Goal: Information Seeking & Learning: Learn about a topic

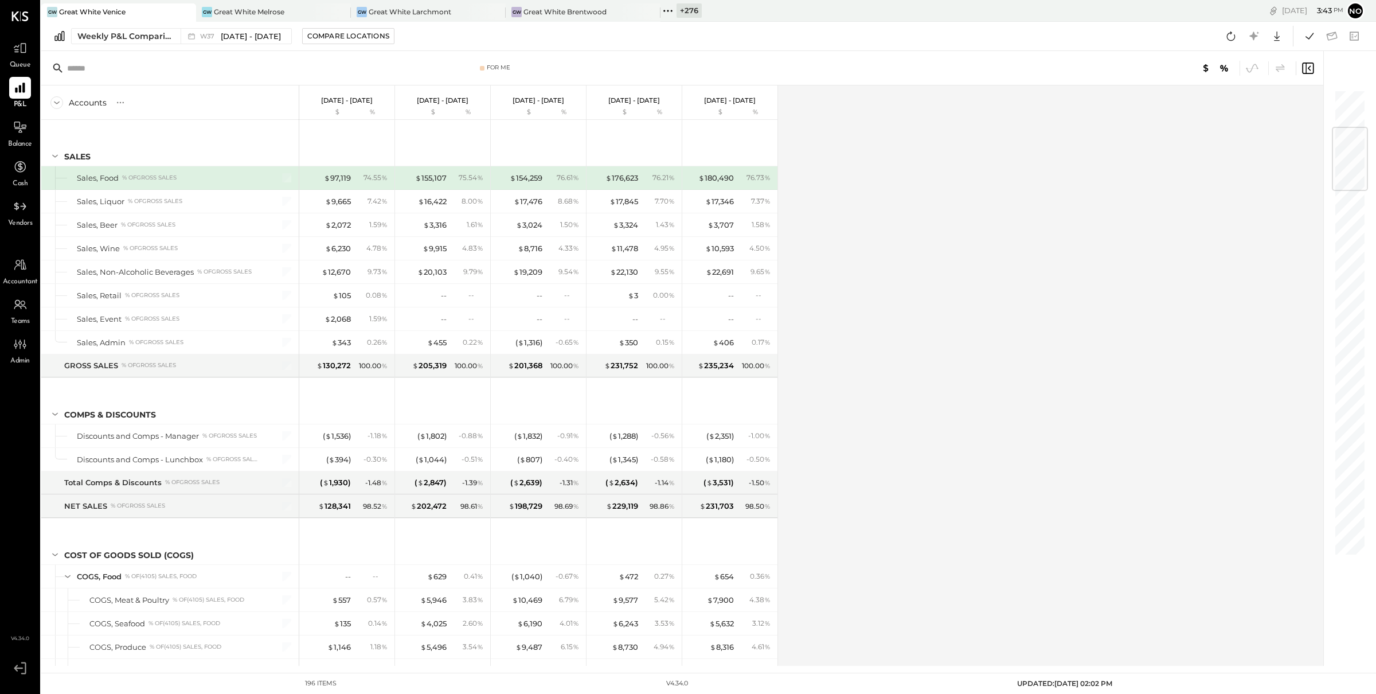
scroll to position [322, 0]
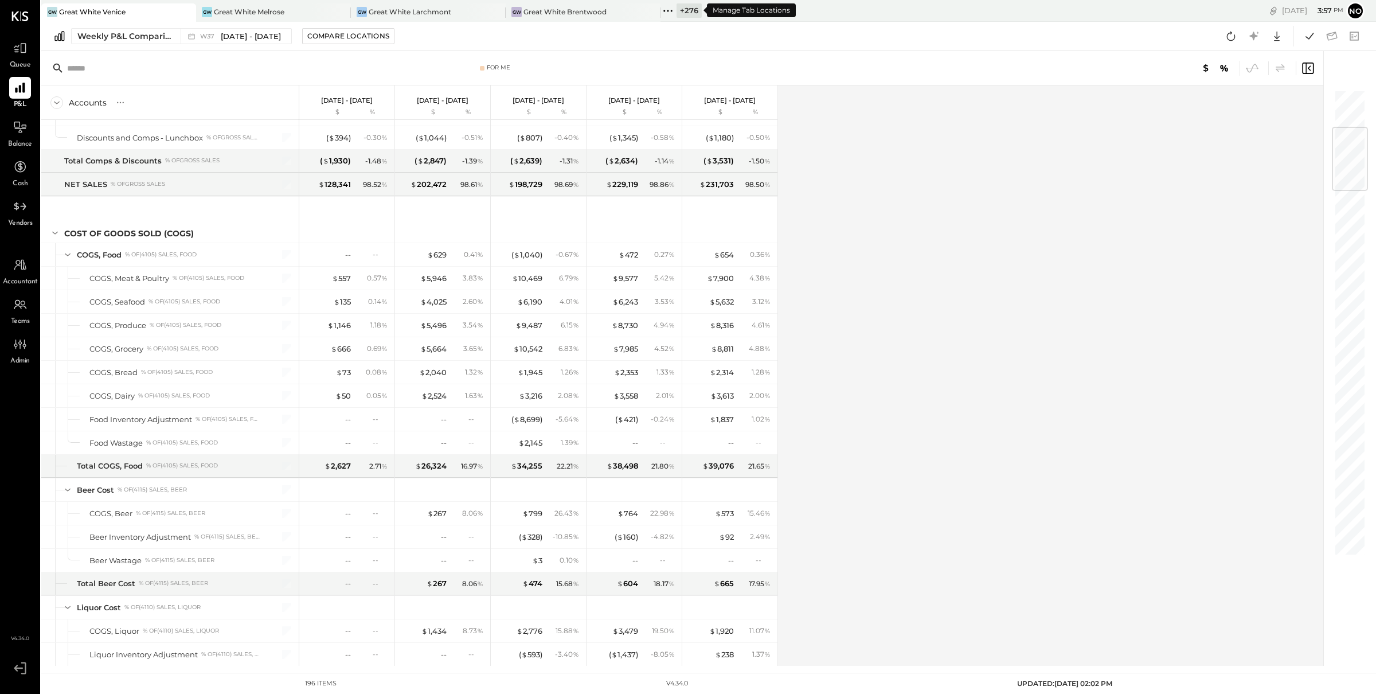
click at [671, 10] on icon at bounding box center [672, 11] width 2 height 2
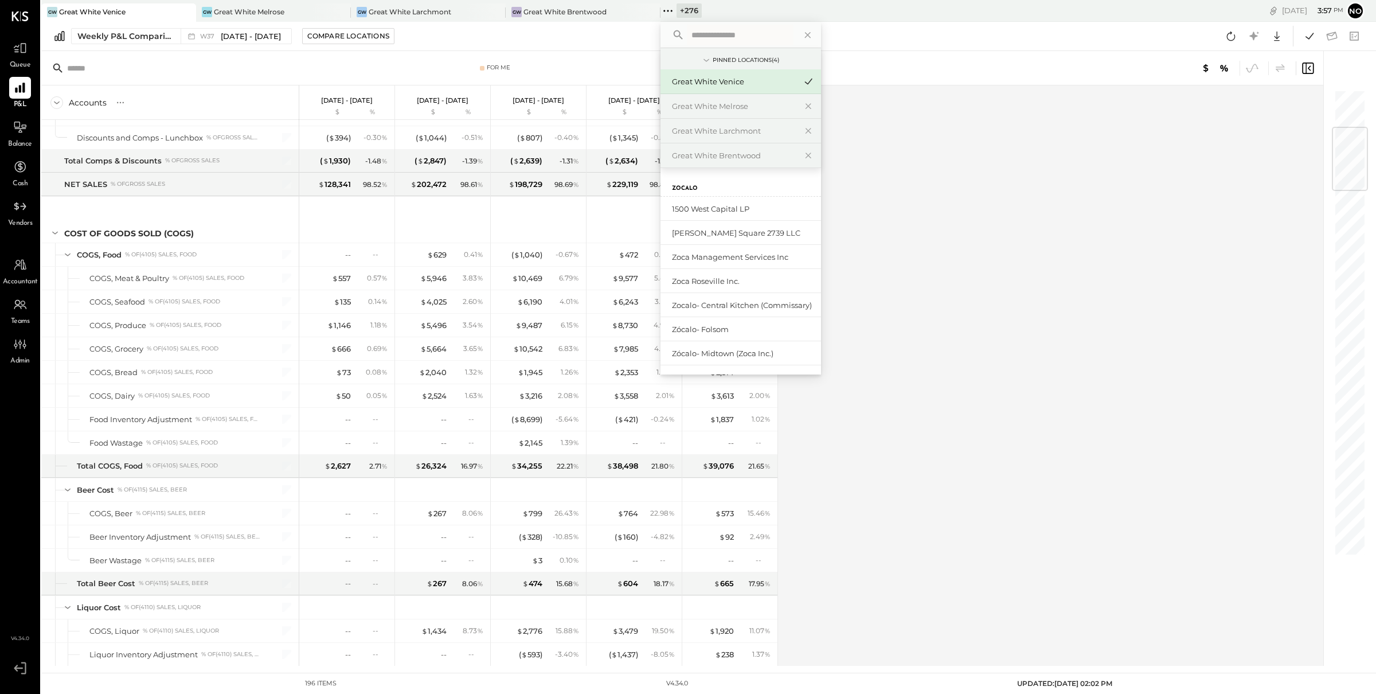
click at [720, 34] on input "text" at bounding box center [740, 35] width 107 height 21
type input "*******"
click at [715, 210] on div "Narbona at Cocowalk LLC" at bounding box center [734, 209] width 124 height 11
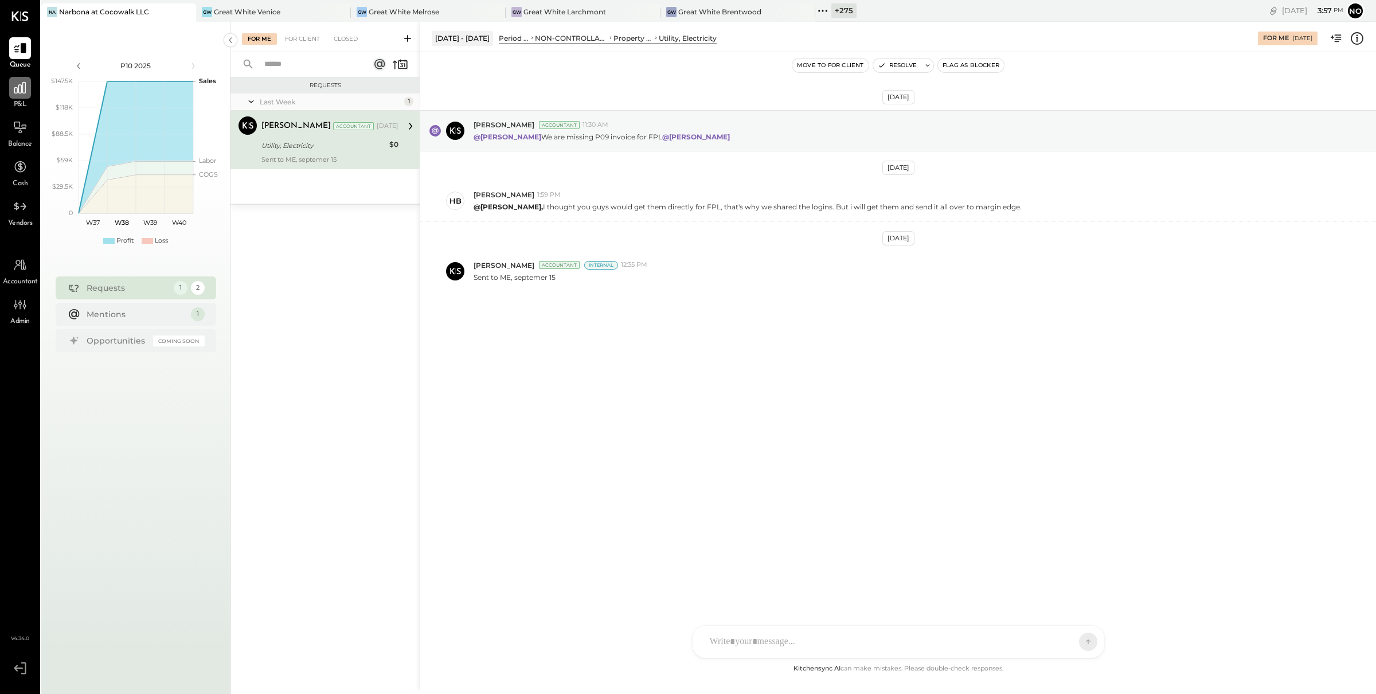
click at [18, 93] on icon at bounding box center [20, 87] width 15 height 15
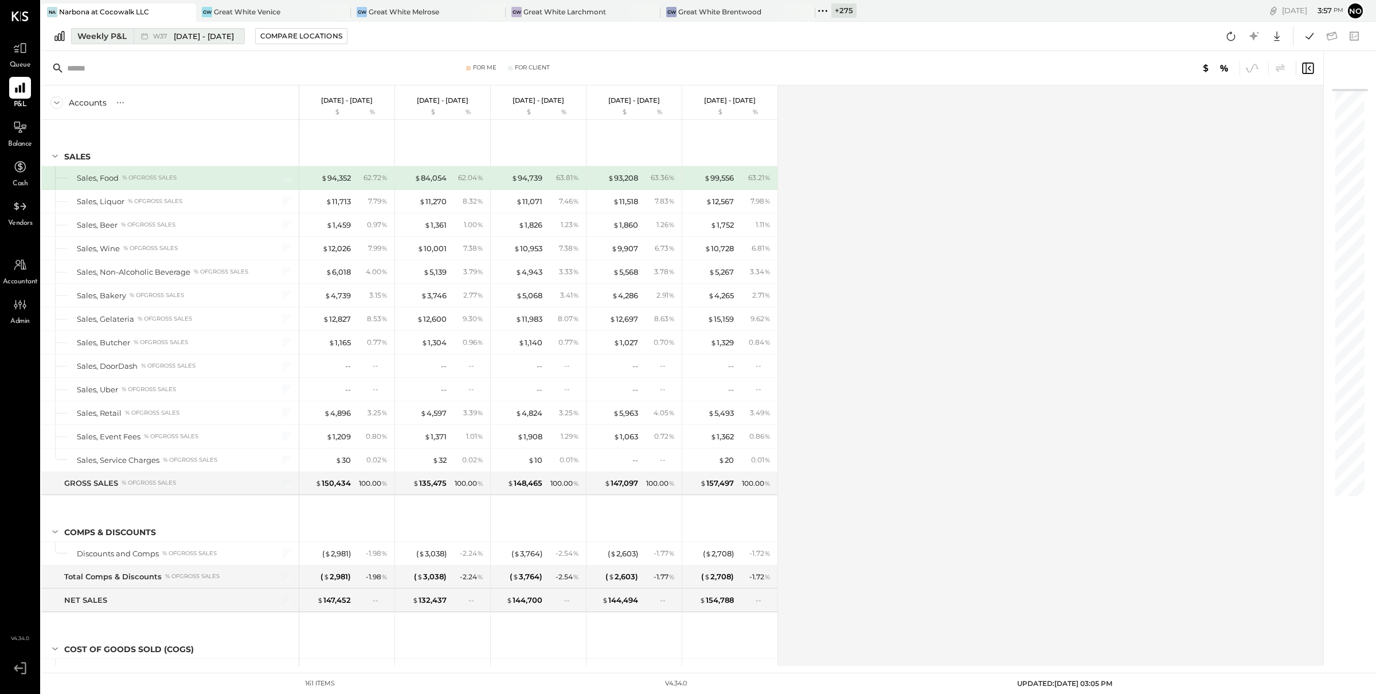
click at [184, 38] on span "[DATE] - [DATE]" at bounding box center [204, 36] width 60 height 11
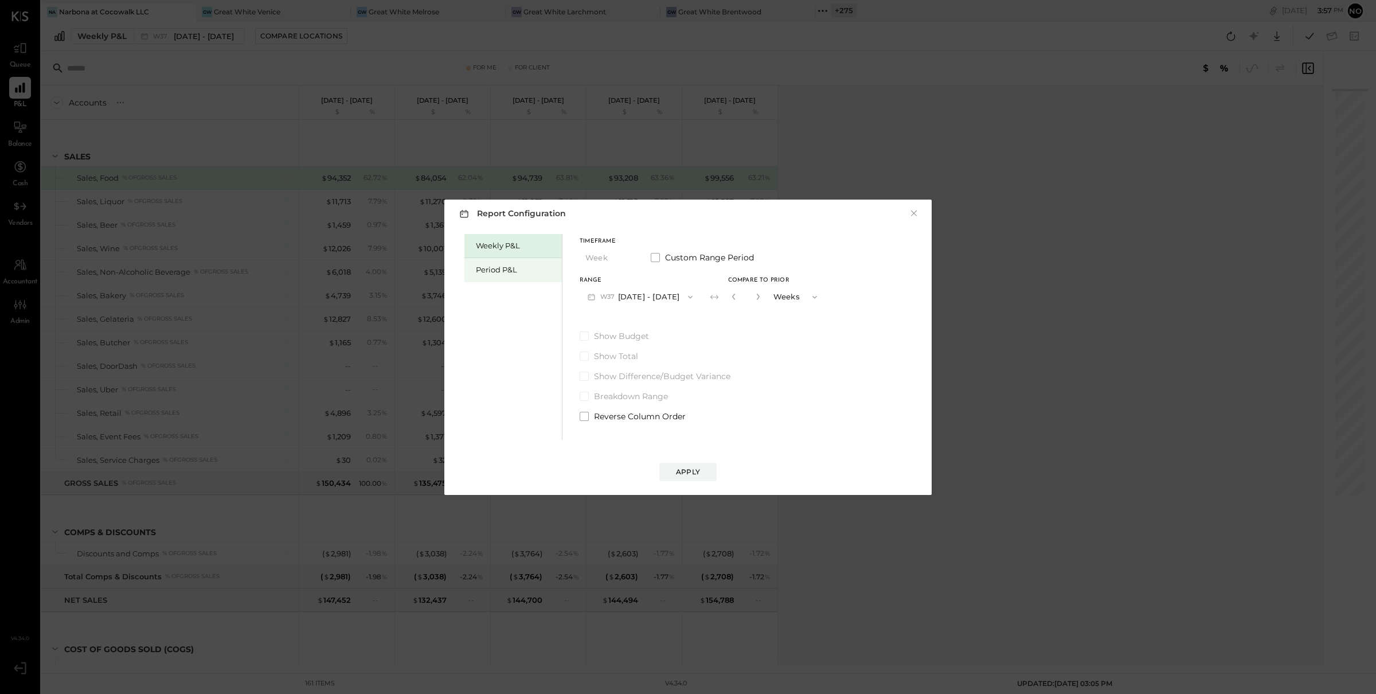
click at [495, 260] on div "Period P&L" at bounding box center [513, 270] width 97 height 24
click at [743, 302] on div "Compare" at bounding box center [733, 299] width 37 height 10
click at [759, 297] on button "button" at bounding box center [754, 296] width 9 height 13
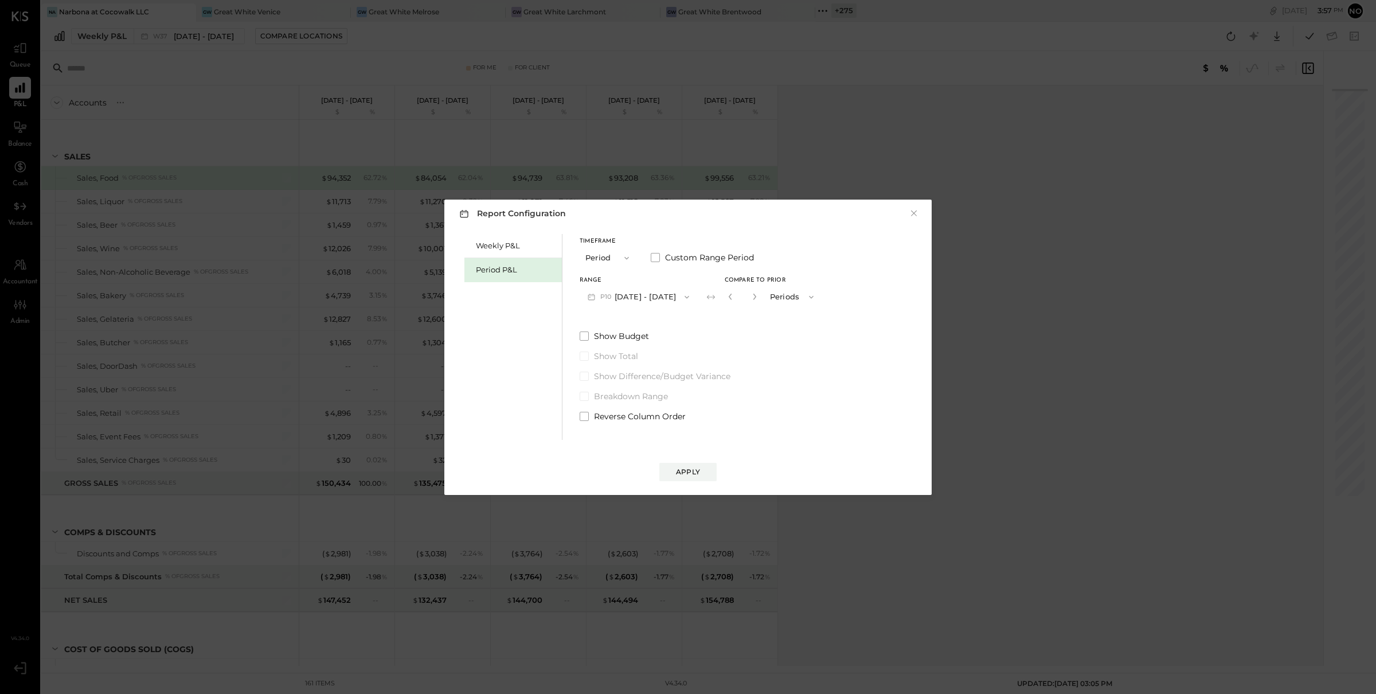
type input "*"
click at [697, 469] on div "Apply" at bounding box center [688, 472] width 24 height 10
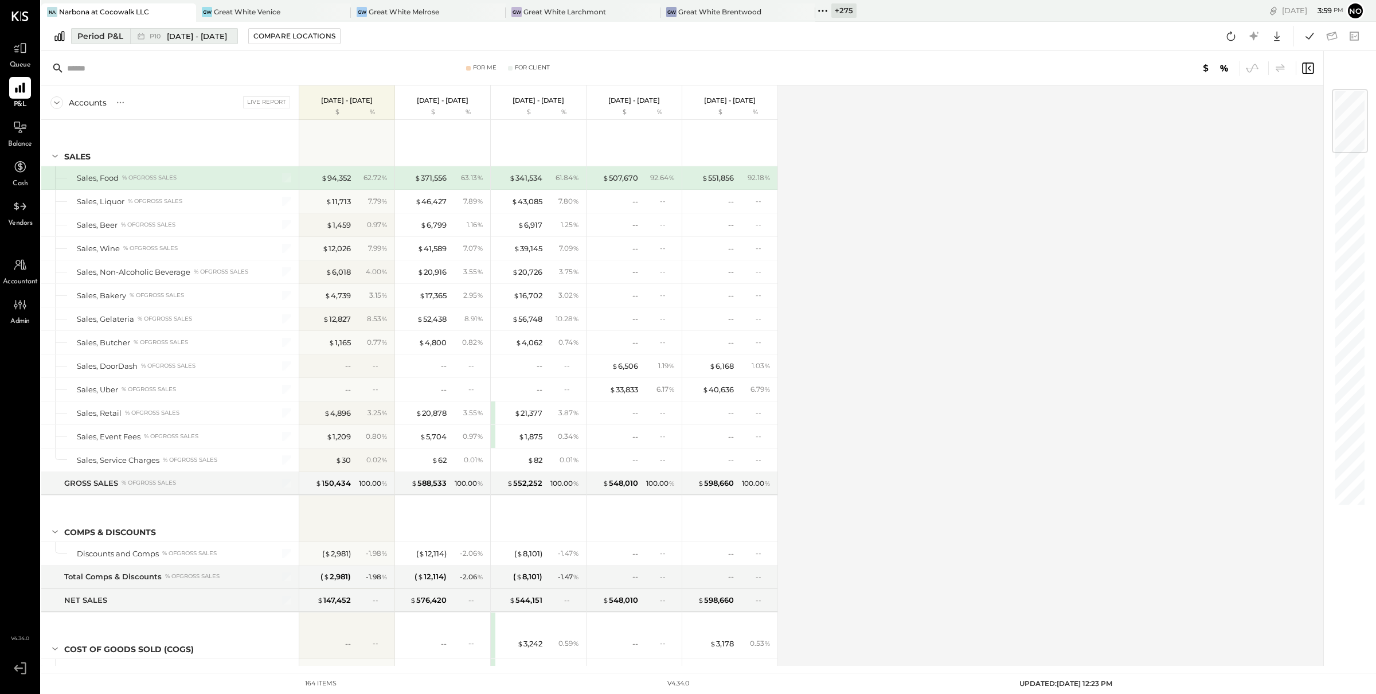
click at [192, 31] on span "[DATE] - [DATE]" at bounding box center [197, 36] width 60 height 11
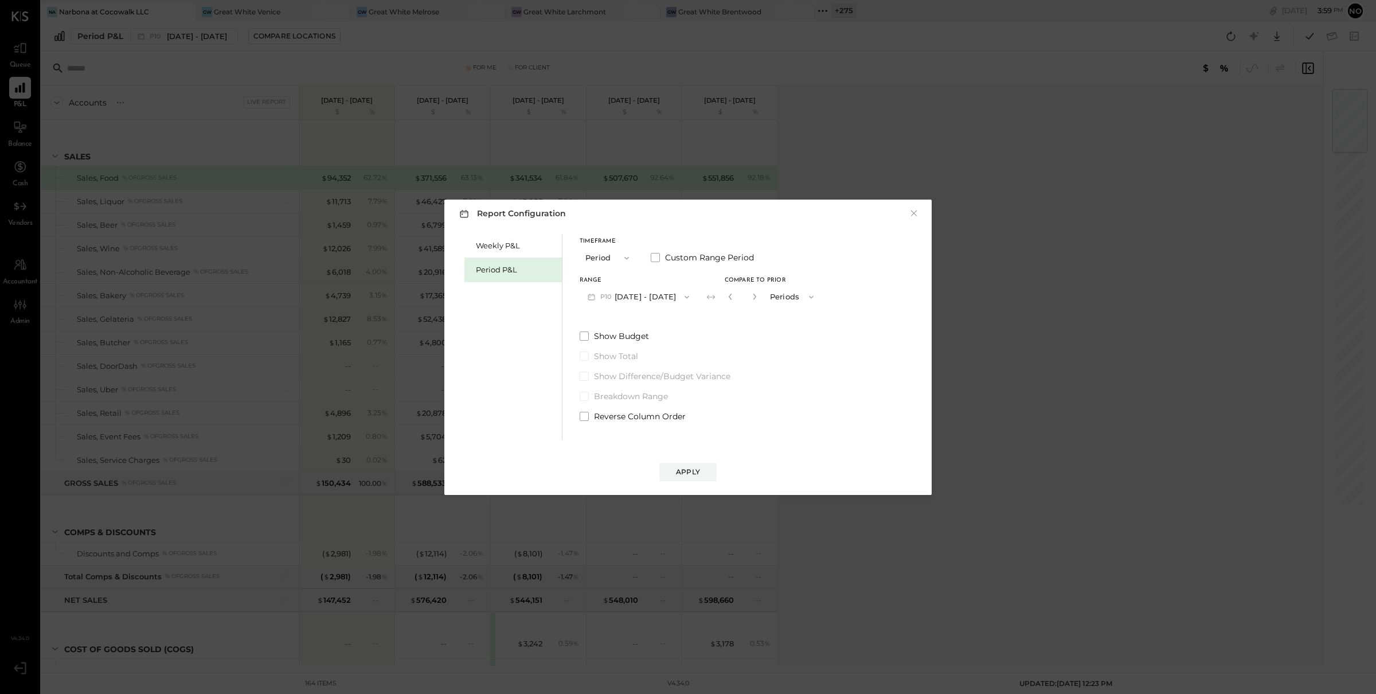
click at [655, 293] on button "P10 [DATE] - [DATE]" at bounding box center [639, 296] width 118 height 21
click at [633, 319] on span "[DATE] - [DATE]" at bounding box center [634, 322] width 54 height 10
click at [686, 470] on div "Apply" at bounding box center [688, 472] width 24 height 10
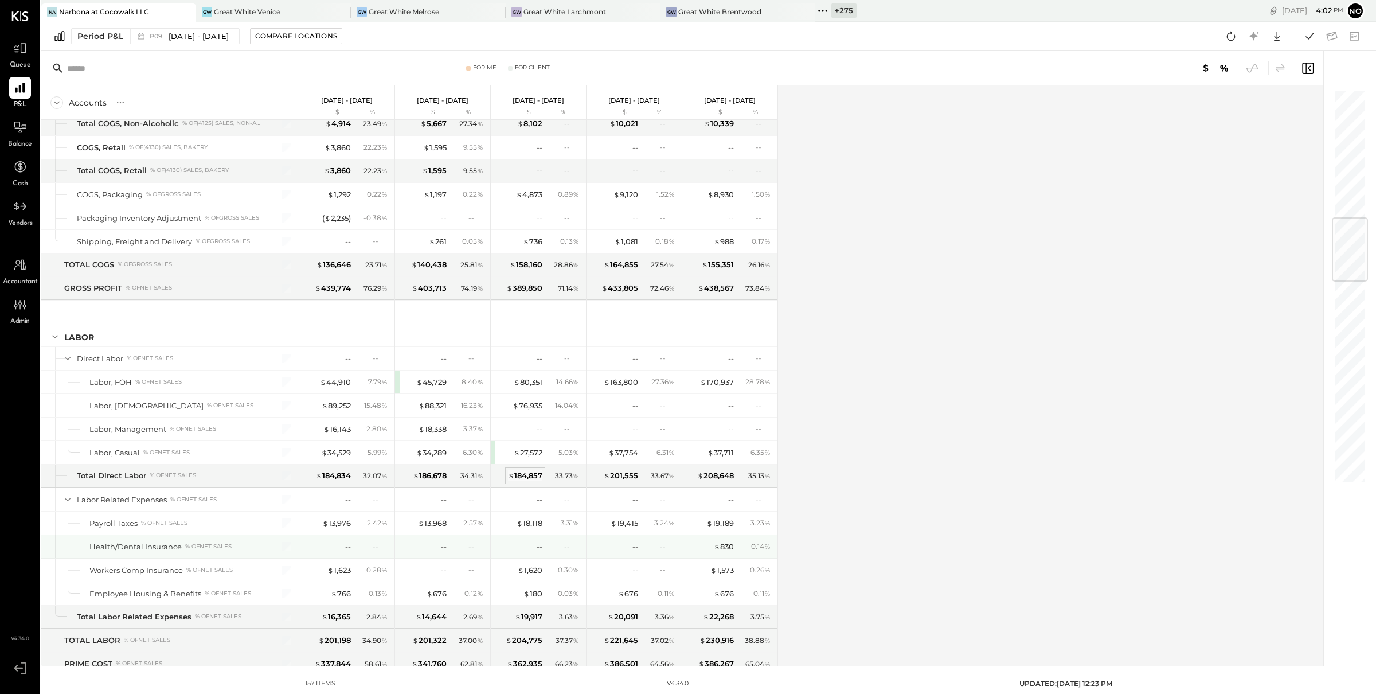
scroll to position [1217, 0]
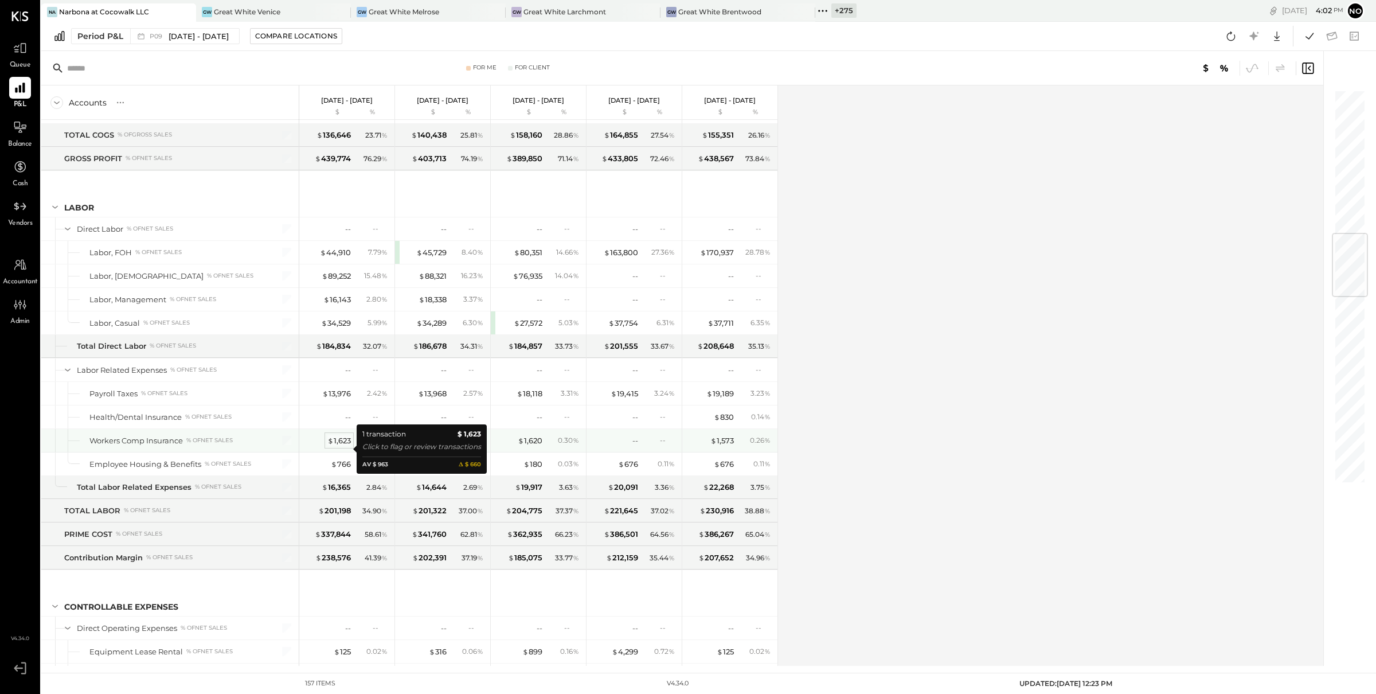
click at [349, 446] on div "$ 1,623" at bounding box center [339, 440] width 24 height 11
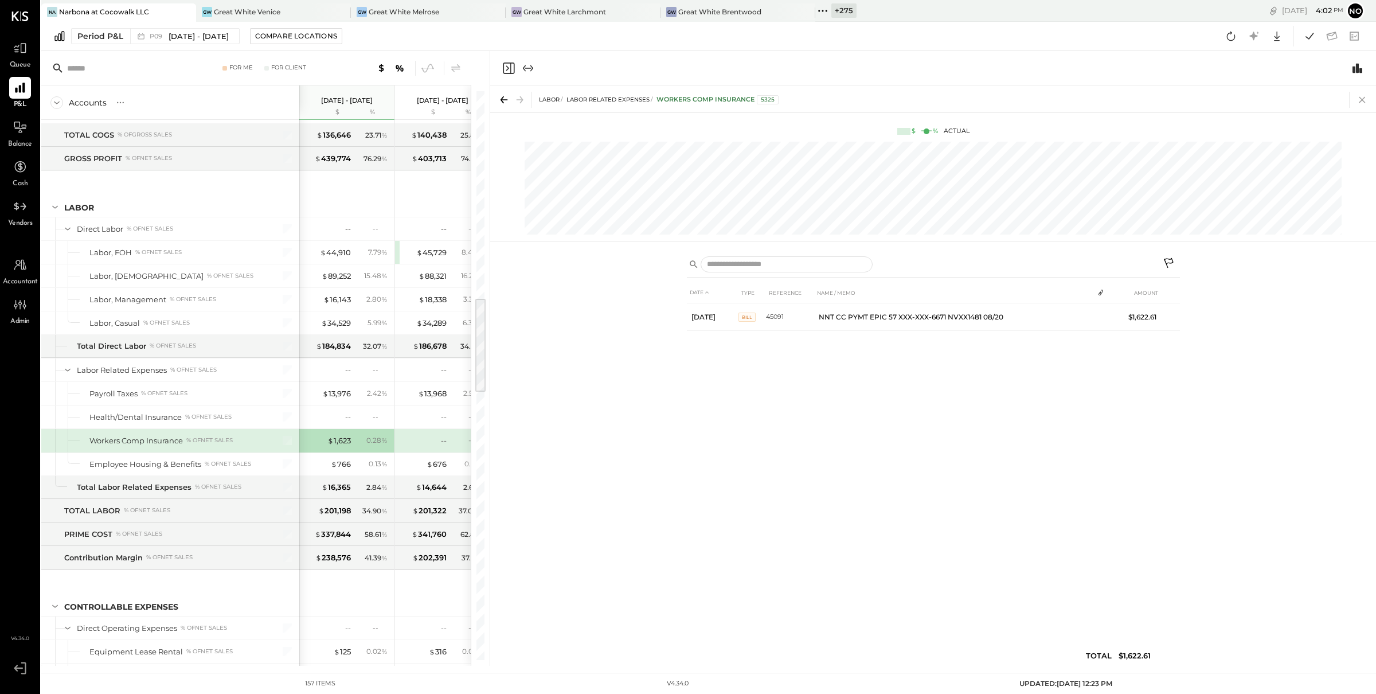
click at [1363, 97] on icon at bounding box center [1363, 100] width 16 height 16
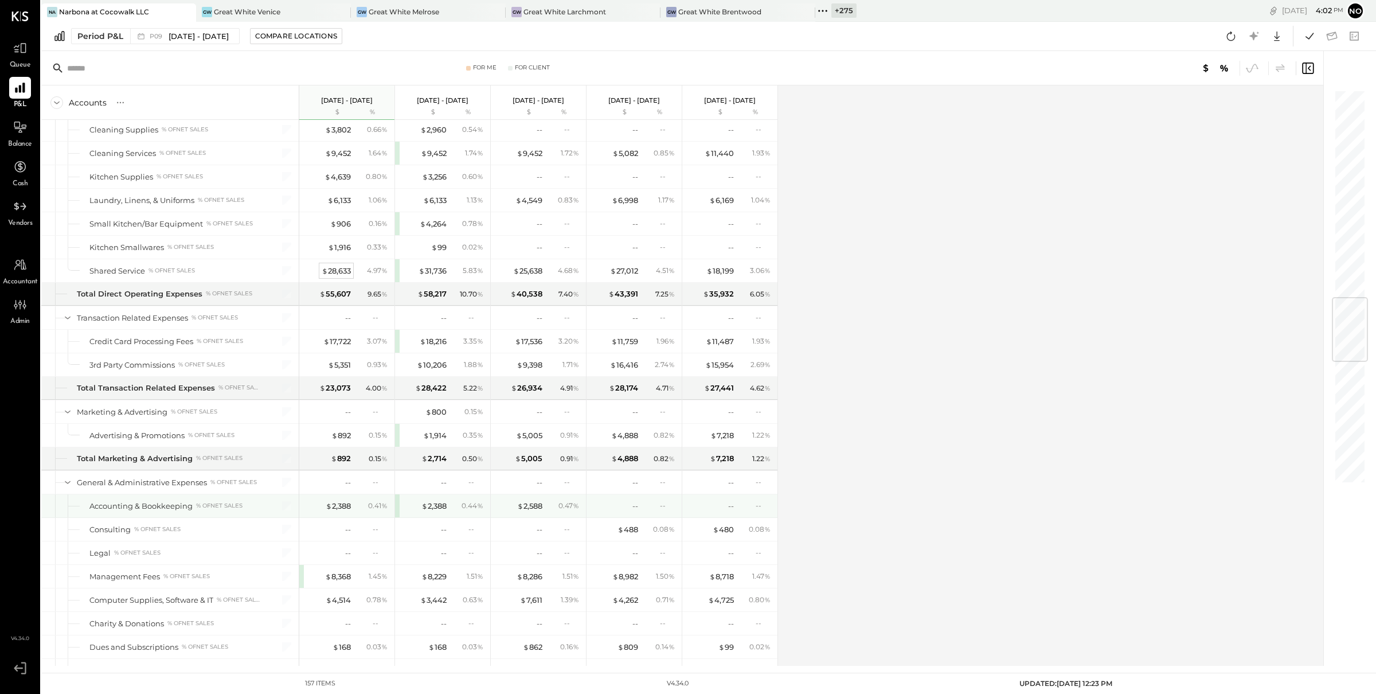
scroll to position [1836, 0]
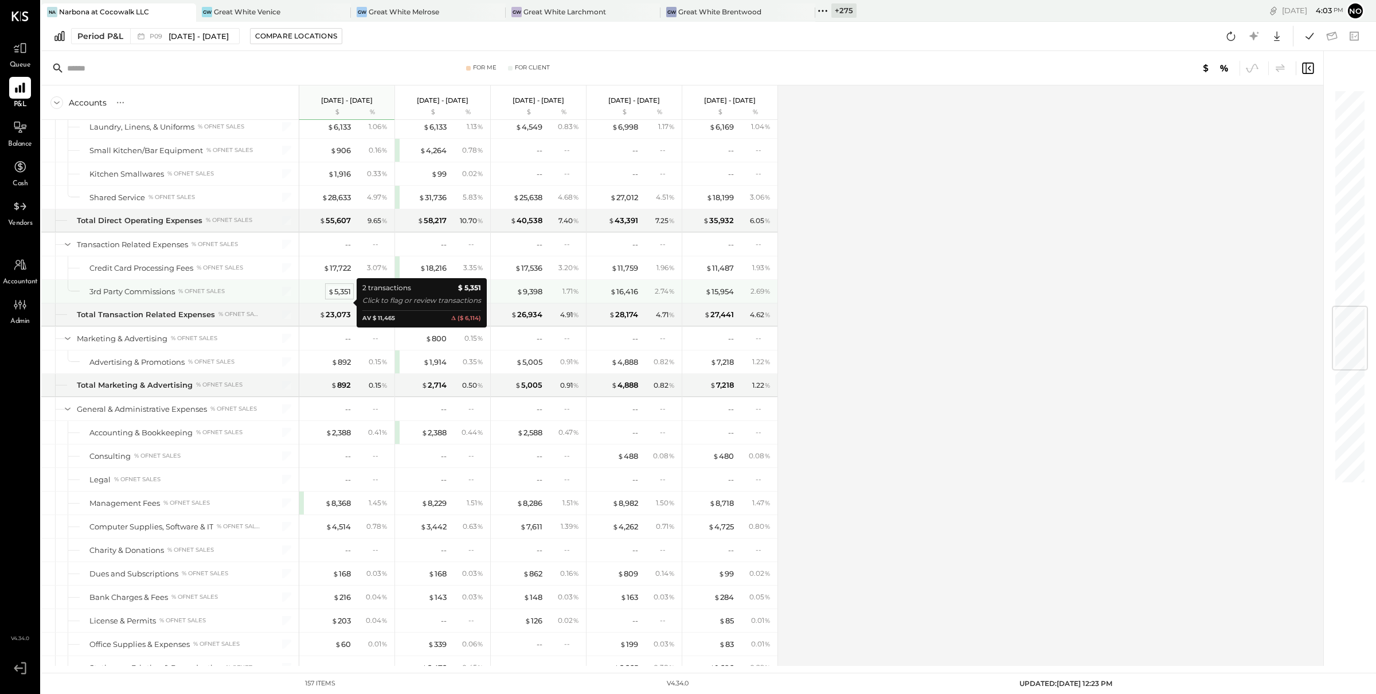
click at [340, 297] on div "$ 5,351" at bounding box center [339, 291] width 23 height 11
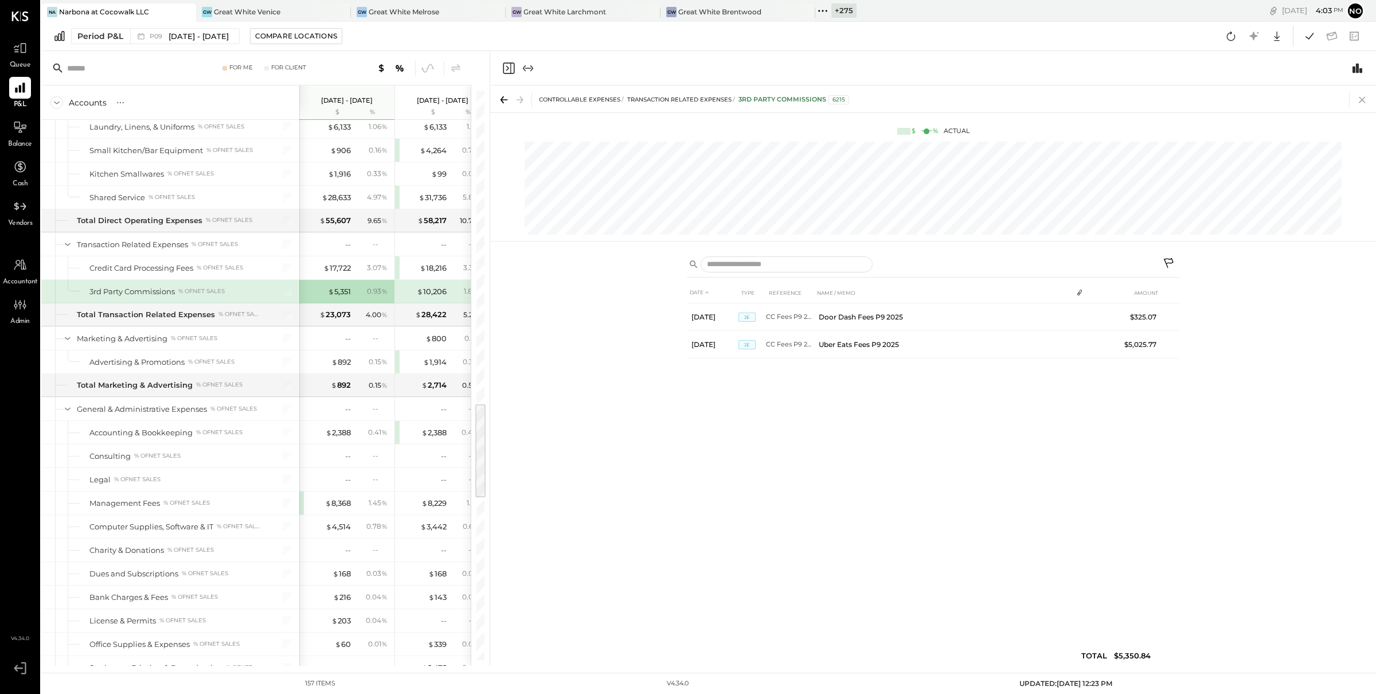
click at [1364, 96] on icon at bounding box center [1363, 100] width 16 height 16
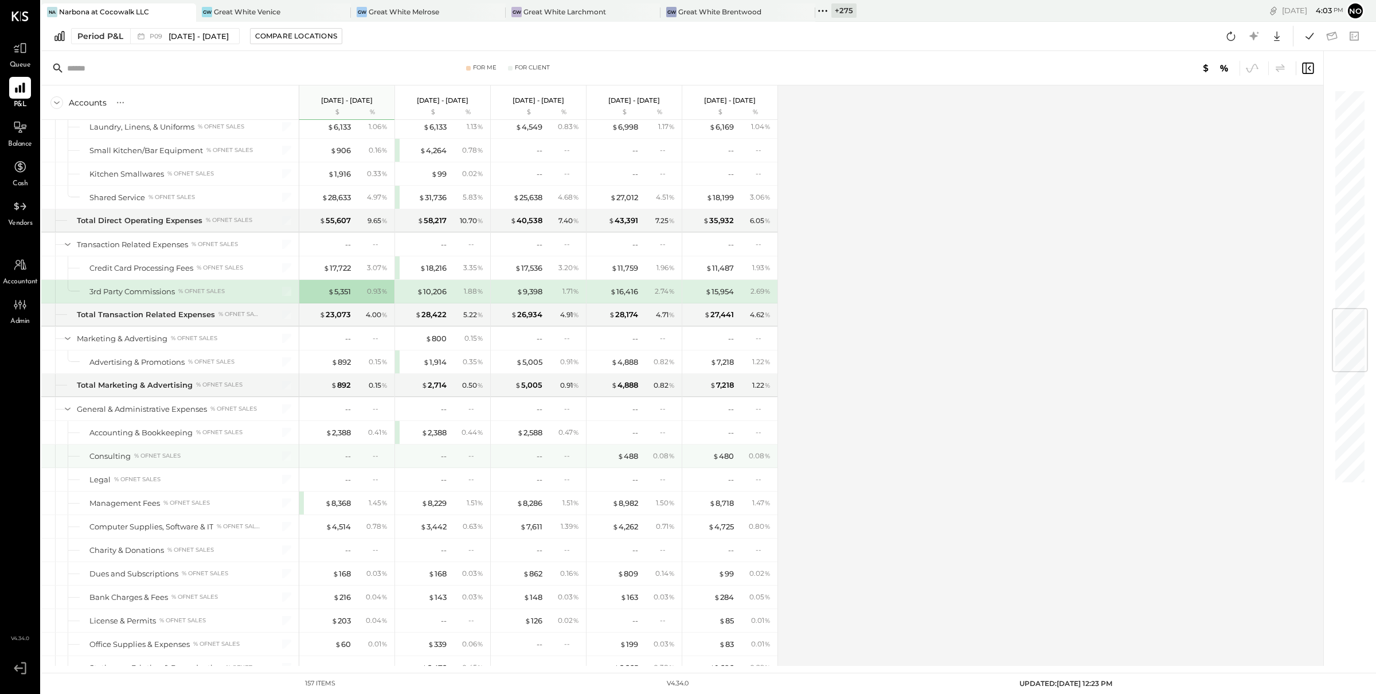
scroll to position [1864, 0]
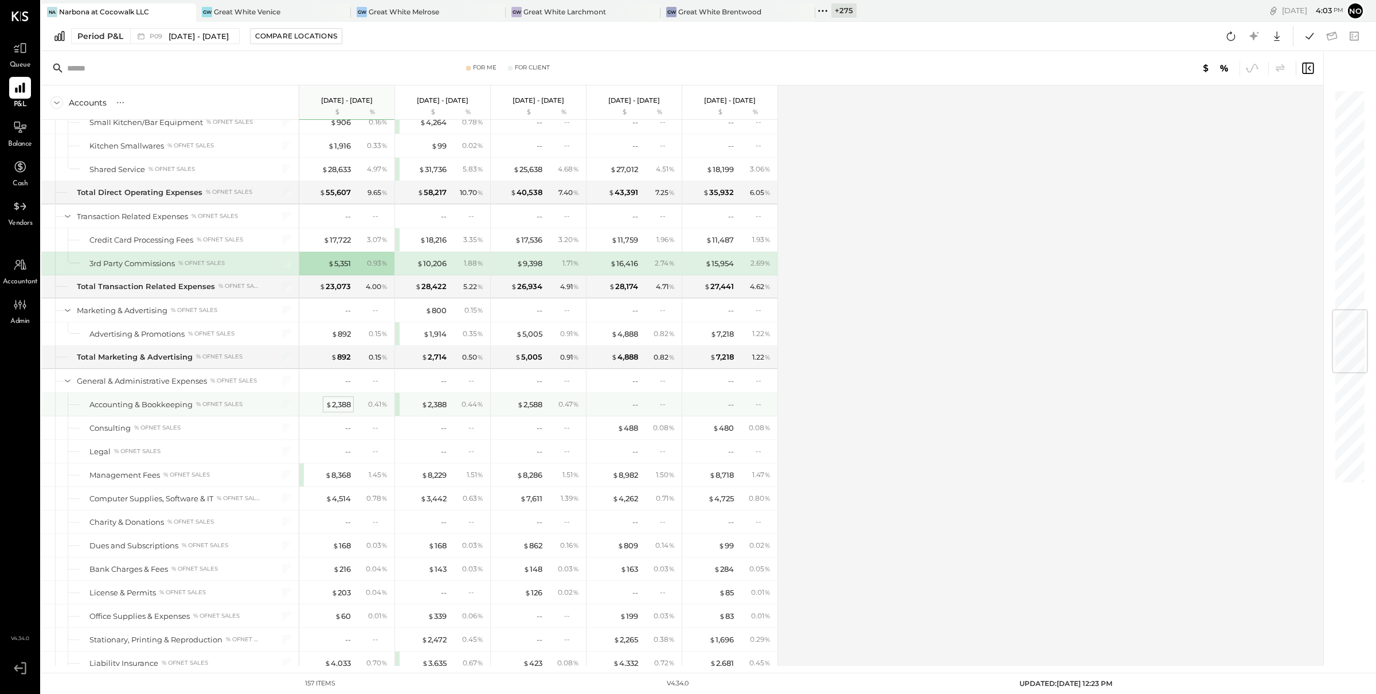
click at [344, 410] on div "$ 2,388" at bounding box center [338, 404] width 25 height 11
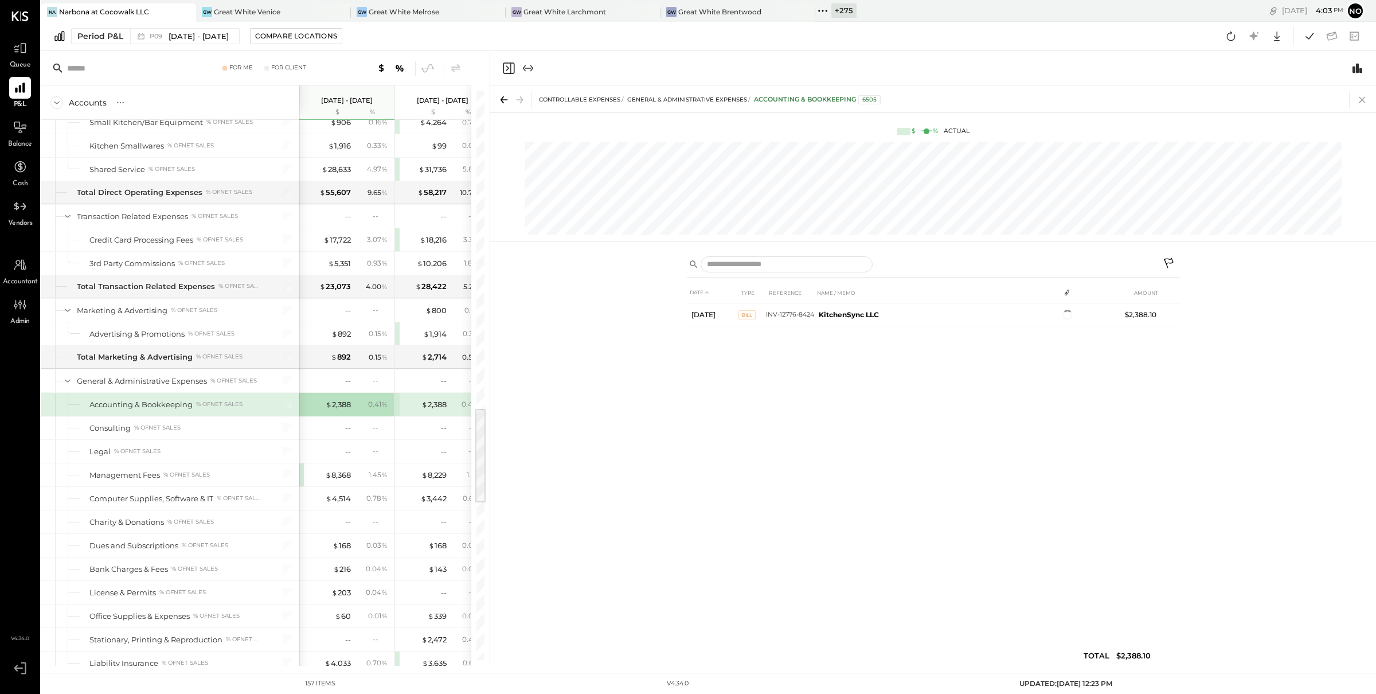
click at [1367, 95] on icon at bounding box center [1363, 100] width 16 height 16
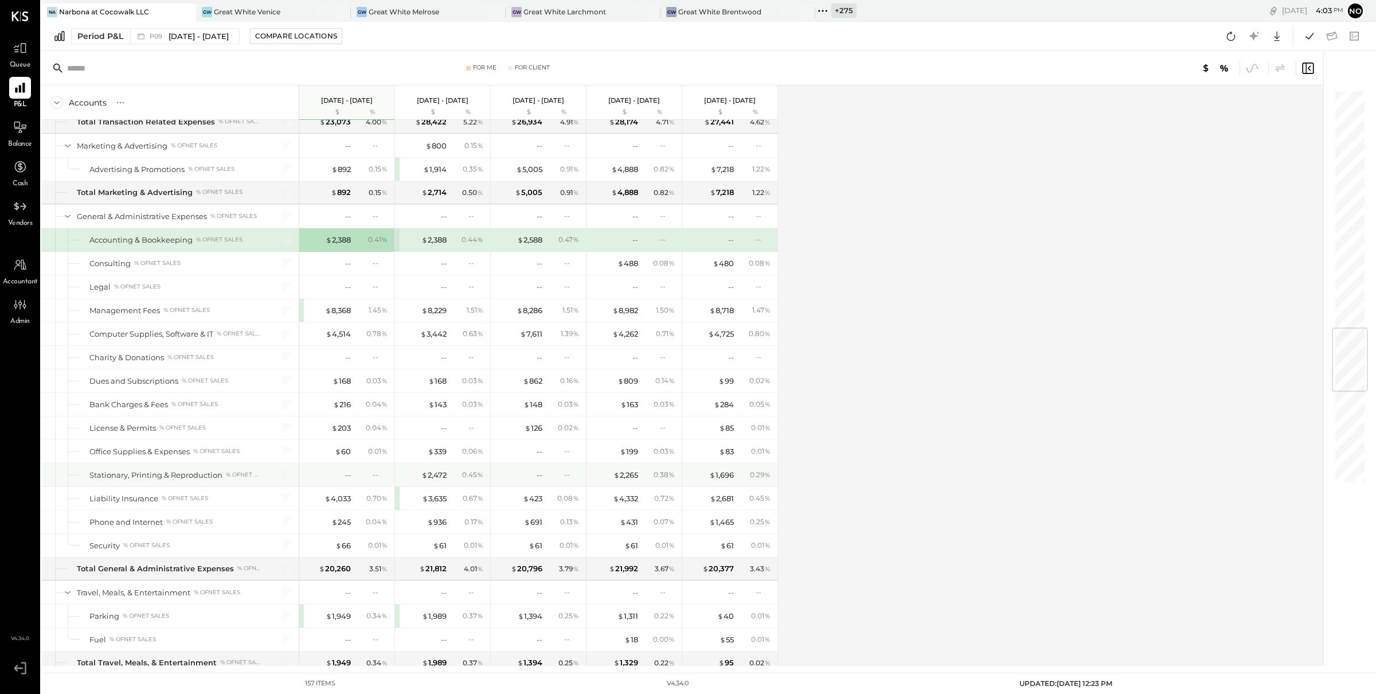
scroll to position [2038, 0]
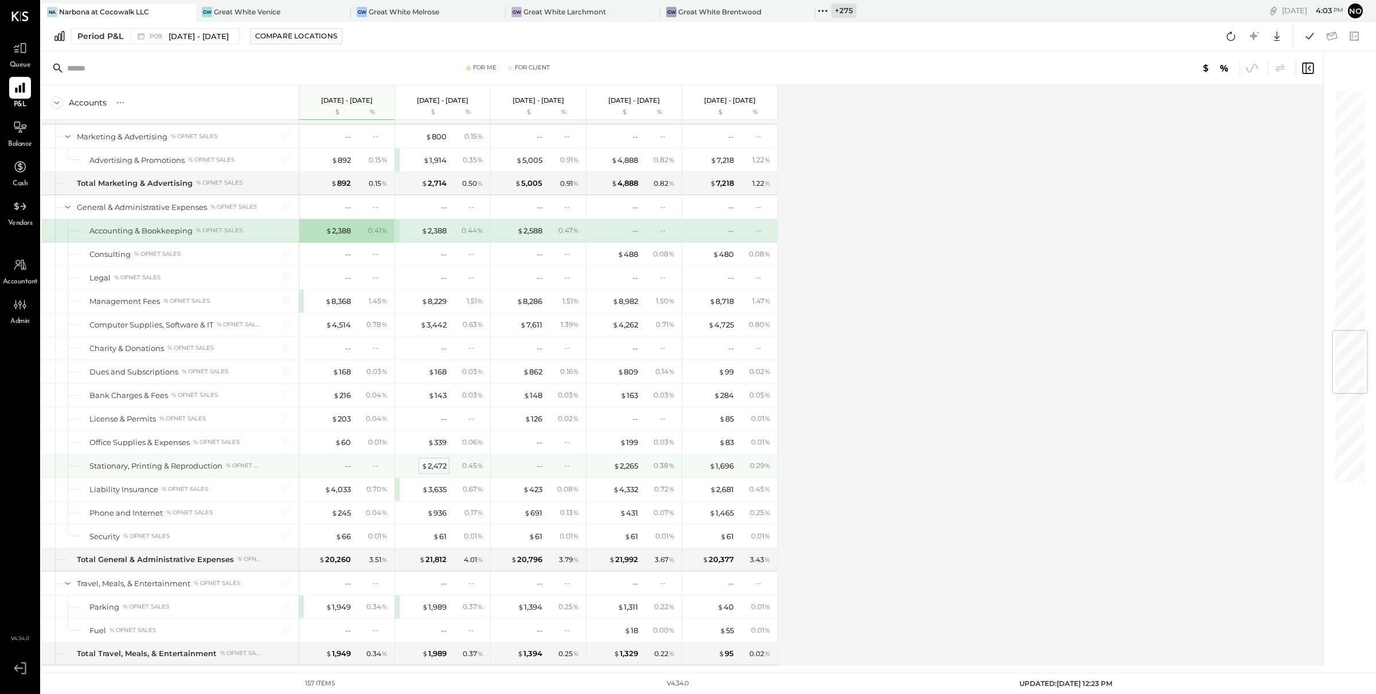
click at [437, 471] on div "$ 2,472" at bounding box center [434, 466] width 25 height 11
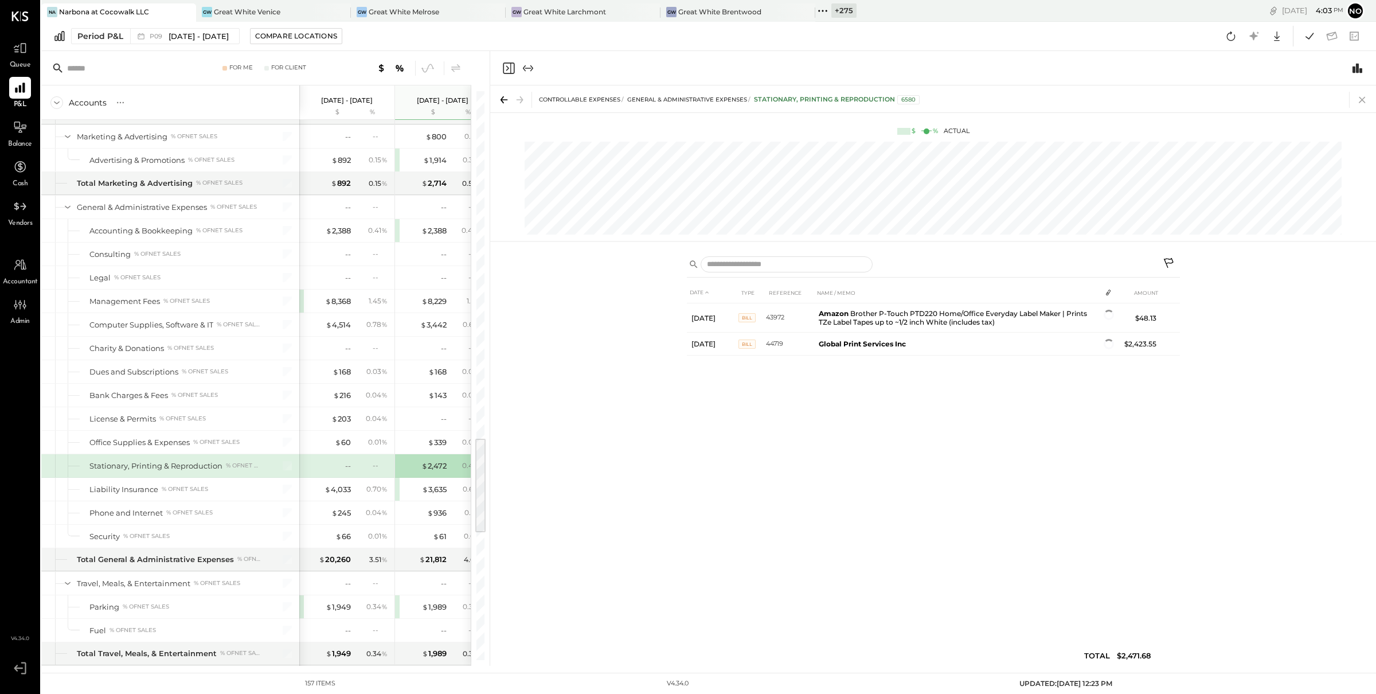
click at [1364, 100] on icon at bounding box center [1363, 100] width 16 height 16
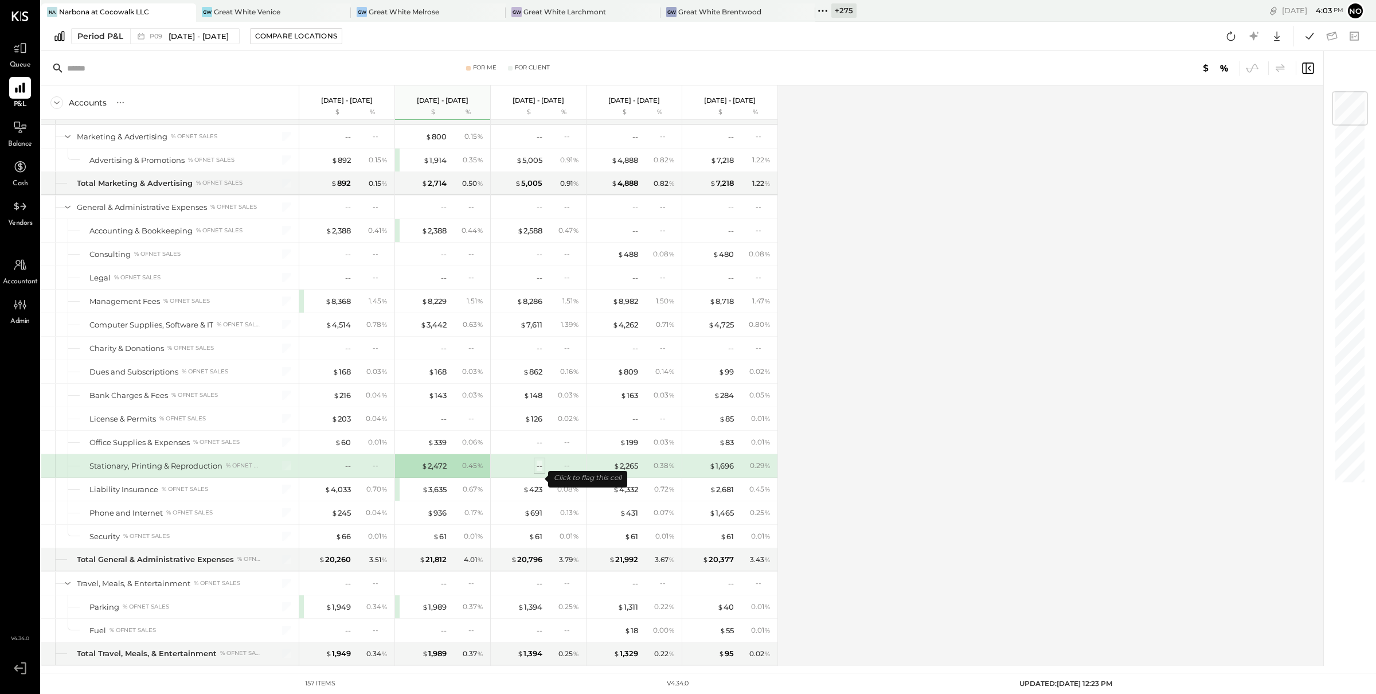
click at [540, 471] on div "--" at bounding box center [540, 466] width 6 height 11
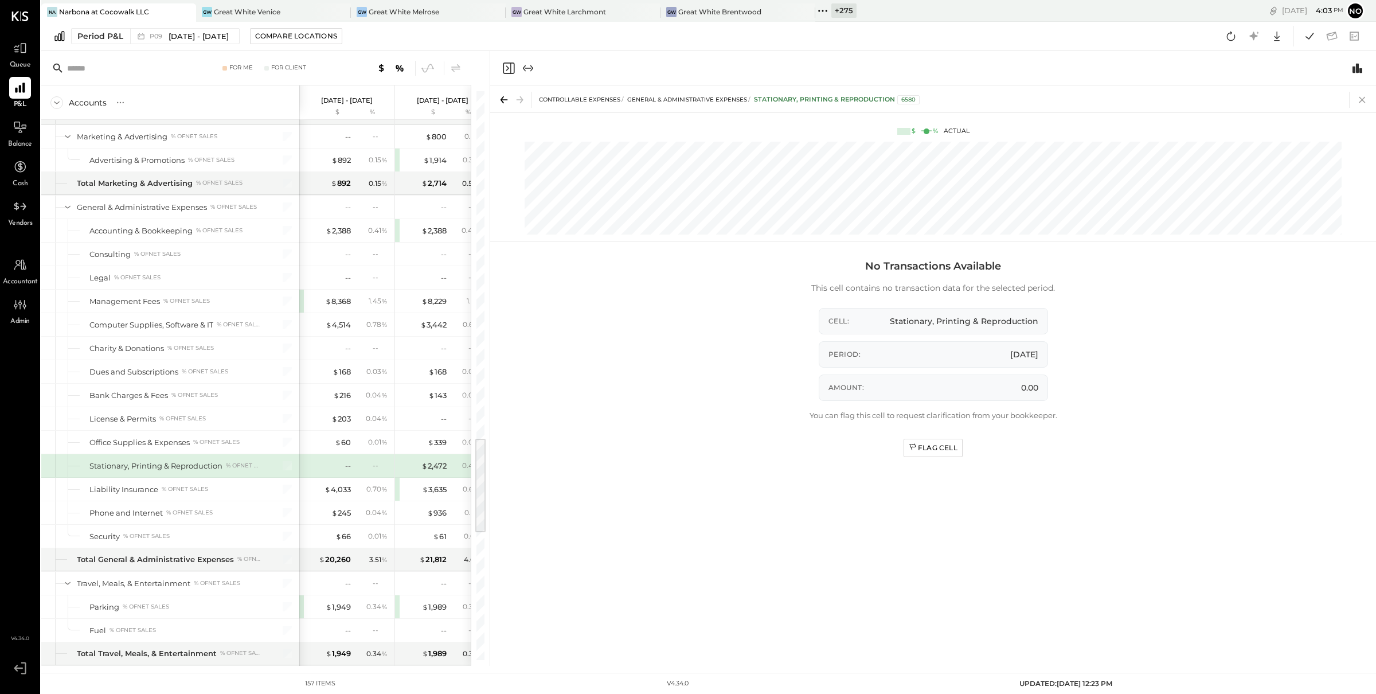
click at [1364, 100] on icon at bounding box center [1363, 100] width 16 height 16
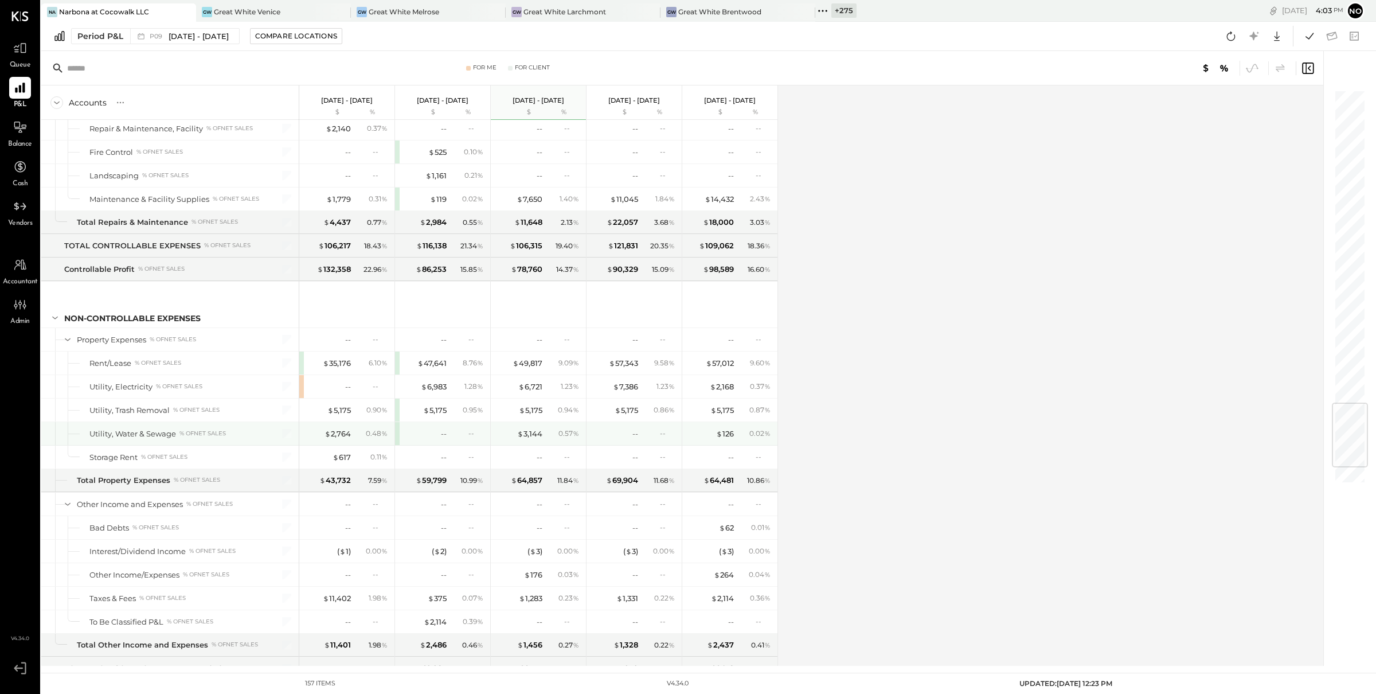
scroll to position [2667, 0]
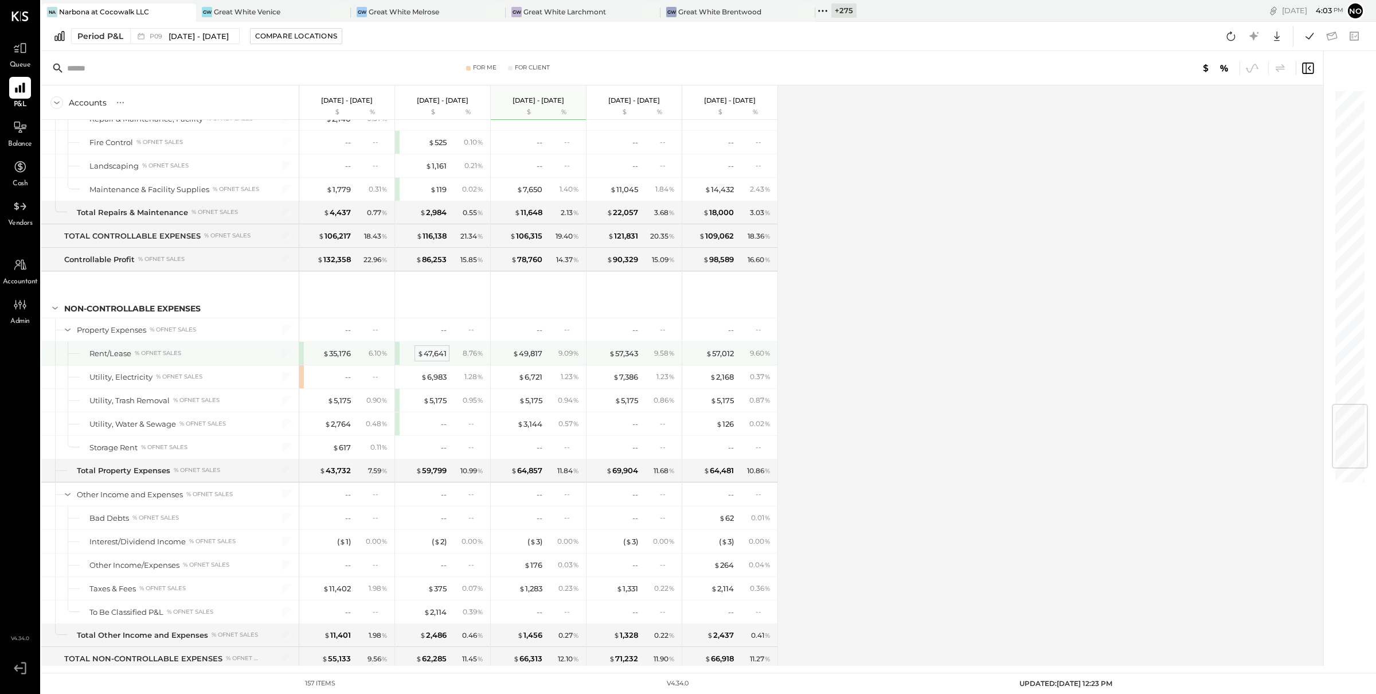
click at [441, 359] on div "$ 47,641" at bounding box center [432, 353] width 29 height 11
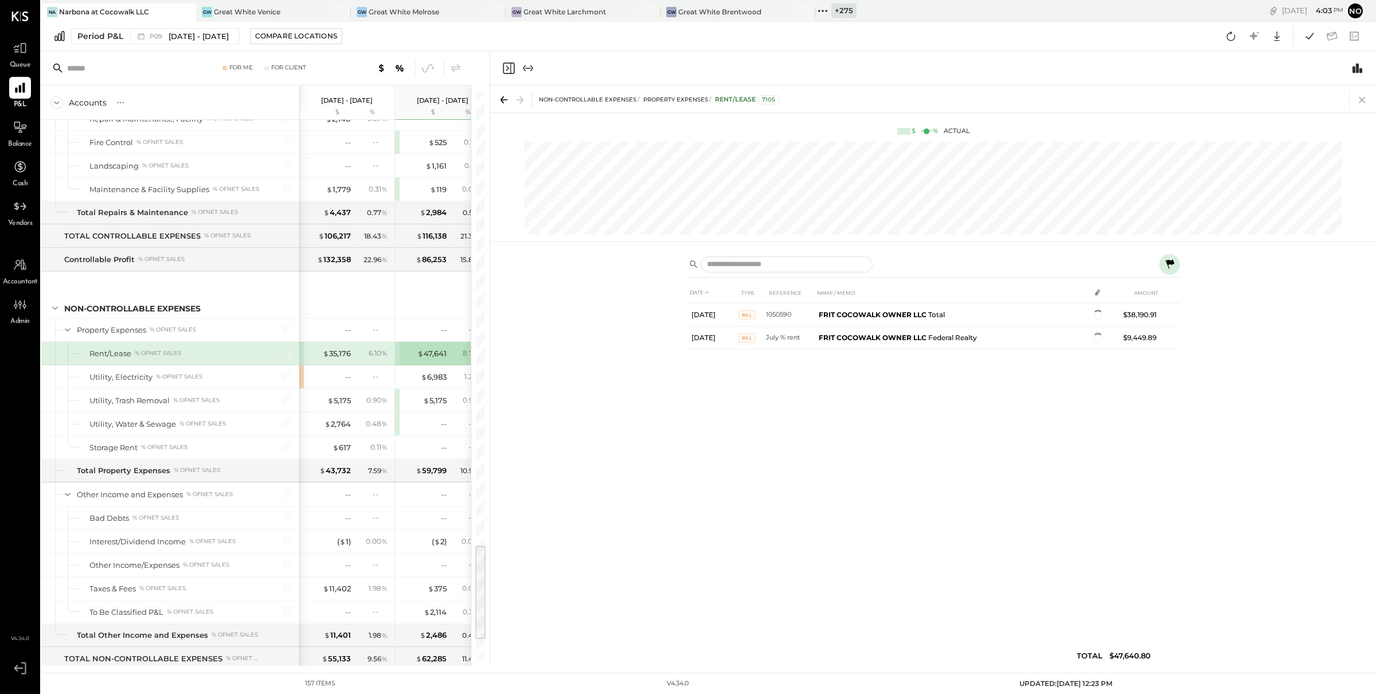
click at [1362, 100] on icon at bounding box center [1363, 100] width 16 height 16
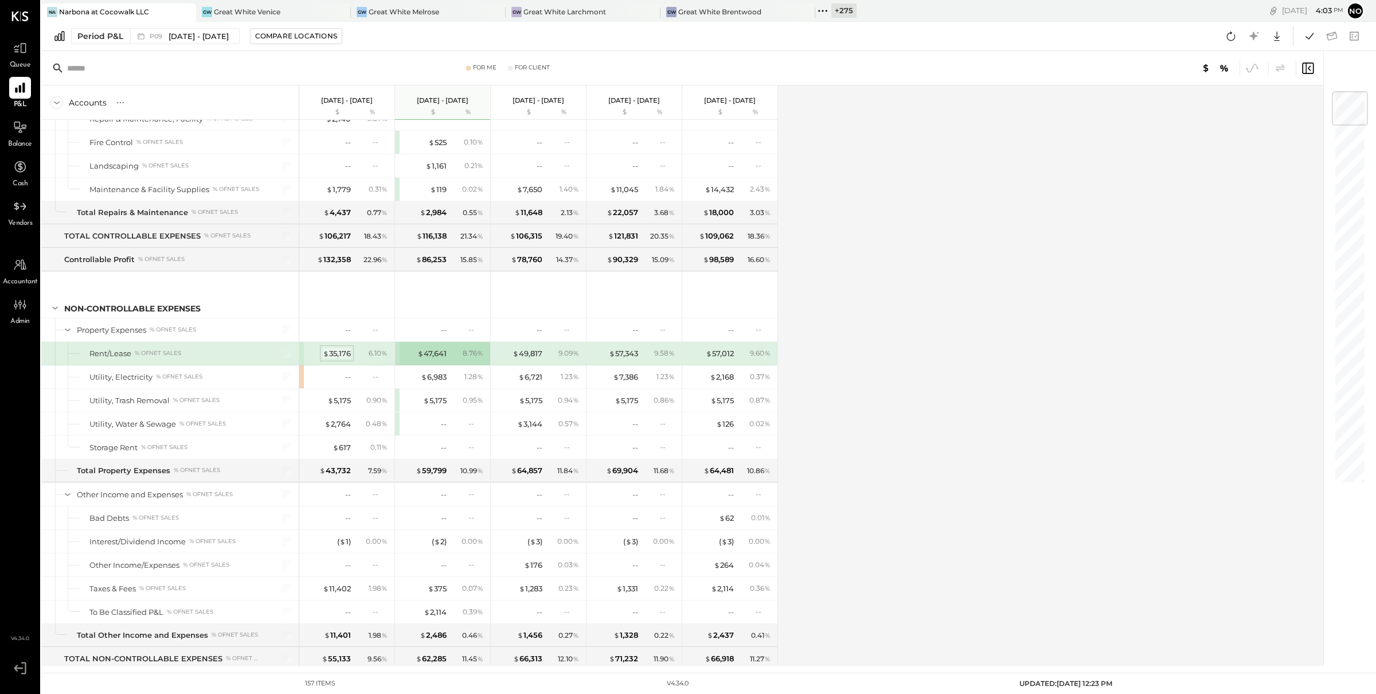
click at [340, 359] on div "$ 35,176" at bounding box center [337, 353] width 28 height 11
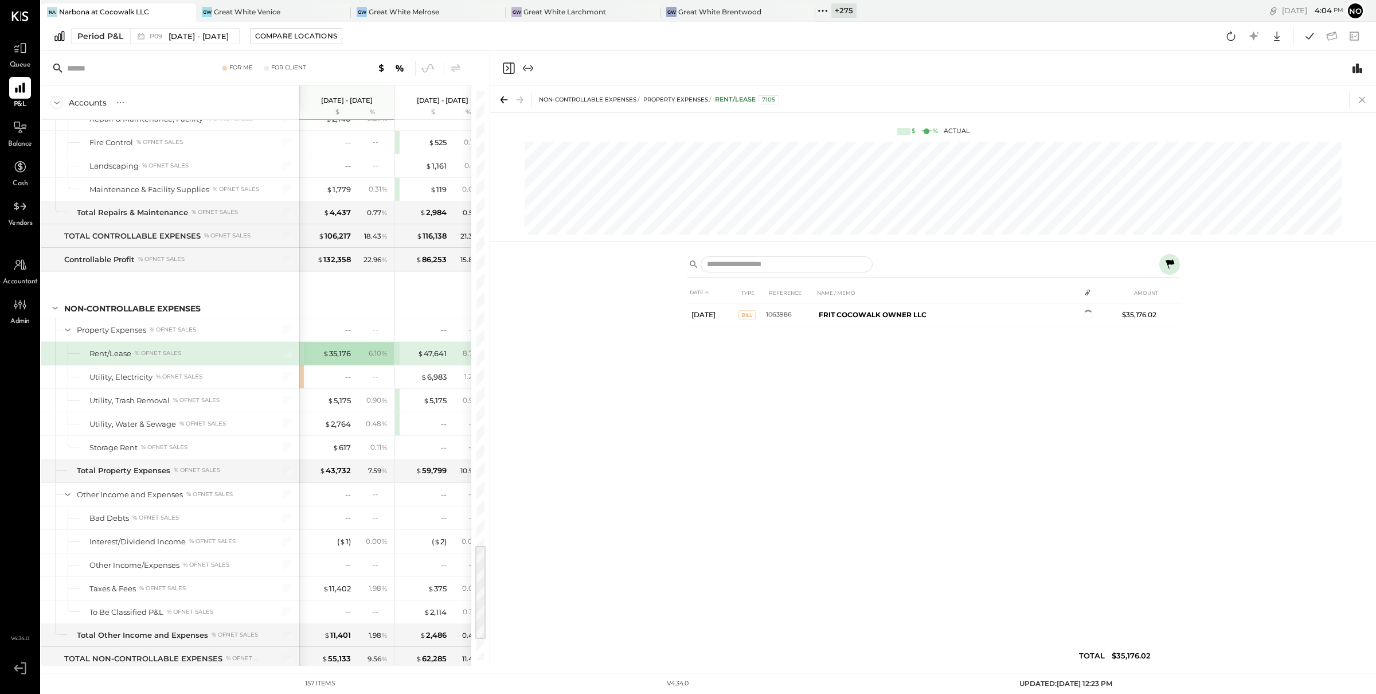
click at [1368, 98] on icon at bounding box center [1363, 100] width 16 height 16
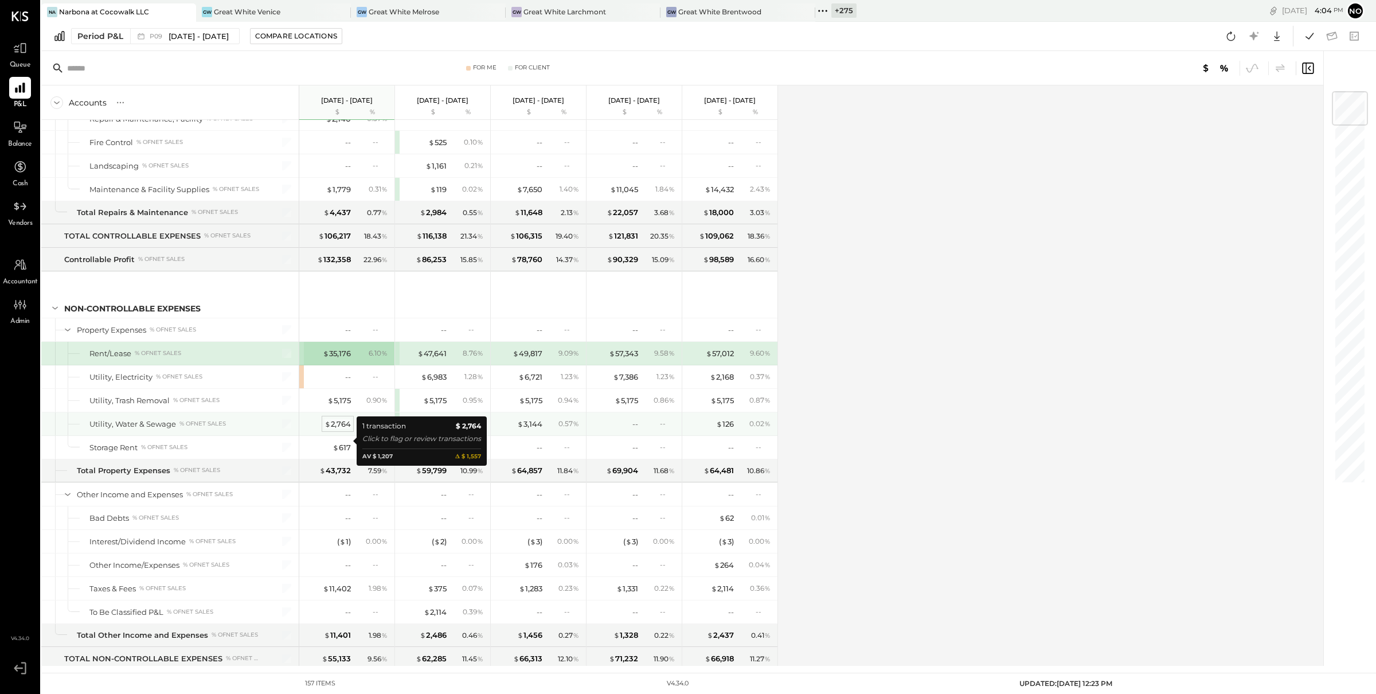
click at [333, 430] on div "$ 2,764" at bounding box center [338, 424] width 26 height 11
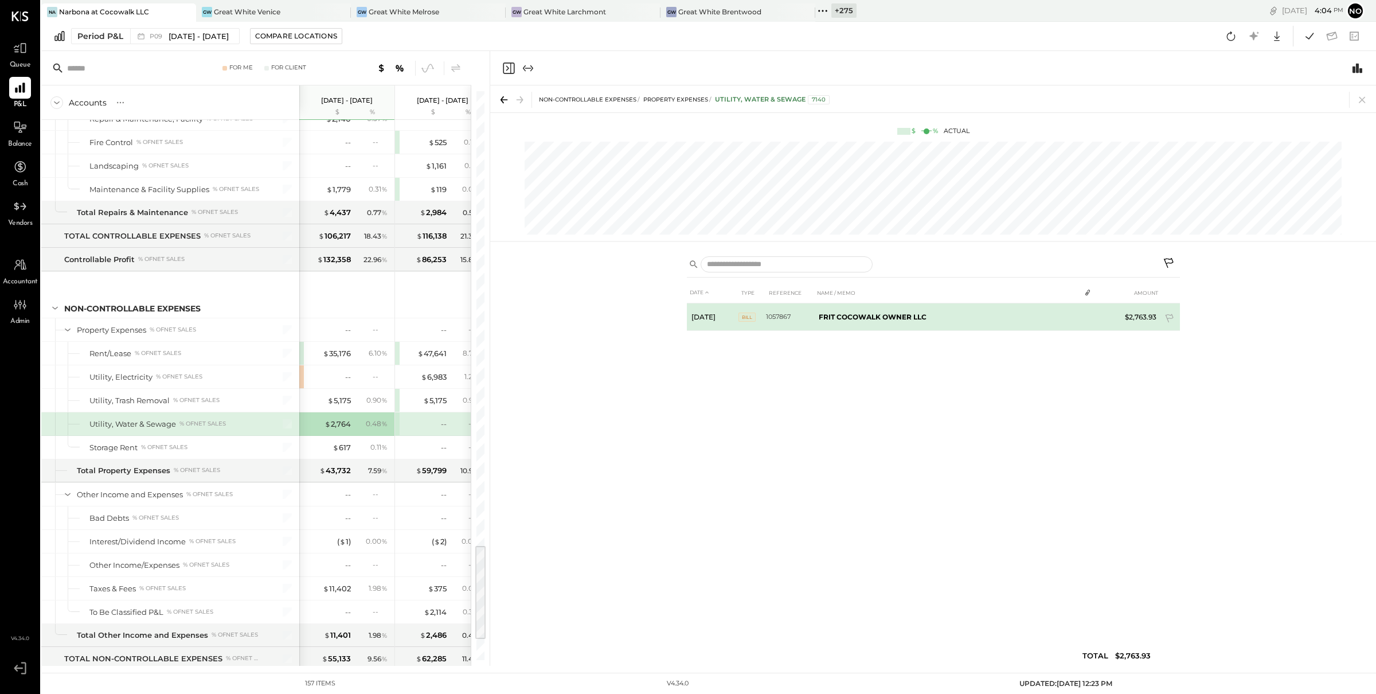
click at [882, 318] on b "FRIT COCOWALK OWNER LLC" at bounding box center [873, 317] width 108 height 9
click at [1094, 314] on div "1" at bounding box center [1088, 315] width 16 height 9
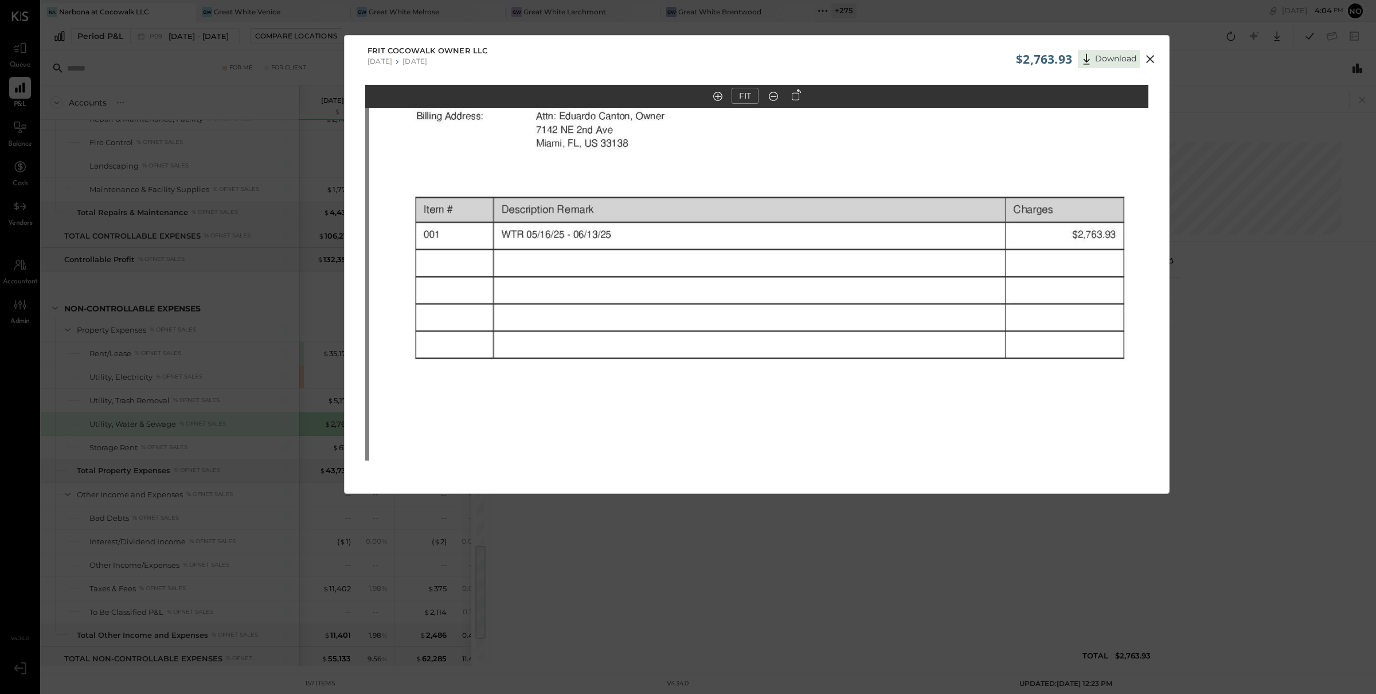
drag, startPoint x: 668, startPoint y: 223, endPoint x: 671, endPoint y: 377, distance: 153.7
click at [672, 383] on img at bounding box center [760, 373] width 783 height 1014
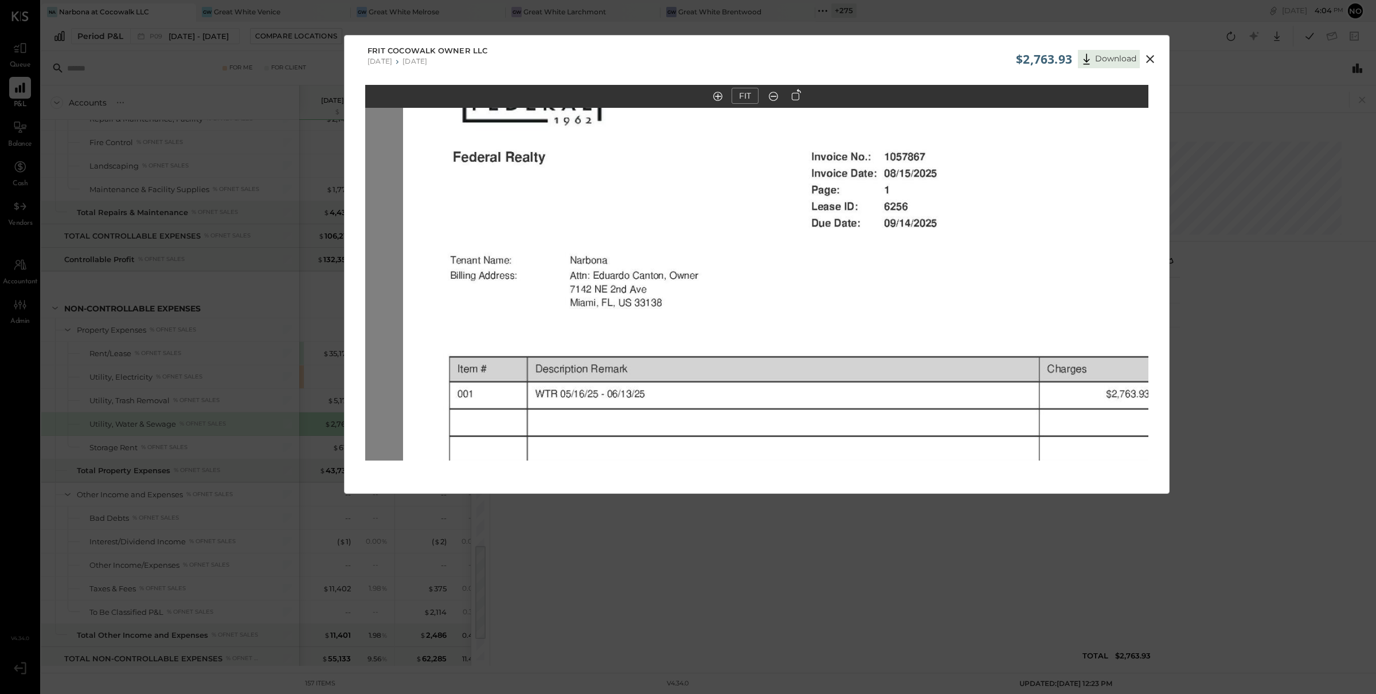
drag, startPoint x: 688, startPoint y: 227, endPoint x: 722, endPoint y: 341, distance: 119.6
click at [722, 341] on img at bounding box center [794, 532] width 783 height 1014
click at [1152, 61] on icon at bounding box center [1150, 59] width 8 height 8
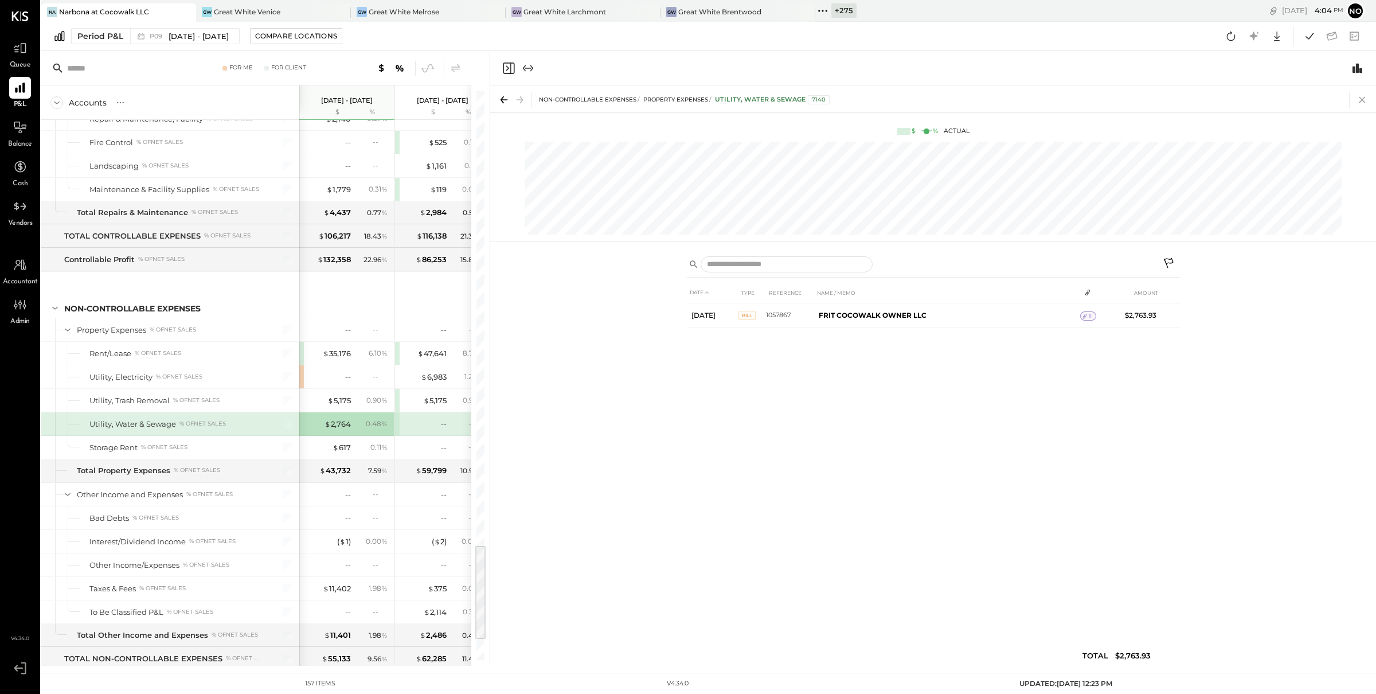
click at [1359, 98] on icon at bounding box center [1363, 100] width 16 height 16
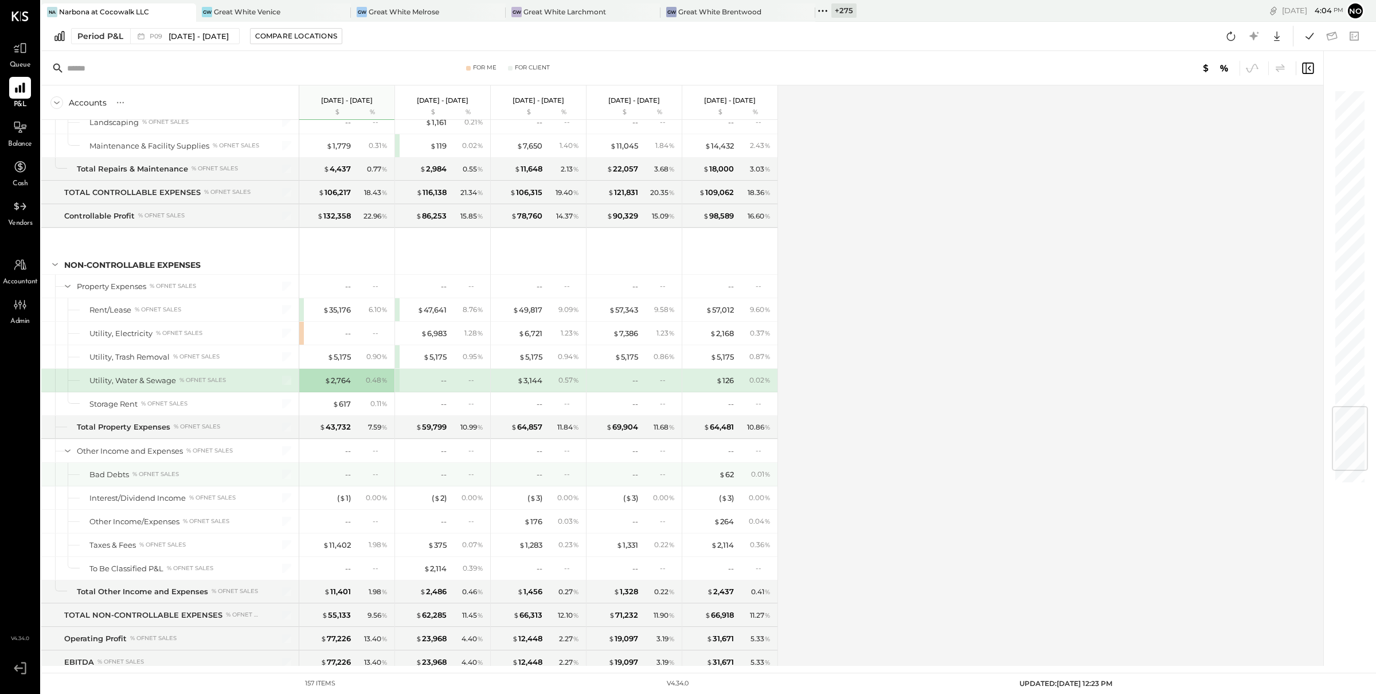
scroll to position [2750, 0]
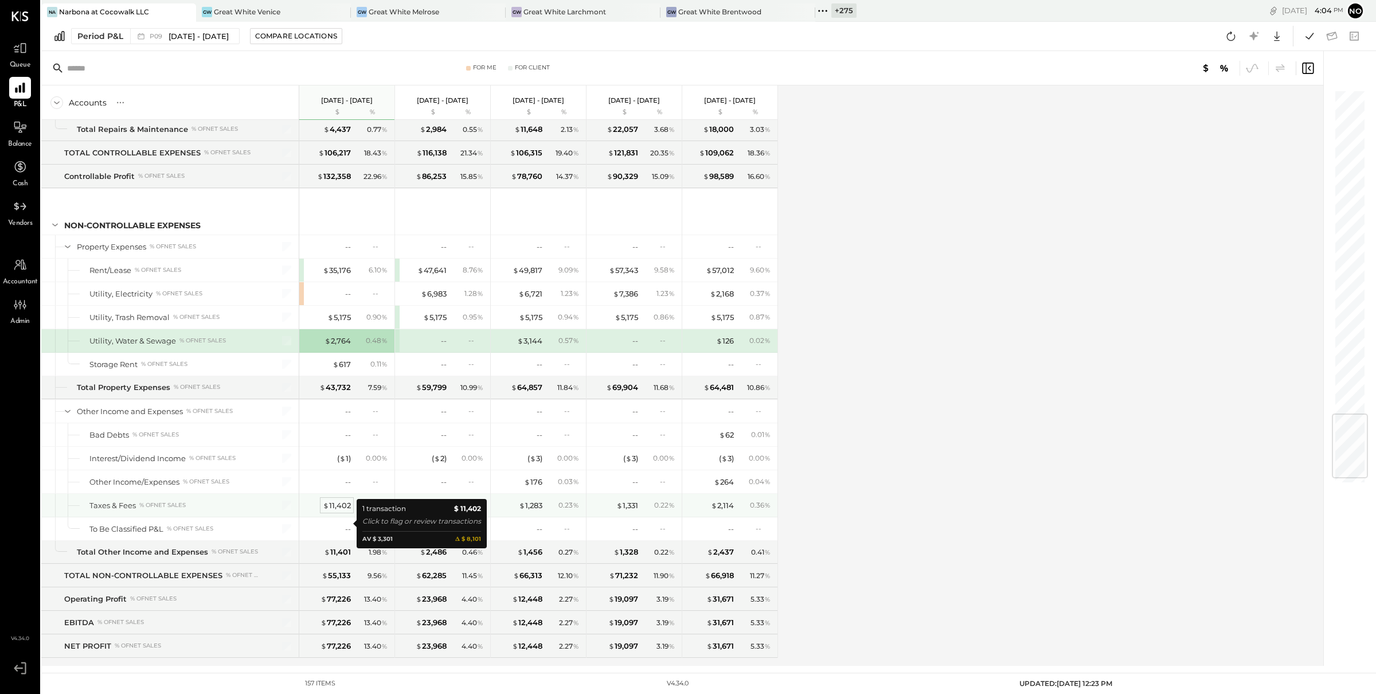
click at [335, 511] on div "$ 11,402" at bounding box center [337, 505] width 28 height 11
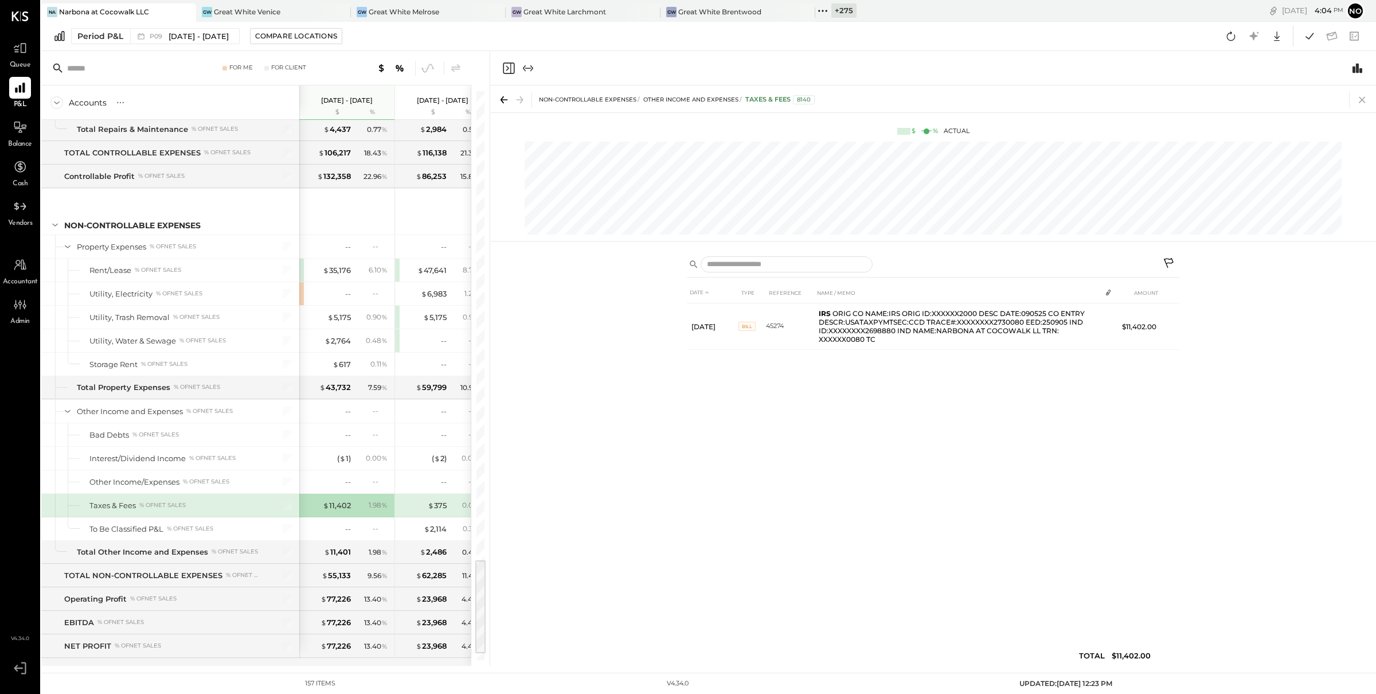
click at [1365, 100] on icon at bounding box center [1363, 100] width 16 height 16
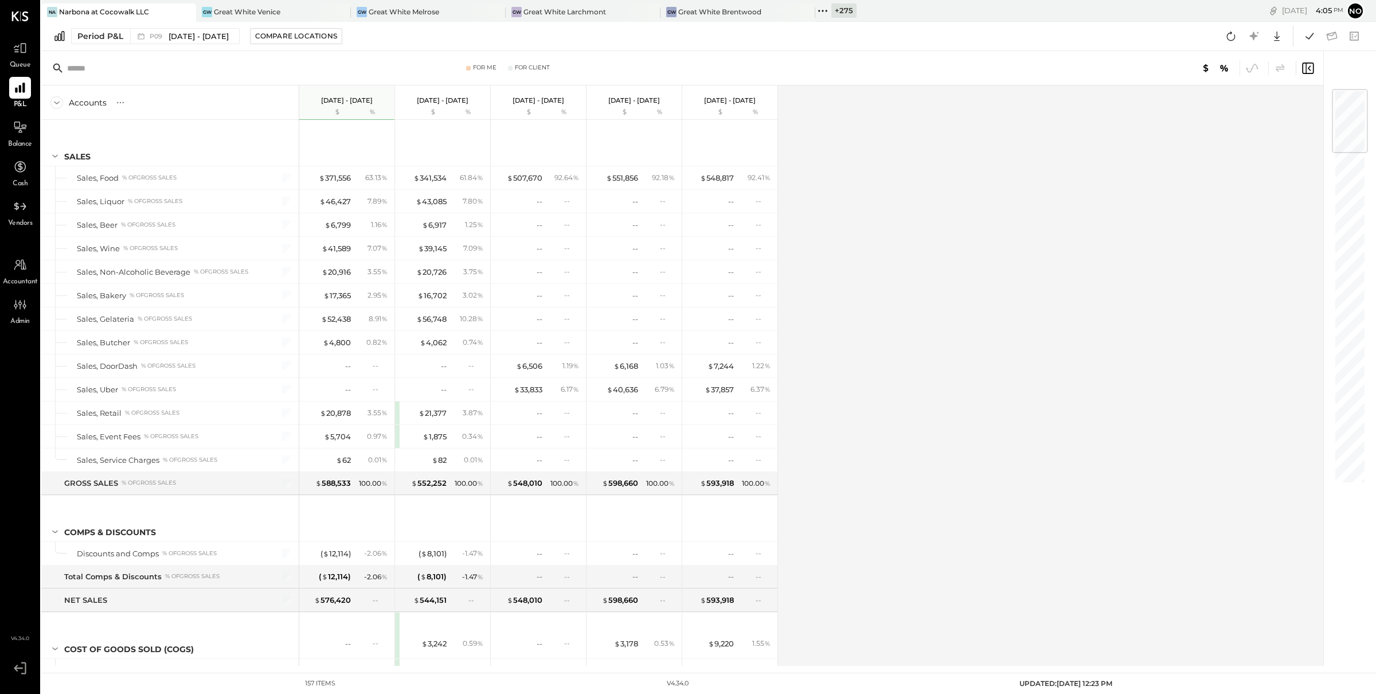
click at [821, 7] on icon at bounding box center [823, 10] width 15 height 15
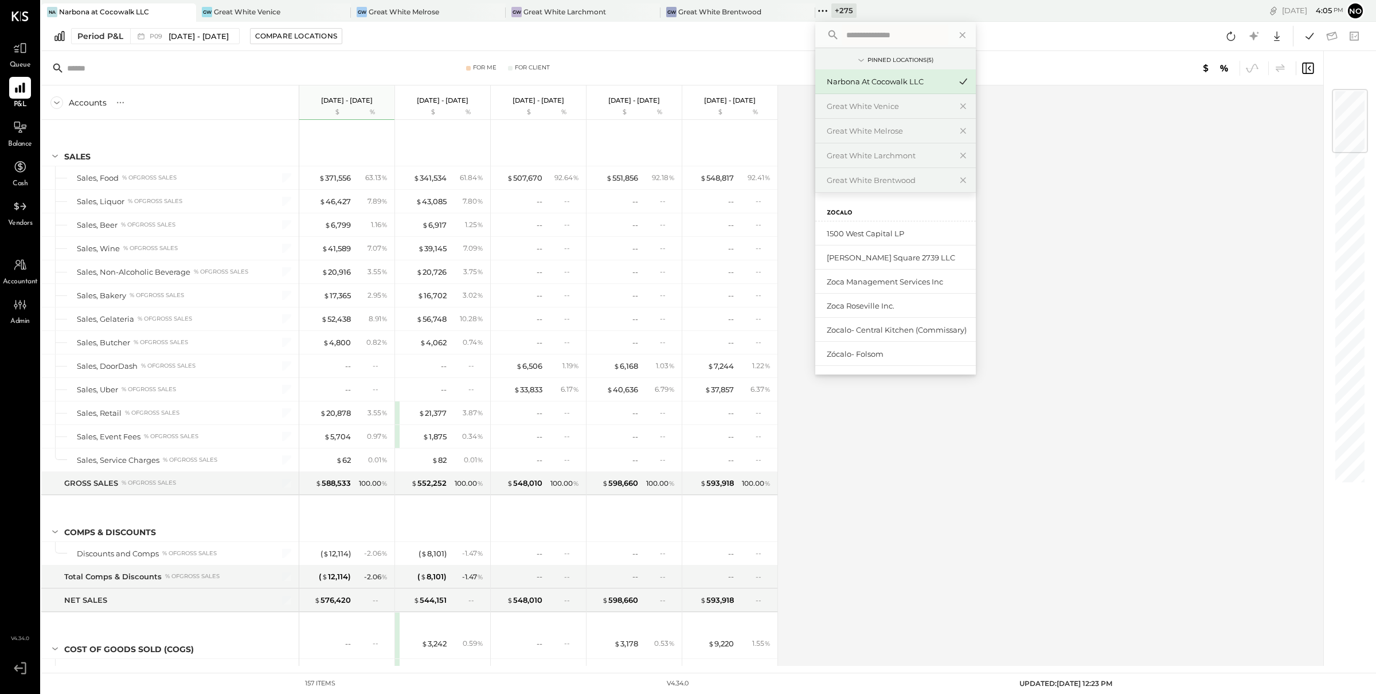
click at [857, 35] on input "text" at bounding box center [895, 35] width 107 height 21
type input "******"
click at [891, 255] on div "Narbona Boca Ratōn" at bounding box center [889, 257] width 124 height 11
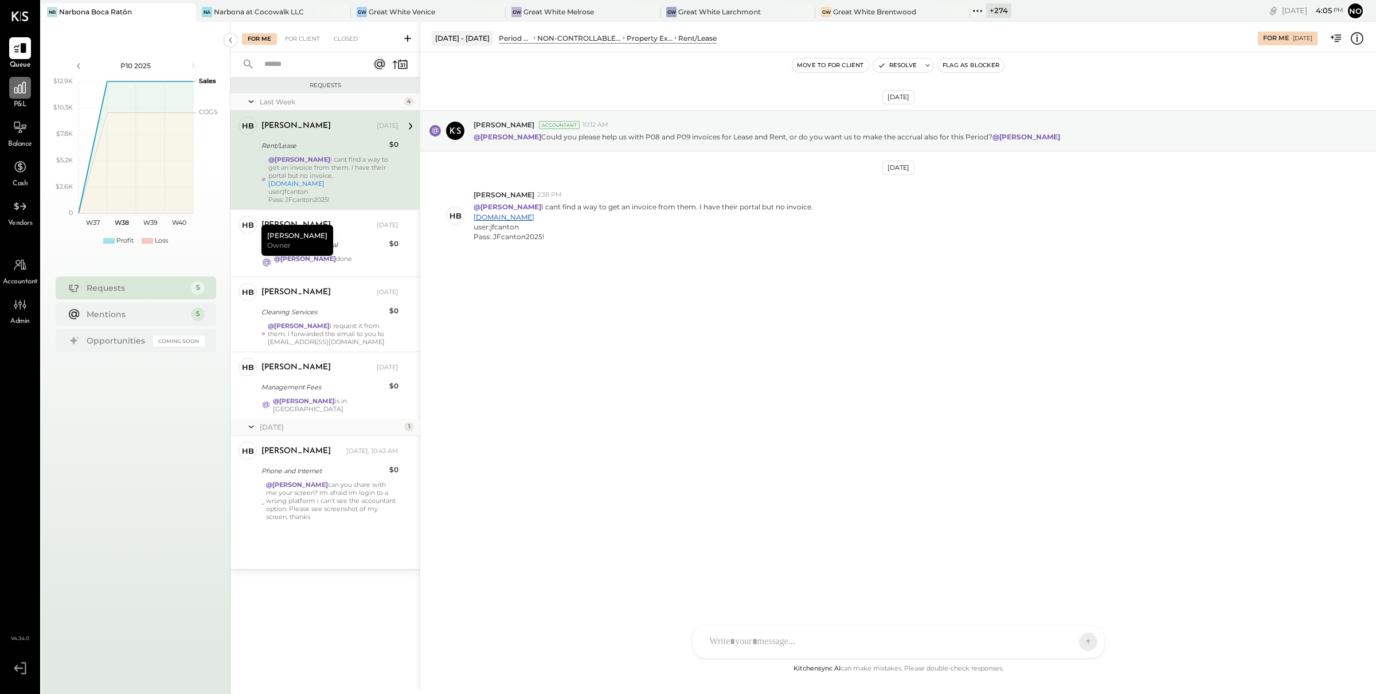
click at [19, 97] on div at bounding box center [20, 88] width 22 height 22
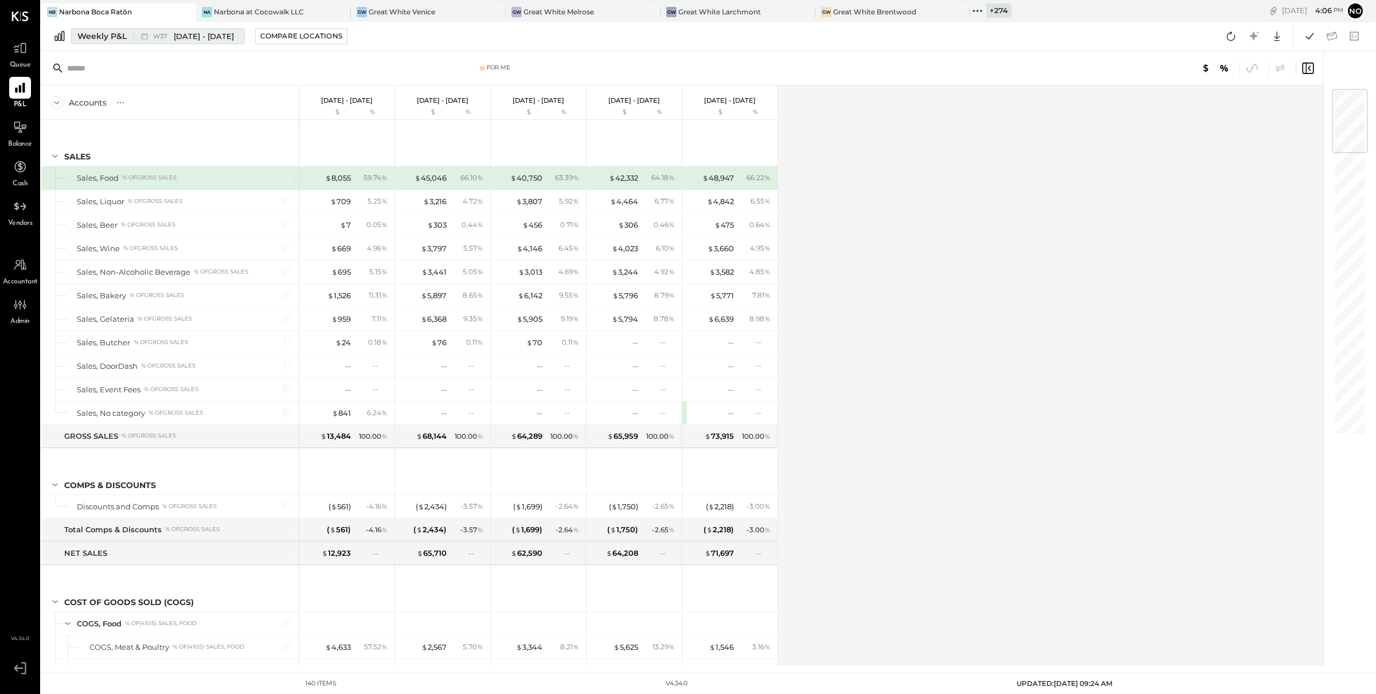
click at [119, 30] on div "Weekly P&L" at bounding box center [101, 35] width 49 height 11
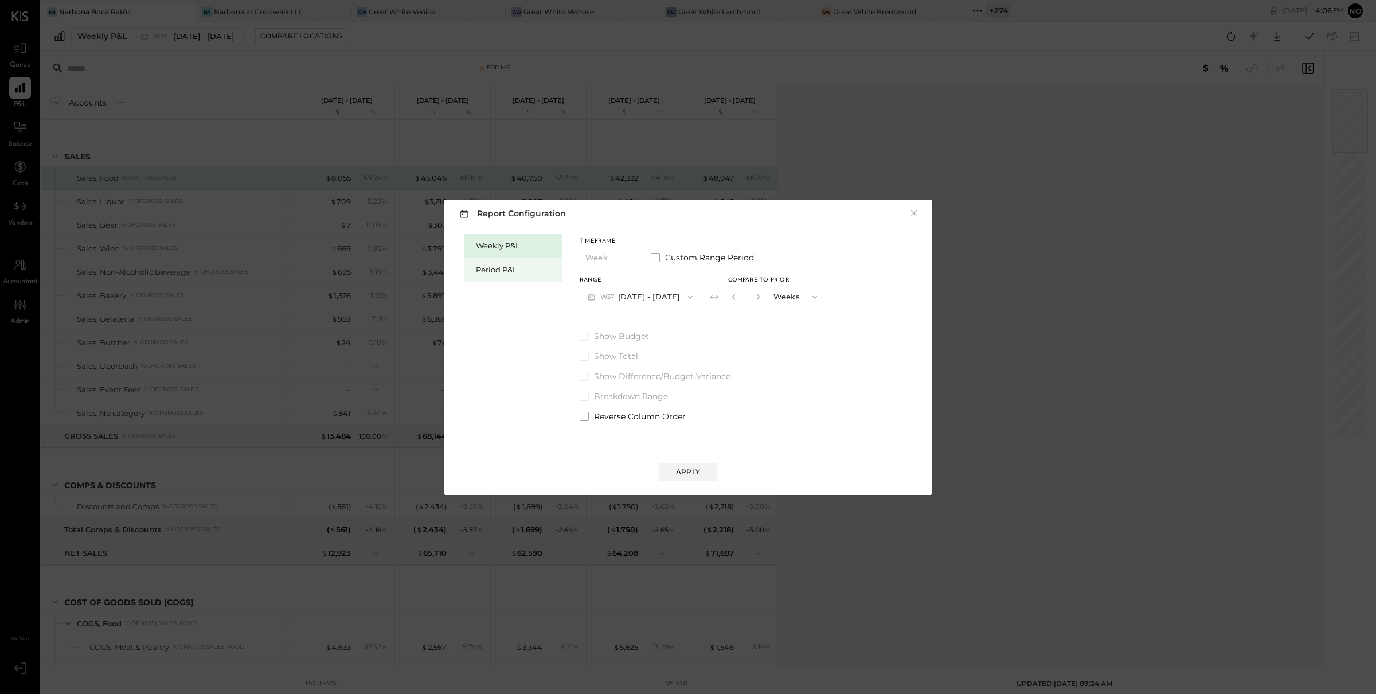
click at [501, 260] on div "Period P&L" at bounding box center [513, 270] width 97 height 24
click at [648, 296] on button "P10 [DATE] - [DATE]" at bounding box center [639, 296] width 118 height 21
click at [651, 324] on span "[DATE] - [DATE]" at bounding box center [634, 322] width 54 height 10
click at [754, 298] on div "Compare" at bounding box center [735, 299] width 37 height 10
click at [761, 299] on button "button" at bounding box center [756, 296] width 9 height 13
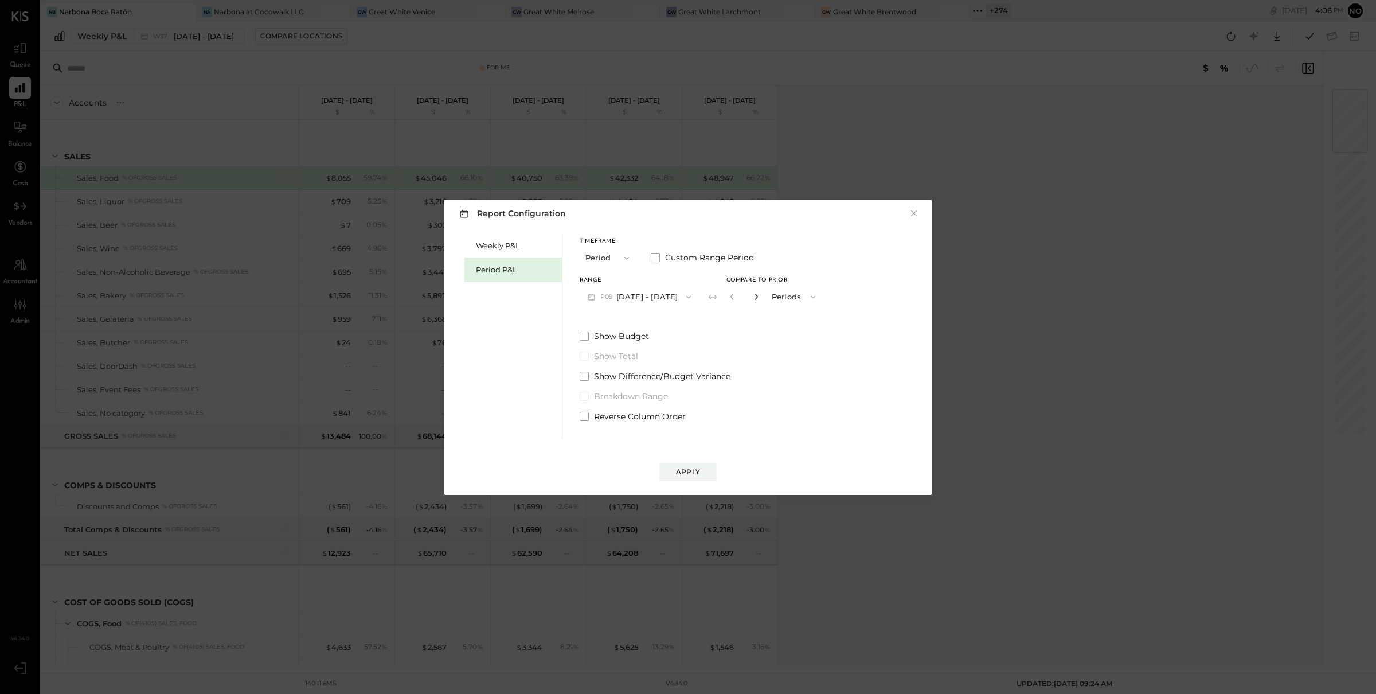
type input "*"
click at [696, 468] on div "Apply" at bounding box center [688, 472] width 24 height 10
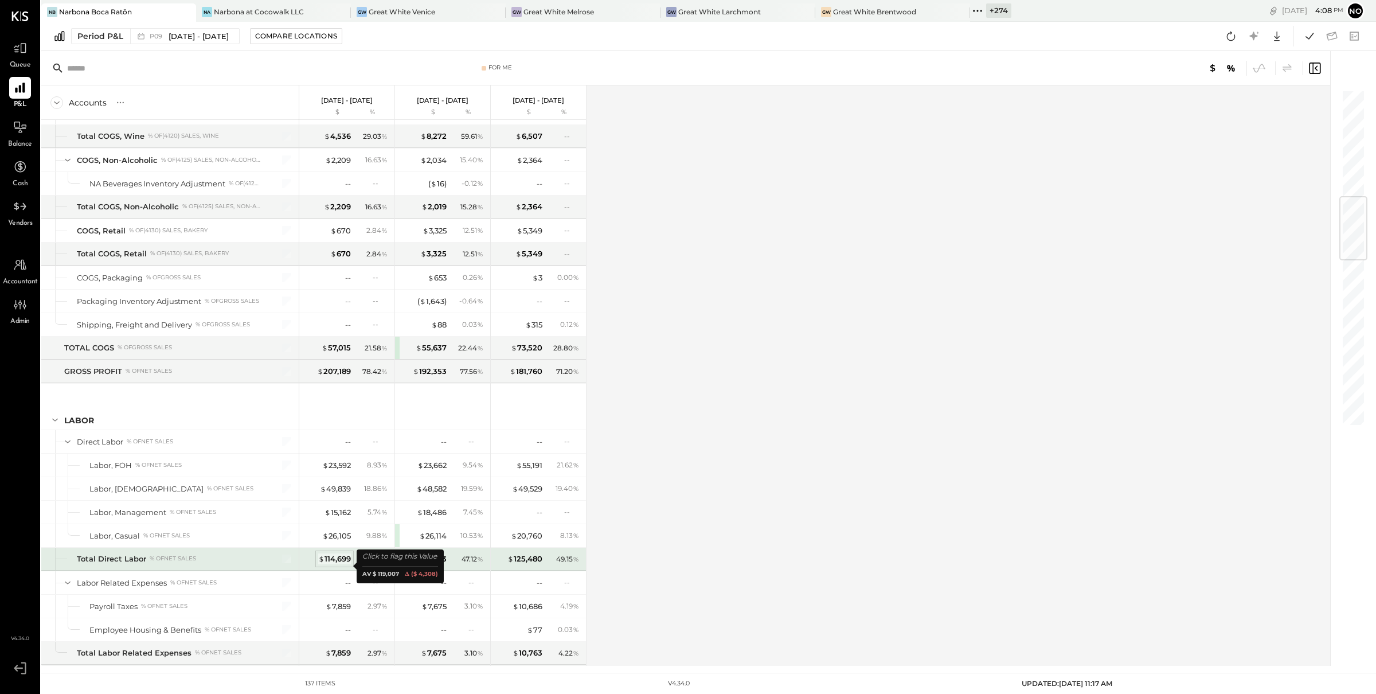
scroll to position [929, 0]
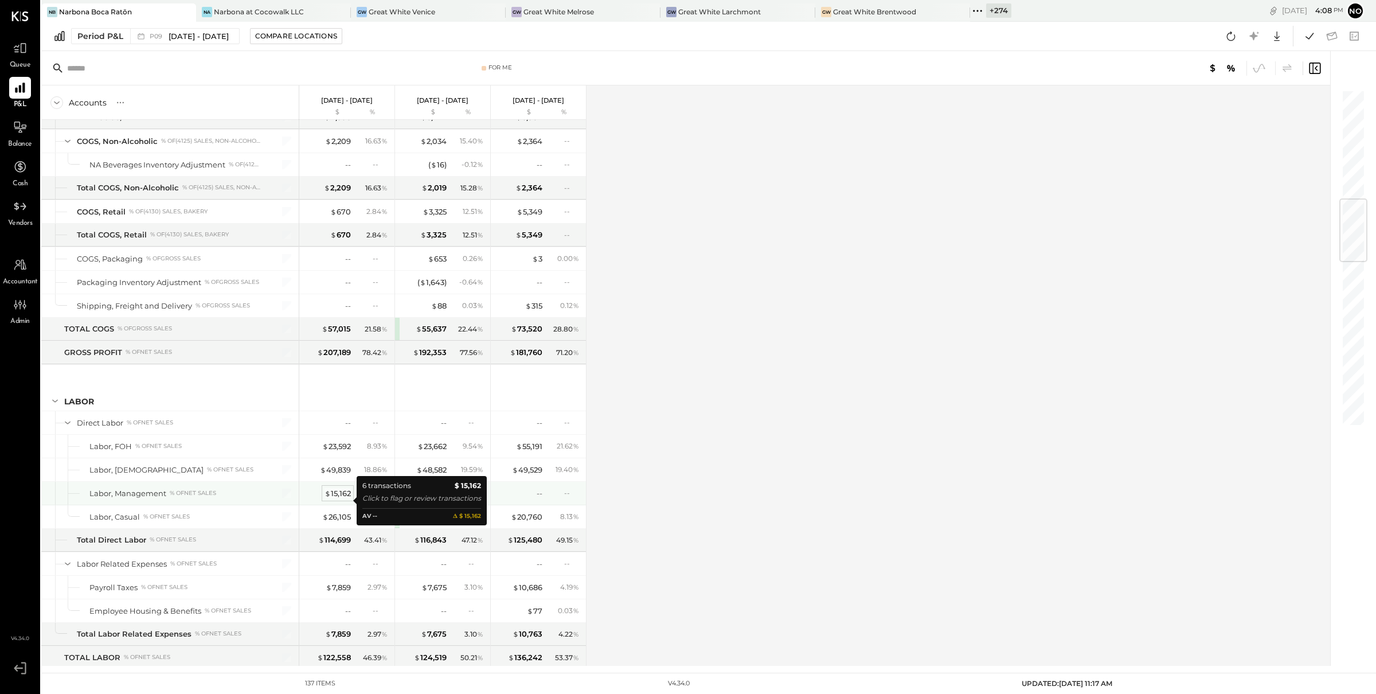
click at [341, 499] on div "$ 15,162" at bounding box center [338, 493] width 26 height 11
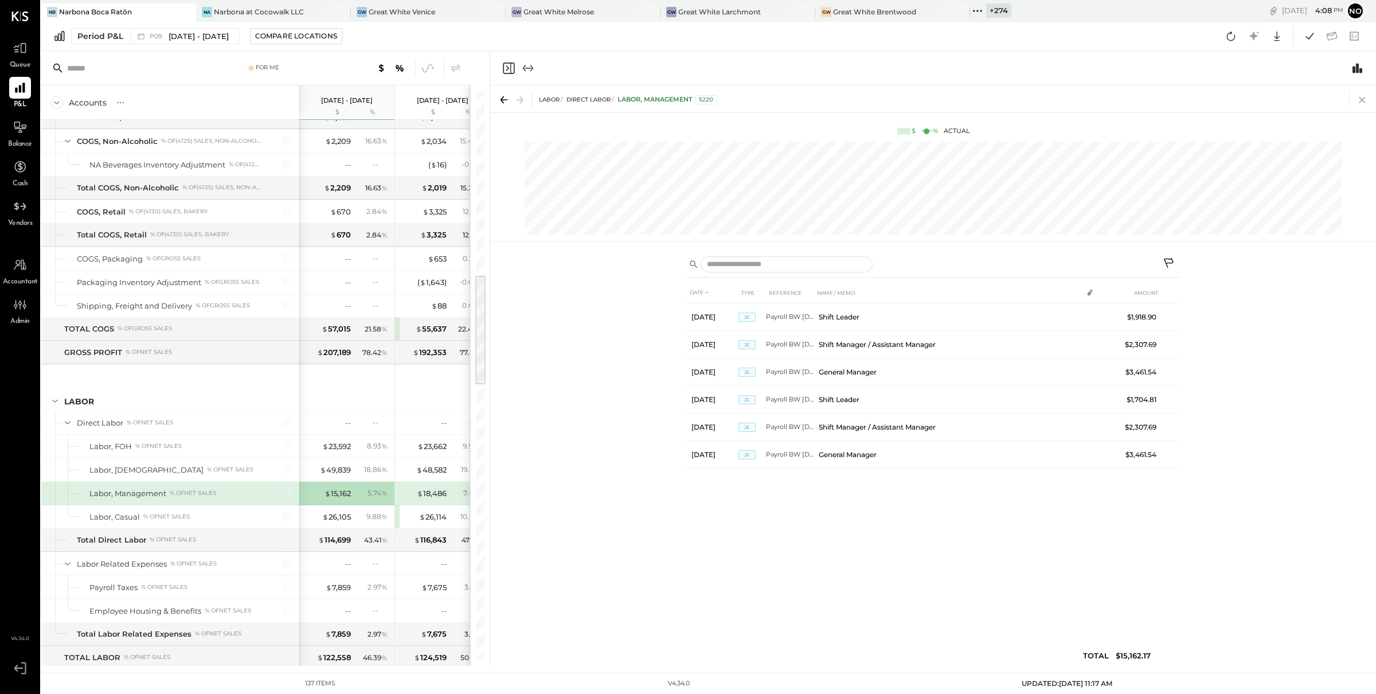
click at [1365, 100] on icon at bounding box center [1363, 100] width 16 height 16
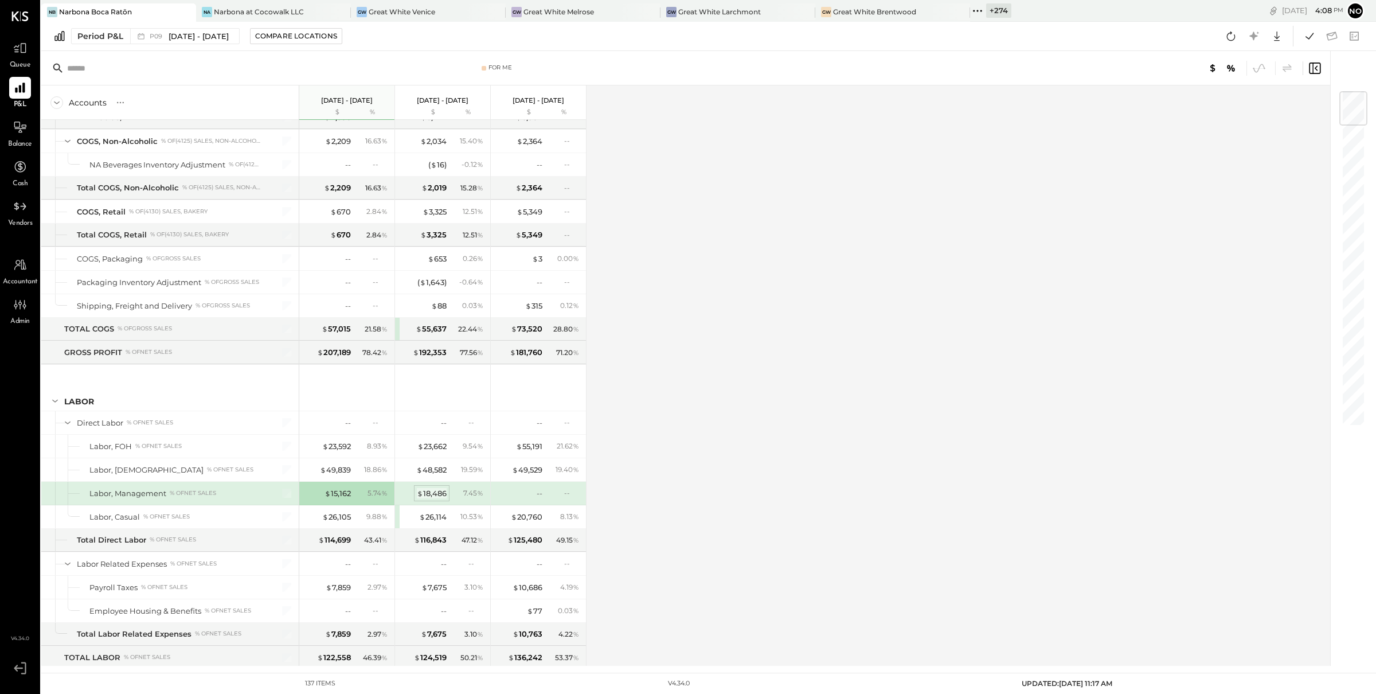
click at [428, 498] on div "$ 18,486" at bounding box center [432, 493] width 30 height 11
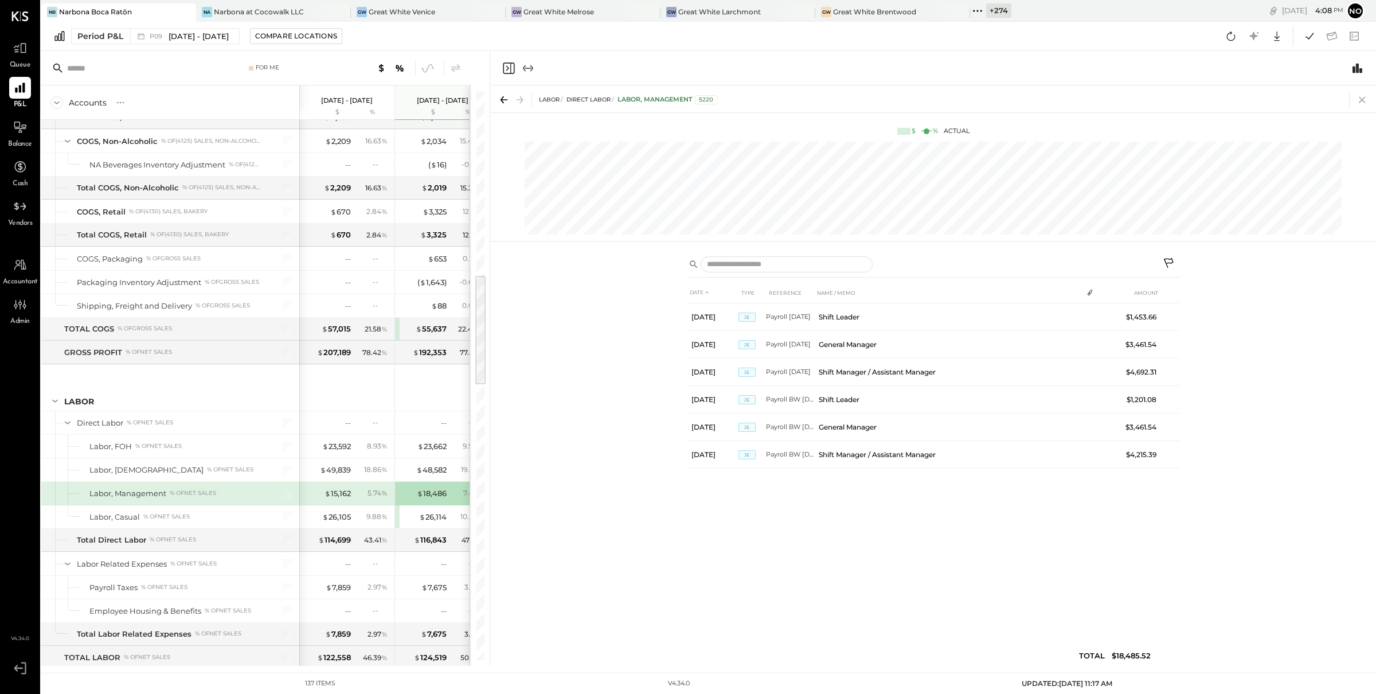
click at [1361, 99] on icon at bounding box center [1363, 100] width 16 height 16
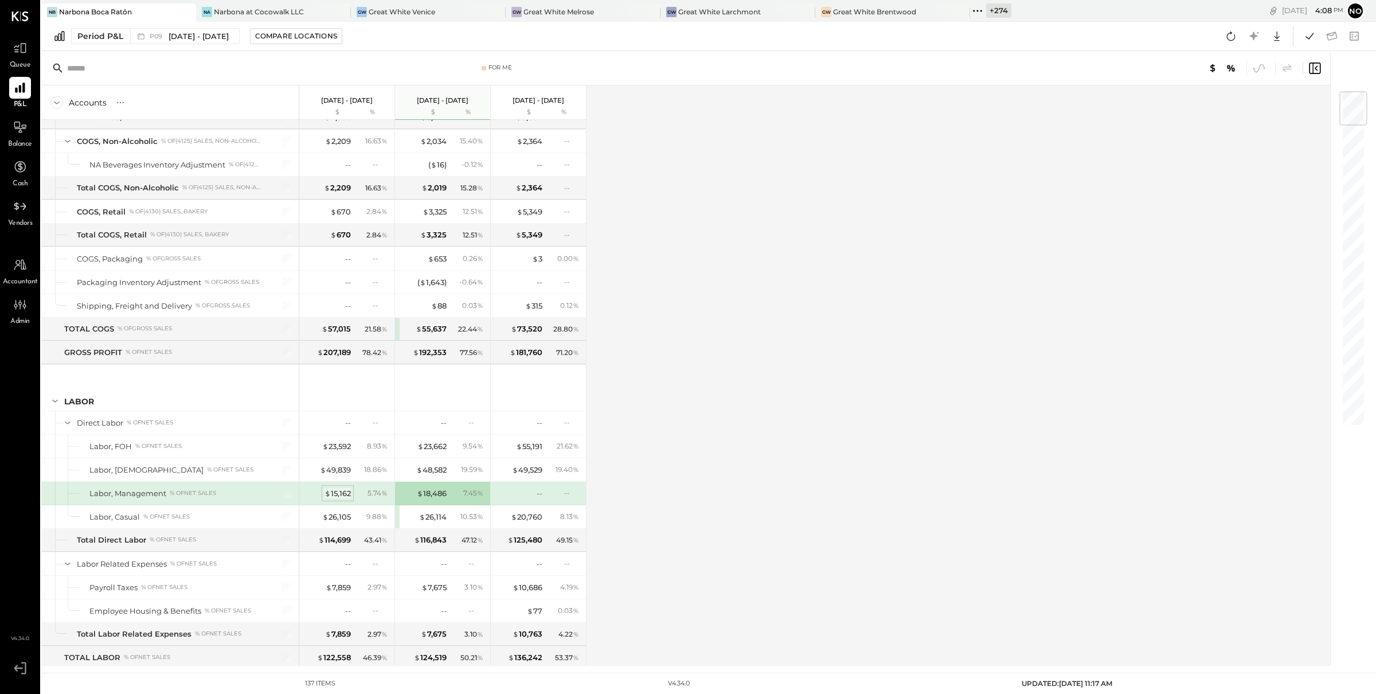
click at [339, 495] on div "$ 15,162" at bounding box center [338, 493] width 26 height 11
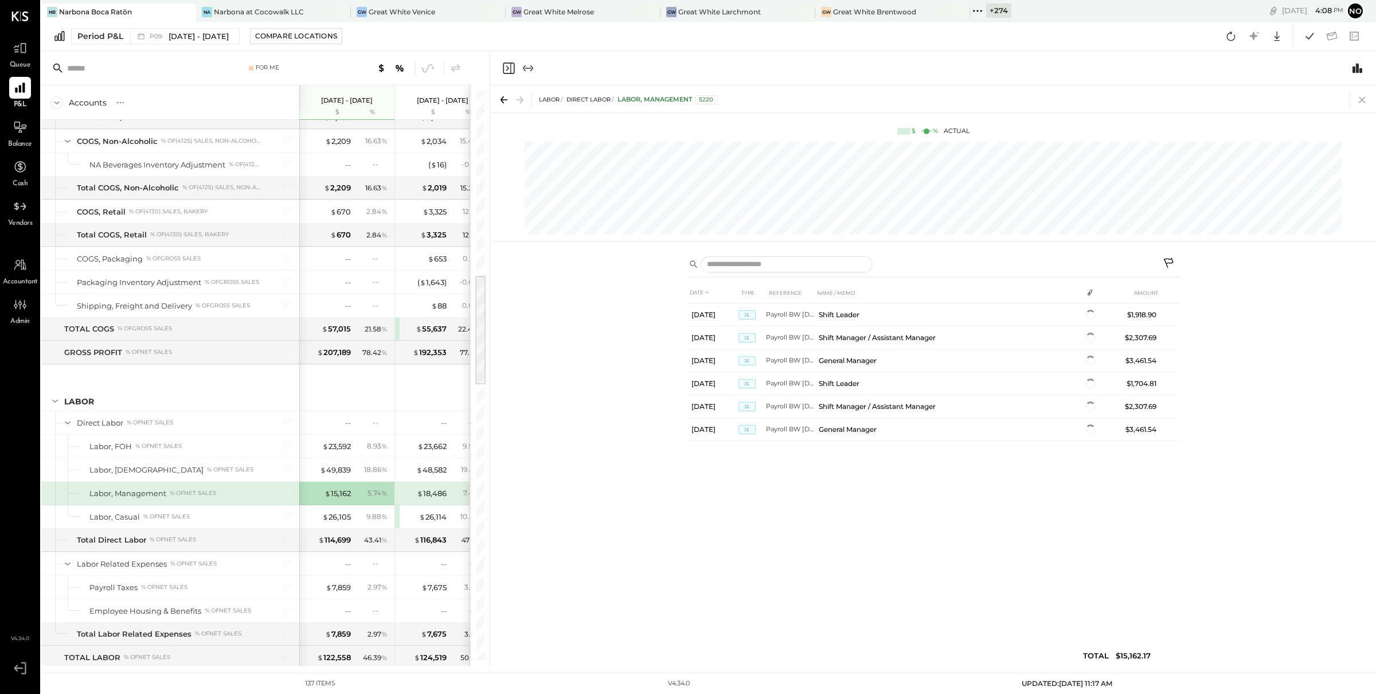
click at [1362, 99] on icon at bounding box center [1362, 100] width 6 height 6
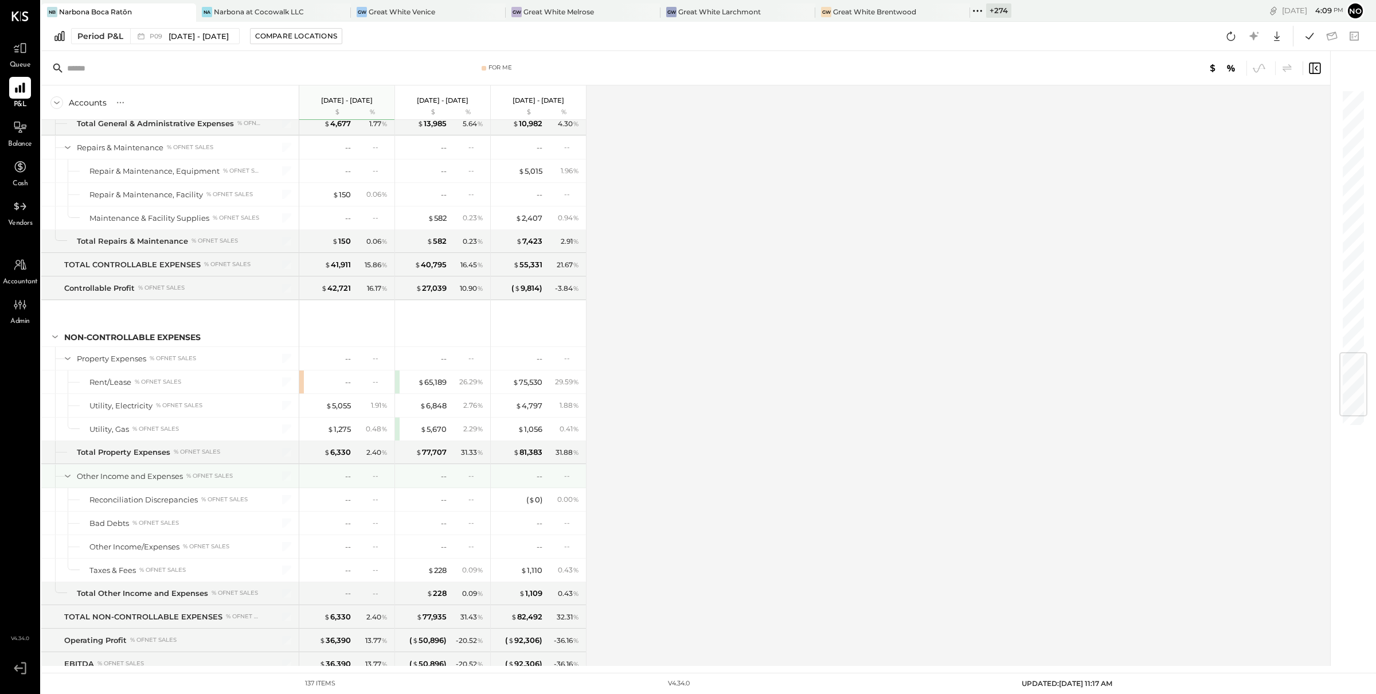
scroll to position [2316, 0]
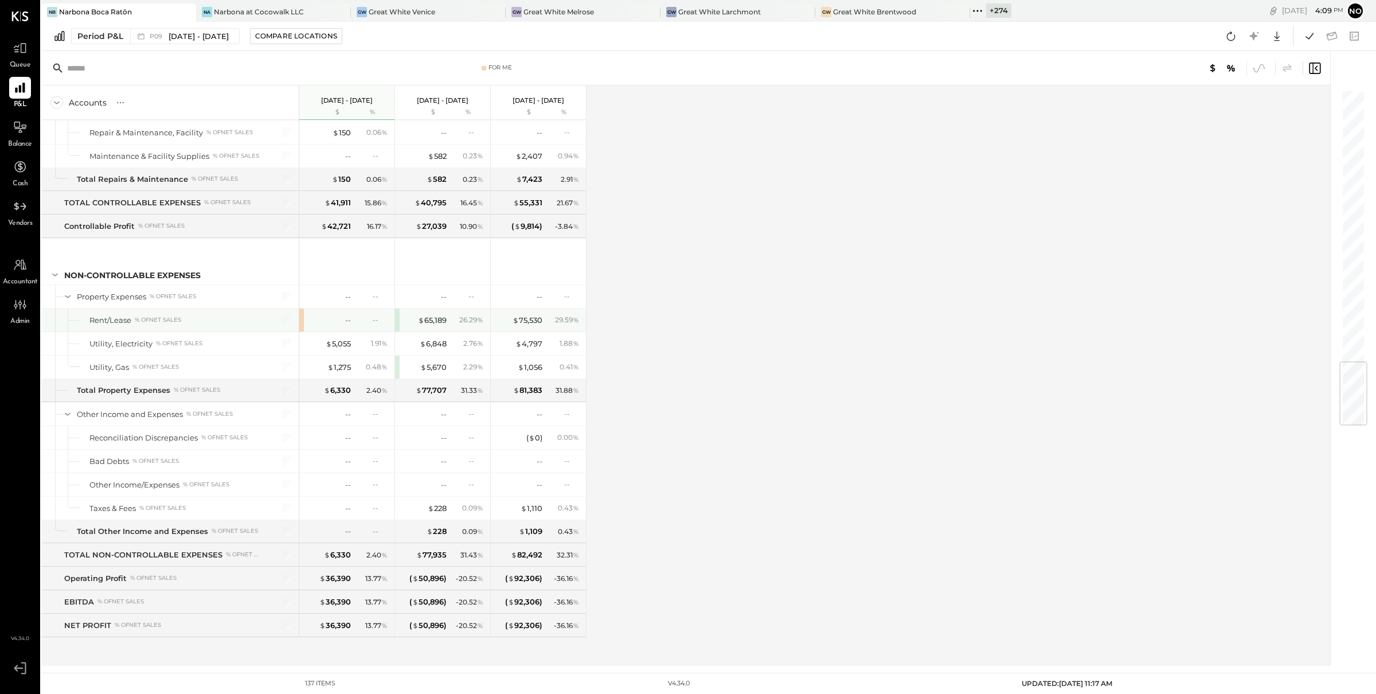
click at [341, 315] on div "--" at bounding box center [328, 320] width 46 height 11
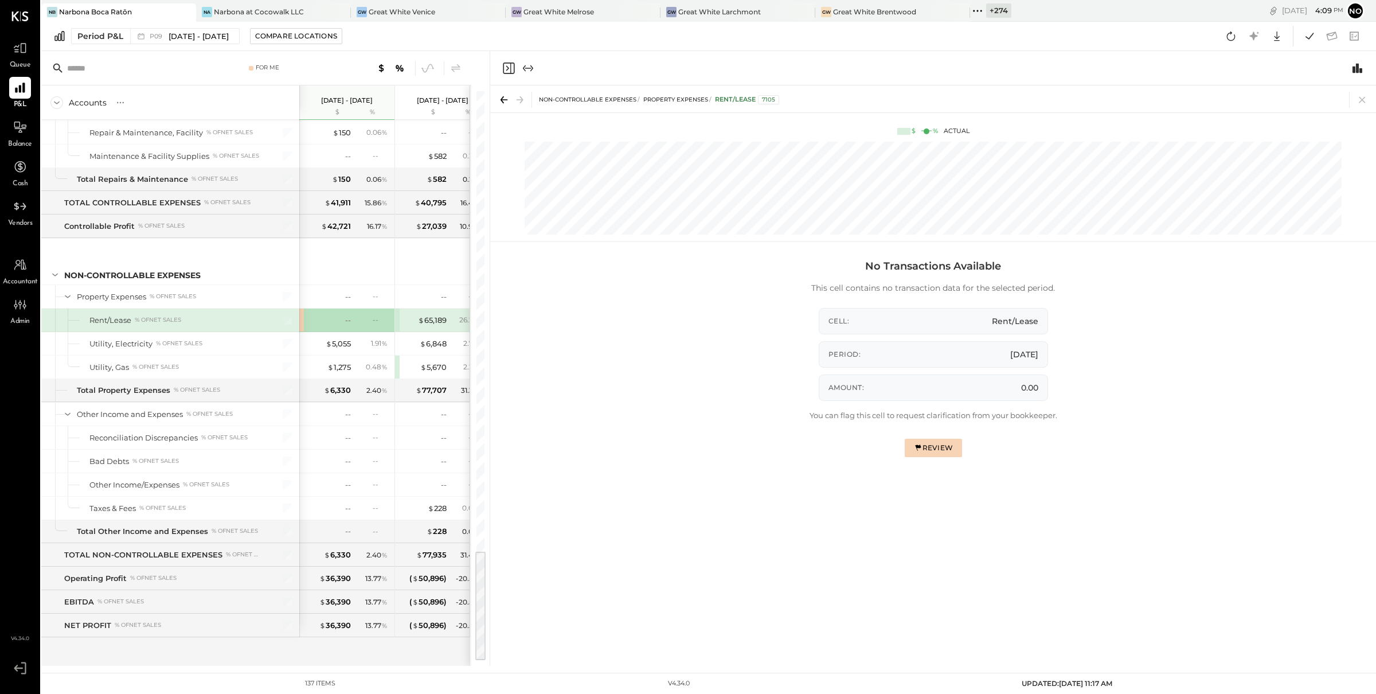
drag, startPoint x: 1365, startPoint y: 100, endPoint x: 1312, endPoint y: 122, distance: 57.6
click at [1365, 100] on icon at bounding box center [1363, 100] width 16 height 16
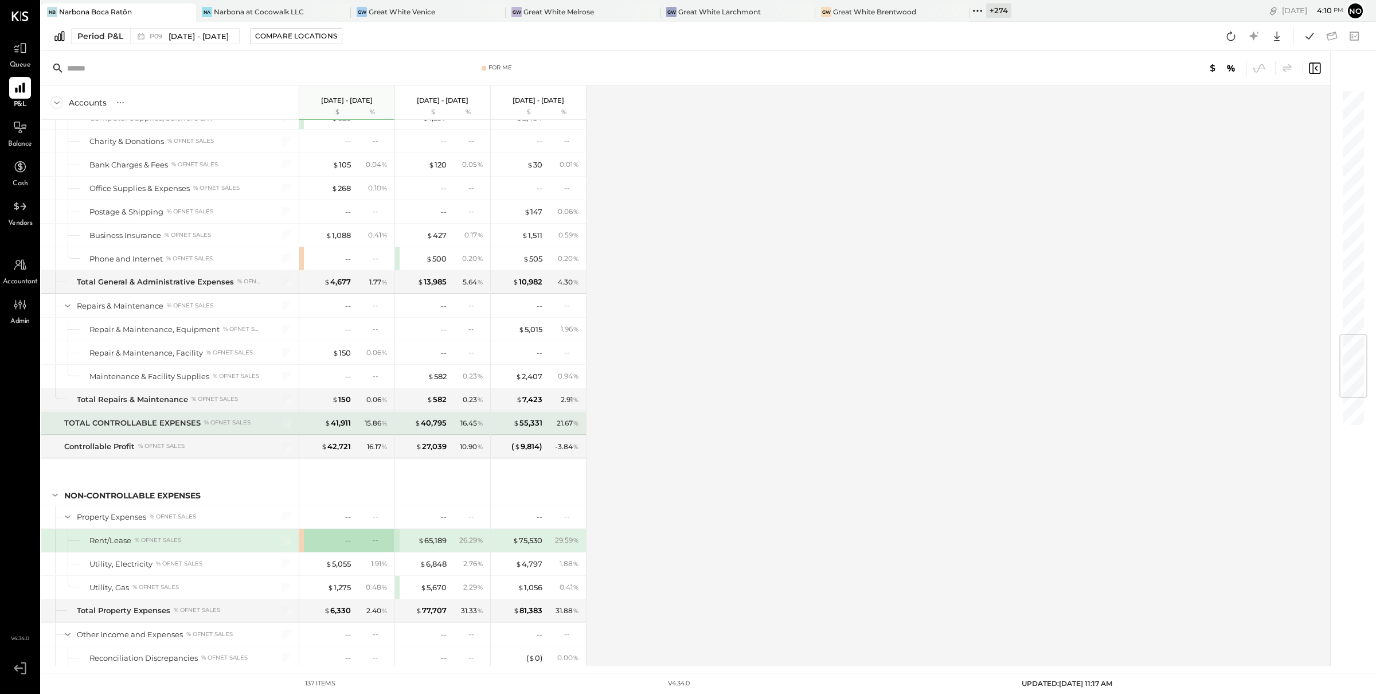
scroll to position [1833, 0]
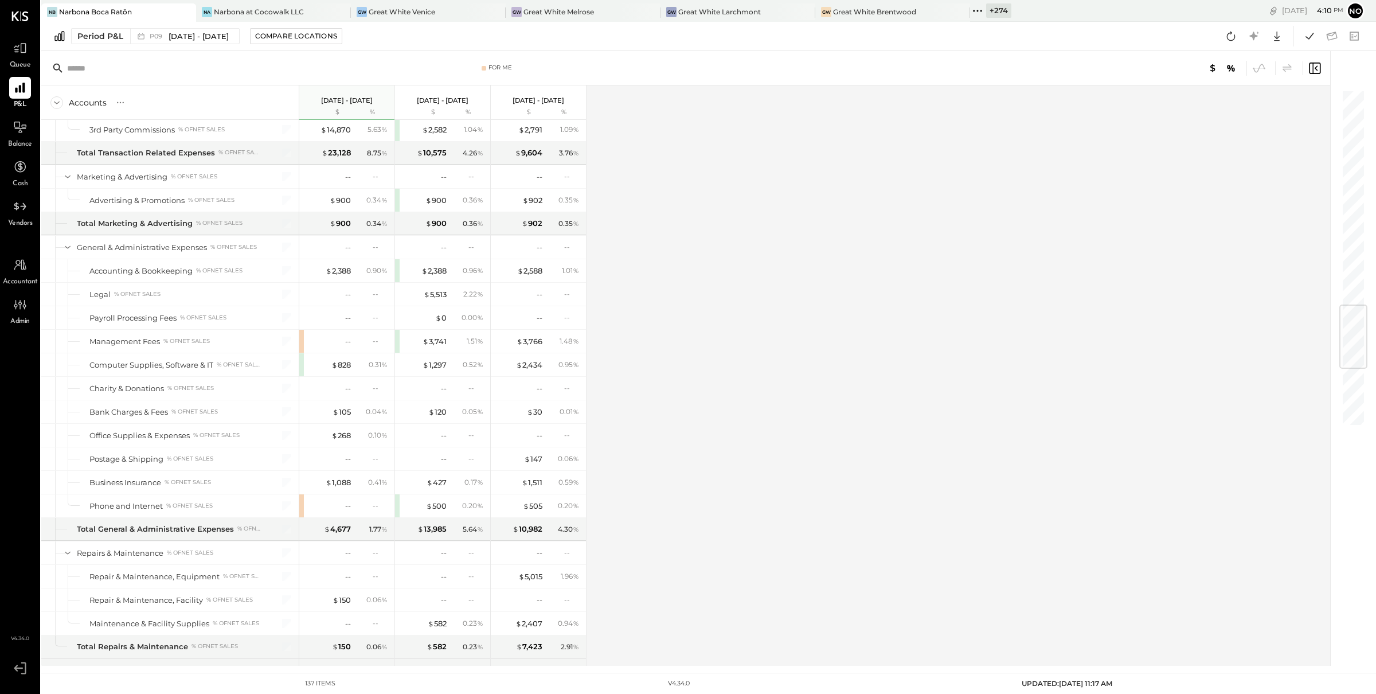
click at [976, 7] on icon at bounding box center [977, 10] width 15 height 15
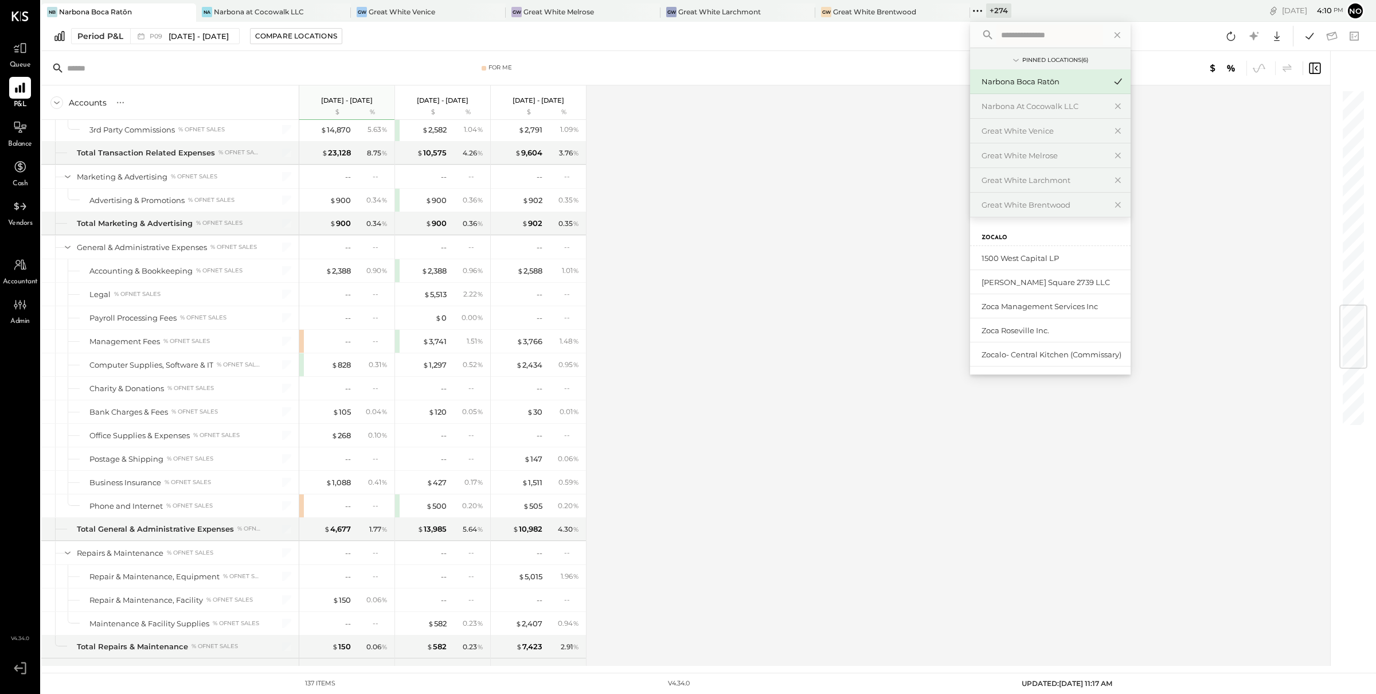
click at [1023, 28] on input "text" at bounding box center [1050, 35] width 107 height 21
type input "*******"
click at [1045, 260] on div "Narbona at [GEOGRAPHIC_DATA] LLC" at bounding box center [1044, 258] width 124 height 11
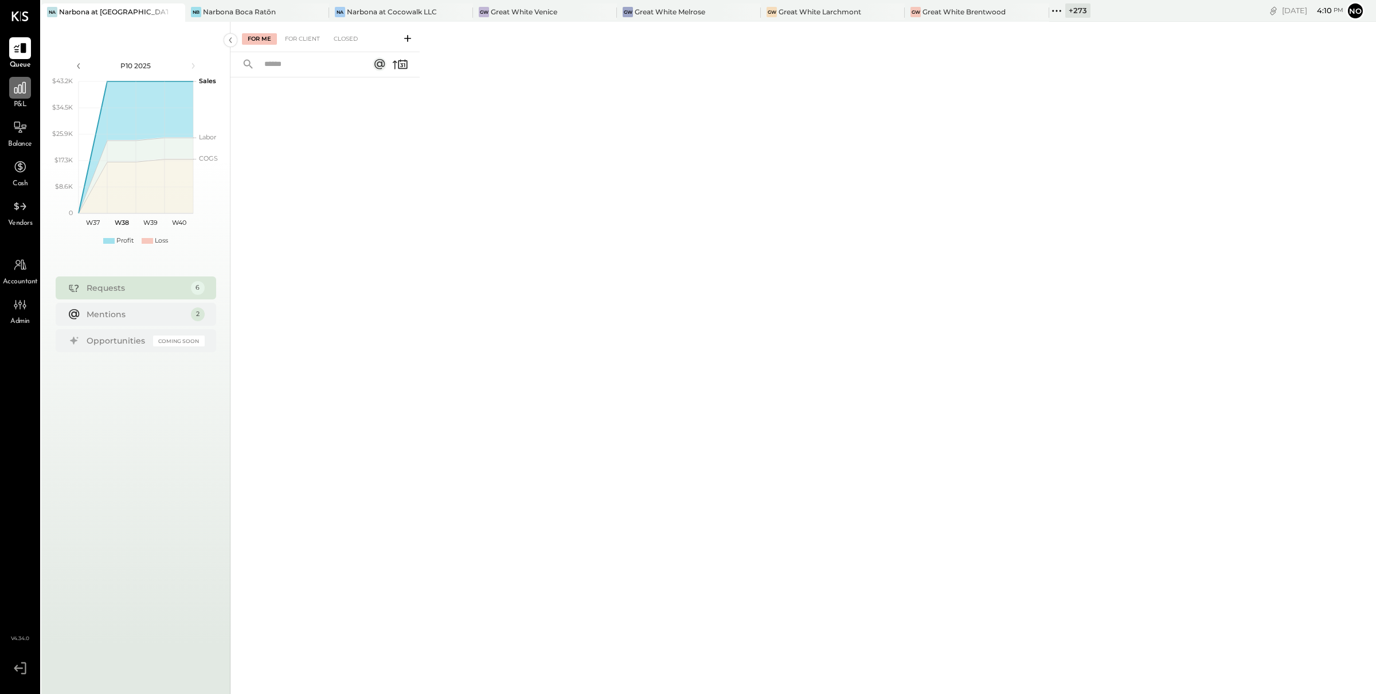
click at [24, 91] on icon at bounding box center [20, 87] width 15 height 15
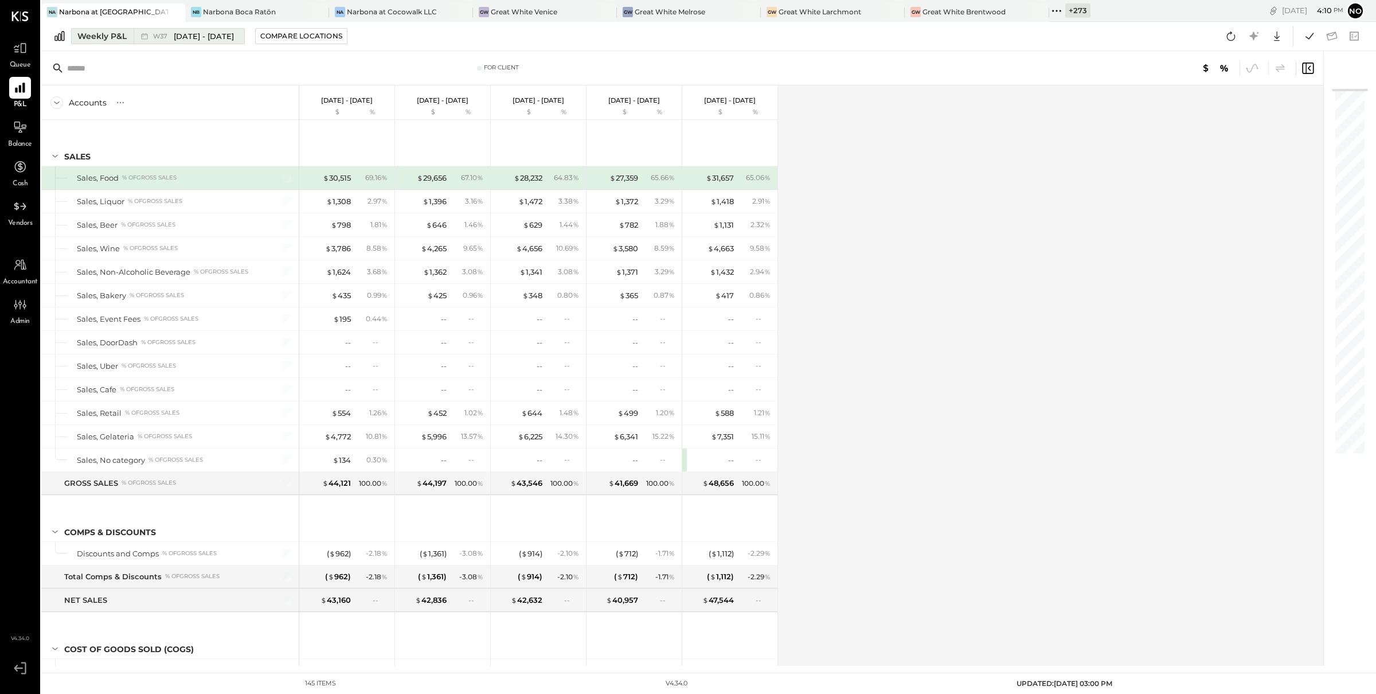
click at [197, 38] on span "[DATE] - [DATE]" at bounding box center [204, 36] width 60 height 11
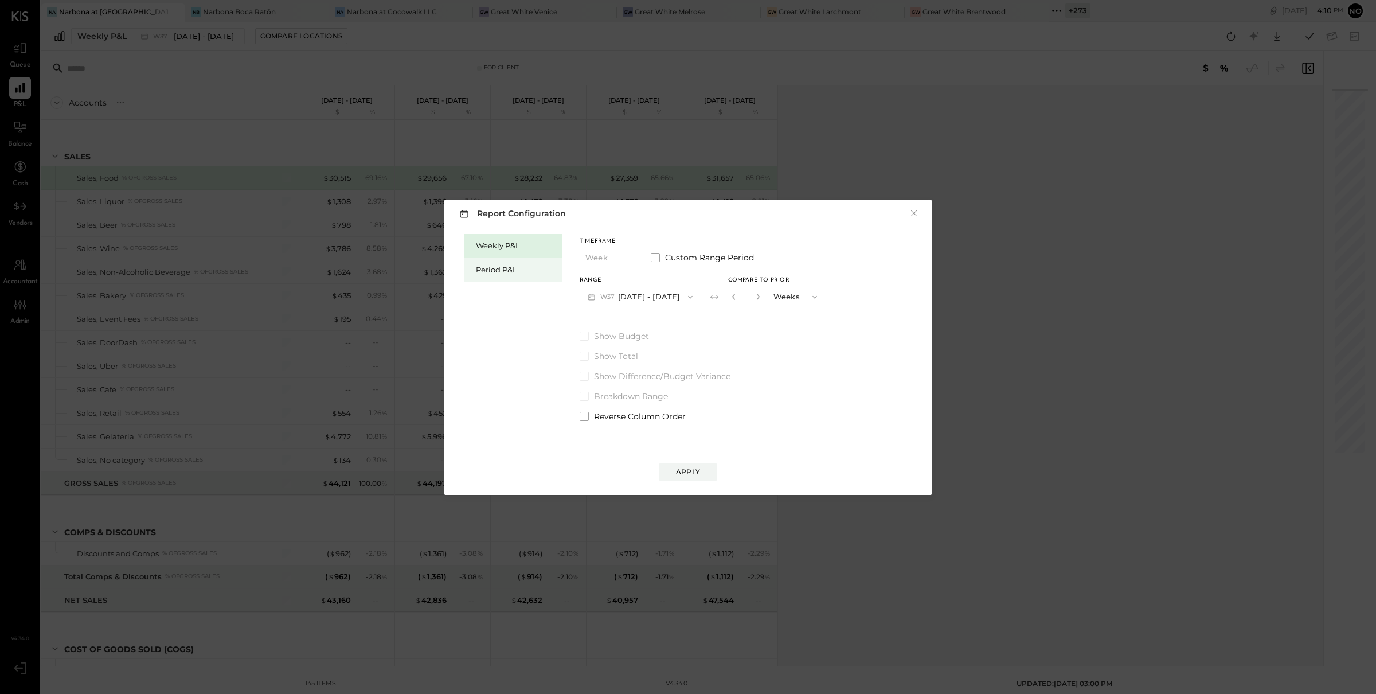
click at [490, 275] on div "Period P&L" at bounding box center [513, 270] width 97 height 24
click at [661, 297] on button "P10 [DATE] - [DATE]" at bounding box center [639, 296] width 118 height 21
click at [646, 321] on span "[DATE] - [DATE]" at bounding box center [634, 322] width 54 height 10
click at [748, 299] on div "Compare" at bounding box center [735, 299] width 37 height 10
click at [760, 296] on icon "button" at bounding box center [756, 296] width 7 height 7
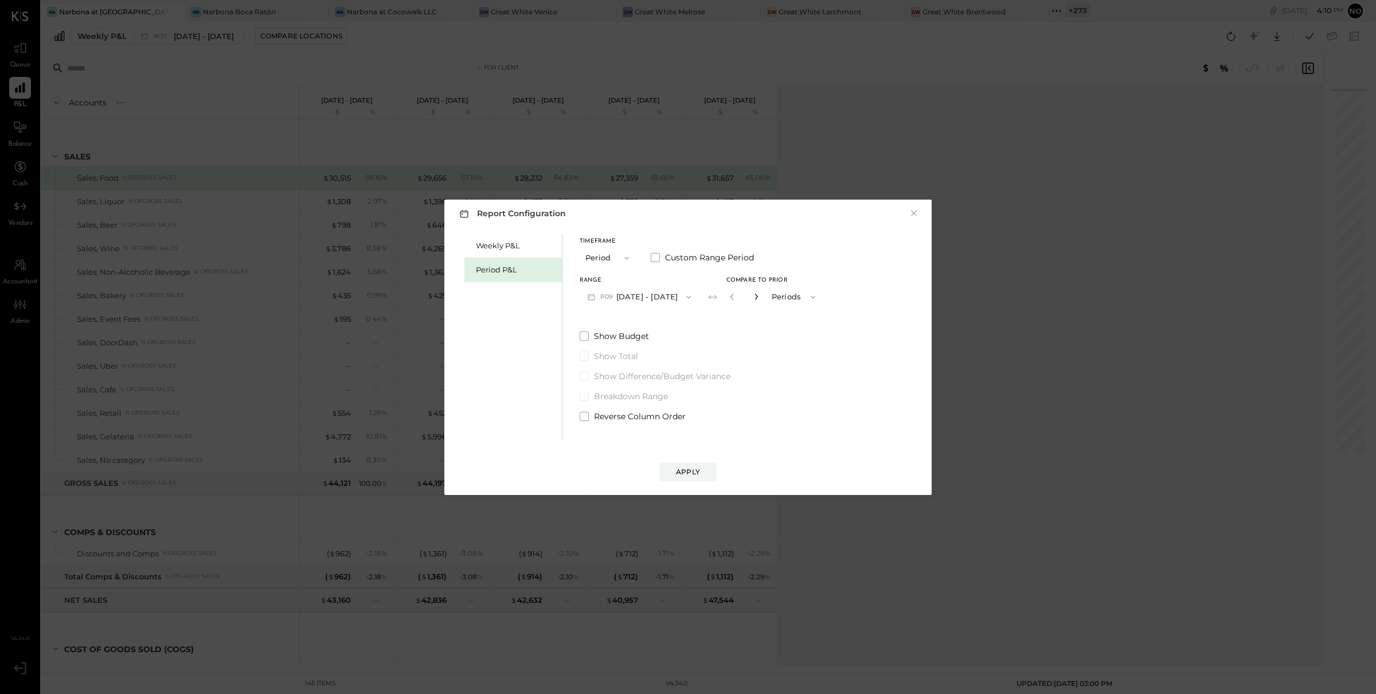
click at [760, 296] on icon "button" at bounding box center [756, 296] width 7 height 7
type input "*"
click at [690, 471] on div "Apply" at bounding box center [688, 472] width 24 height 10
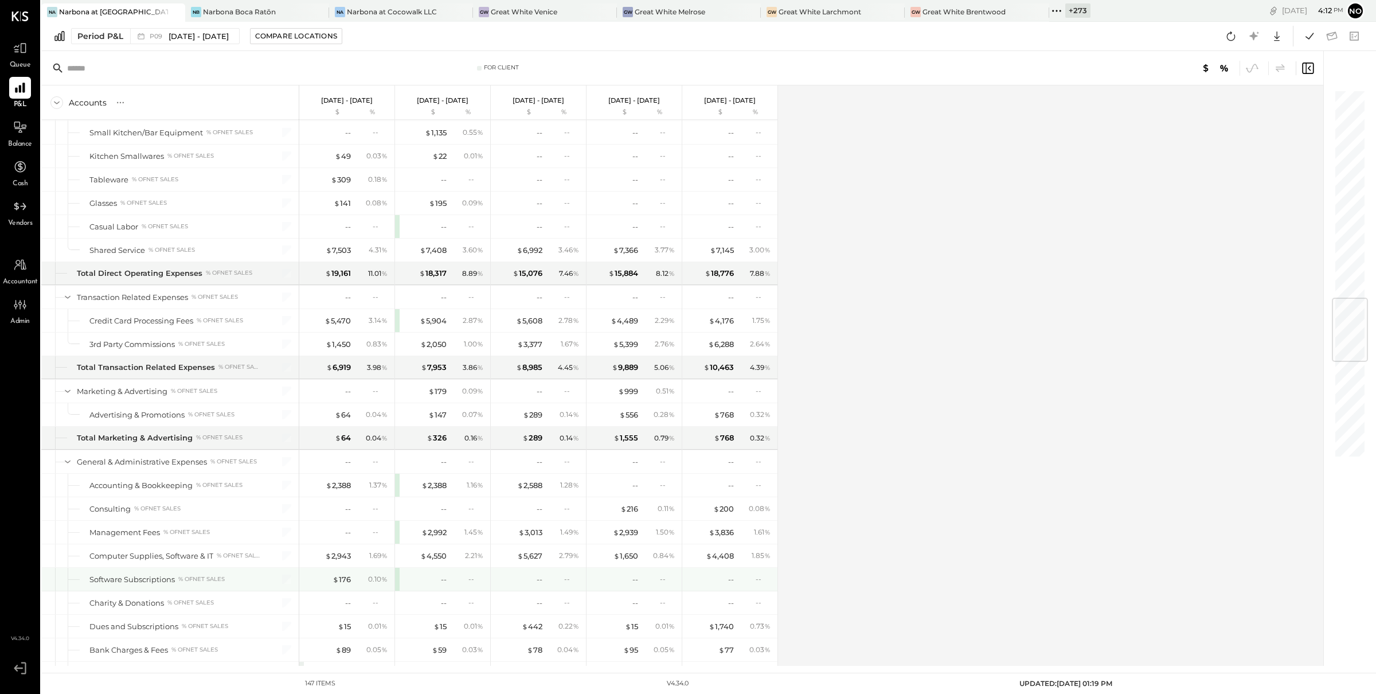
scroll to position [1865, 0]
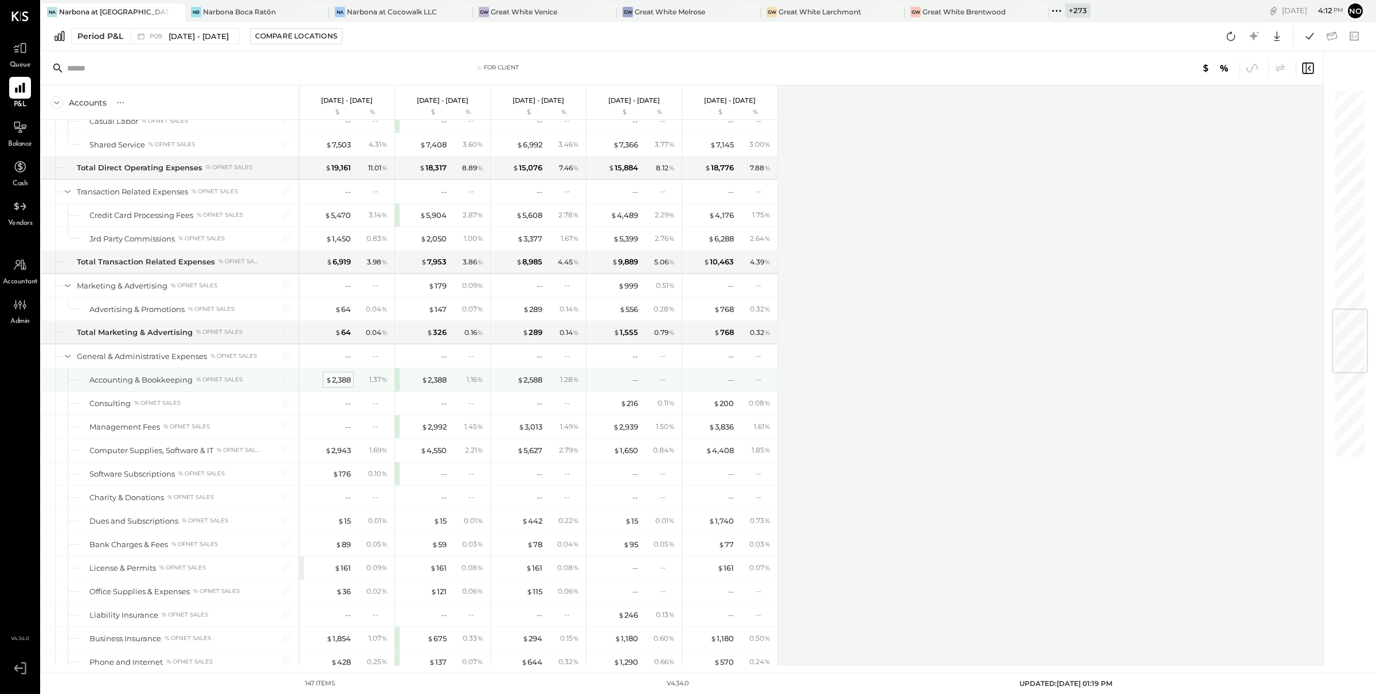
click at [343, 385] on div "$ 2,388" at bounding box center [338, 379] width 25 height 11
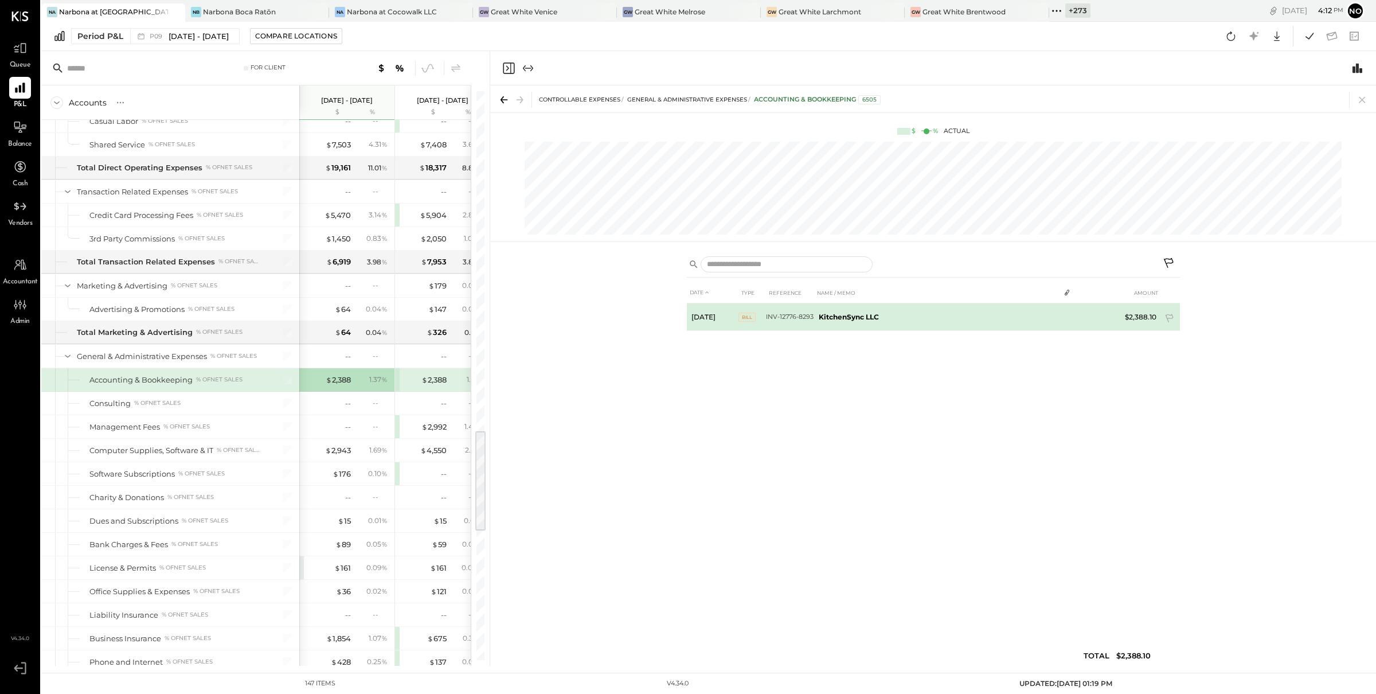
click at [1090, 318] on tr "[DATE] Bill INV-12776-8293 KitchenSync LLC $2,388.10" at bounding box center [933, 317] width 493 height 28
click at [1078, 322] on tr "[DATE] Bill INV-12776-8293 KitchenSync LLC $2,388.10" at bounding box center [933, 317] width 493 height 28
click at [1076, 321] on tr "[DATE] Bill INV-12776-8293 KitchenSync LLC $2,388.10" at bounding box center [933, 314] width 493 height 23
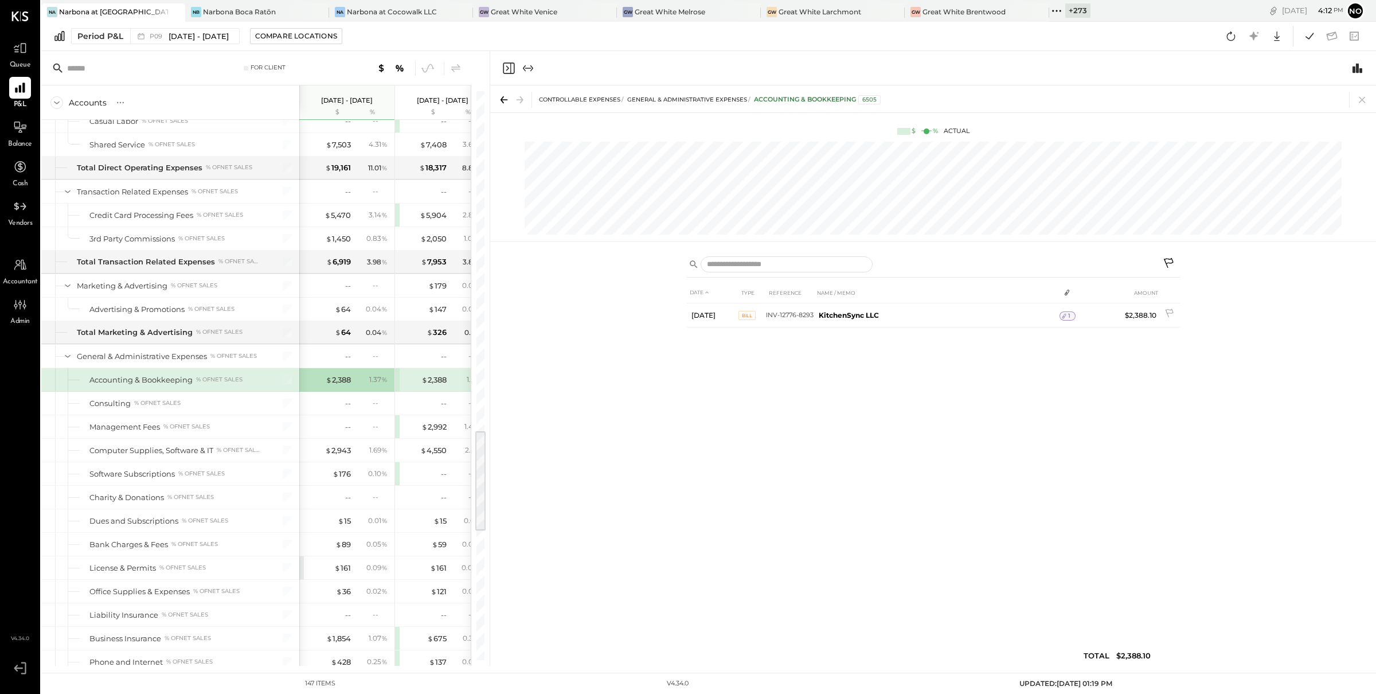
click at [1066, 314] on icon at bounding box center [1065, 316] width 4 height 5
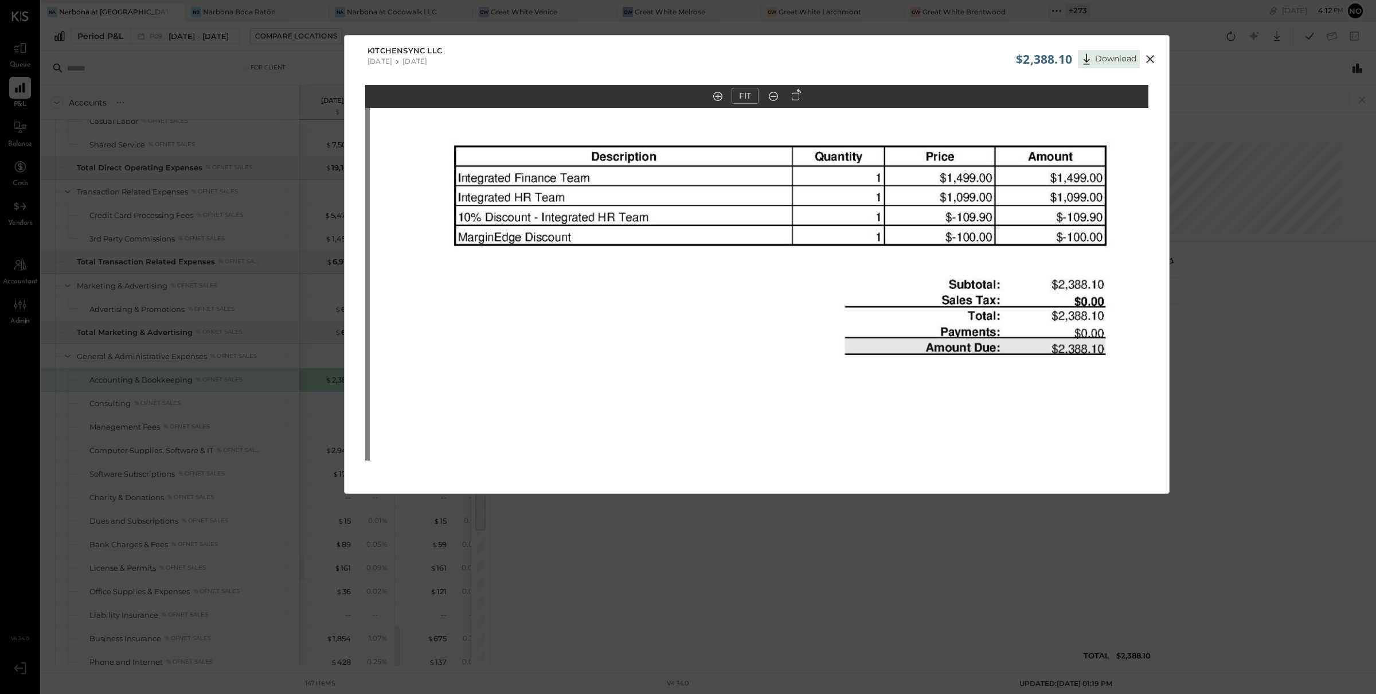
drag, startPoint x: 688, startPoint y: 273, endPoint x: 688, endPoint y: 396, distance: 123.3
click at [689, 397] on img at bounding box center [761, 313] width 783 height 1109
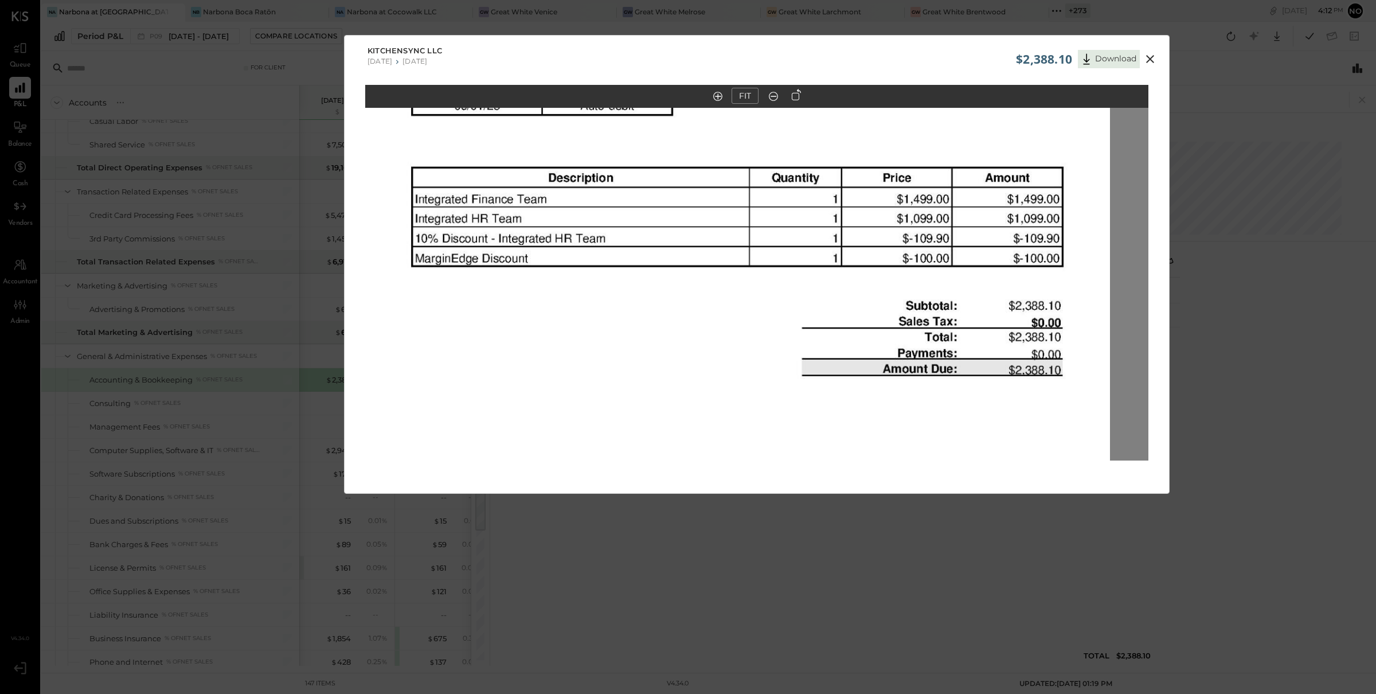
drag, startPoint x: 703, startPoint y: 292, endPoint x: 664, endPoint y: 245, distance: 61.1
click at [664, 245] on img at bounding box center [718, 334] width 783 height 1109
drag, startPoint x: 521, startPoint y: 149, endPoint x: 863, endPoint y: 118, distance: 343.8
click at [521, 150] on img at bounding box center [718, 334] width 783 height 1109
click at [1149, 62] on icon at bounding box center [1151, 59] width 14 height 14
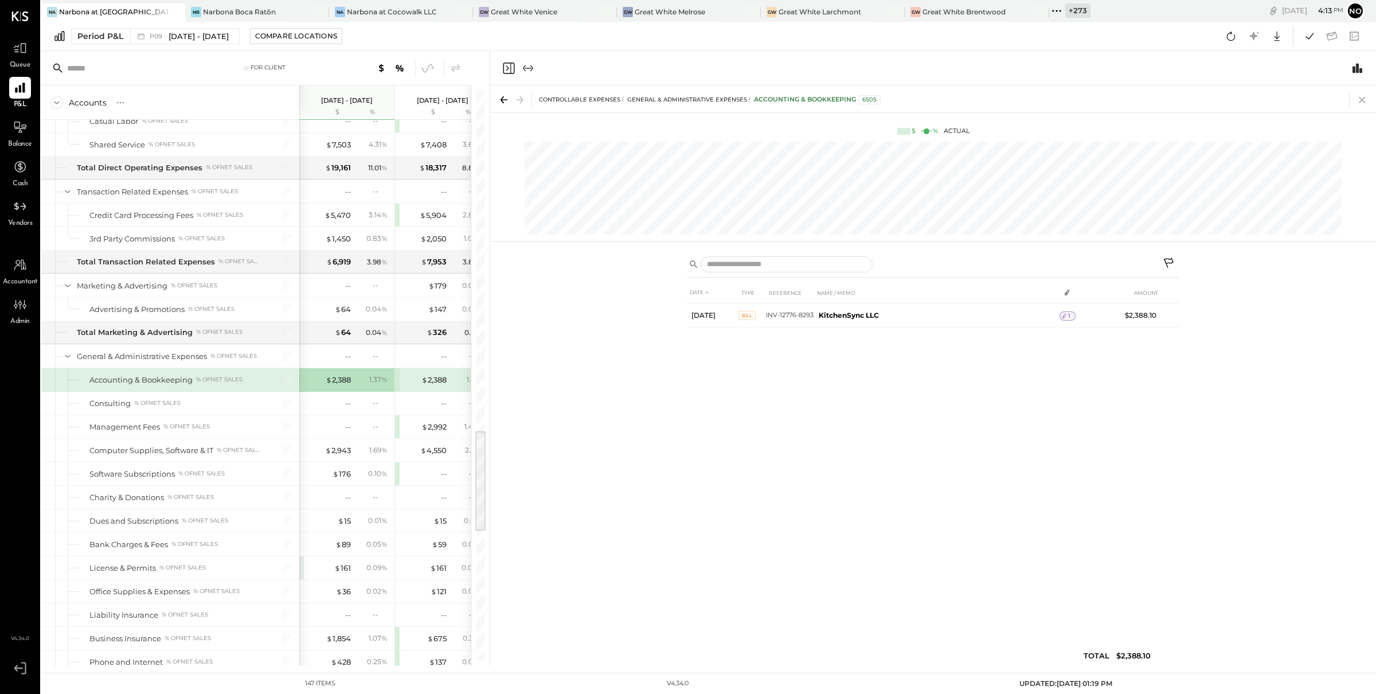
click at [1365, 97] on icon at bounding box center [1363, 100] width 16 height 16
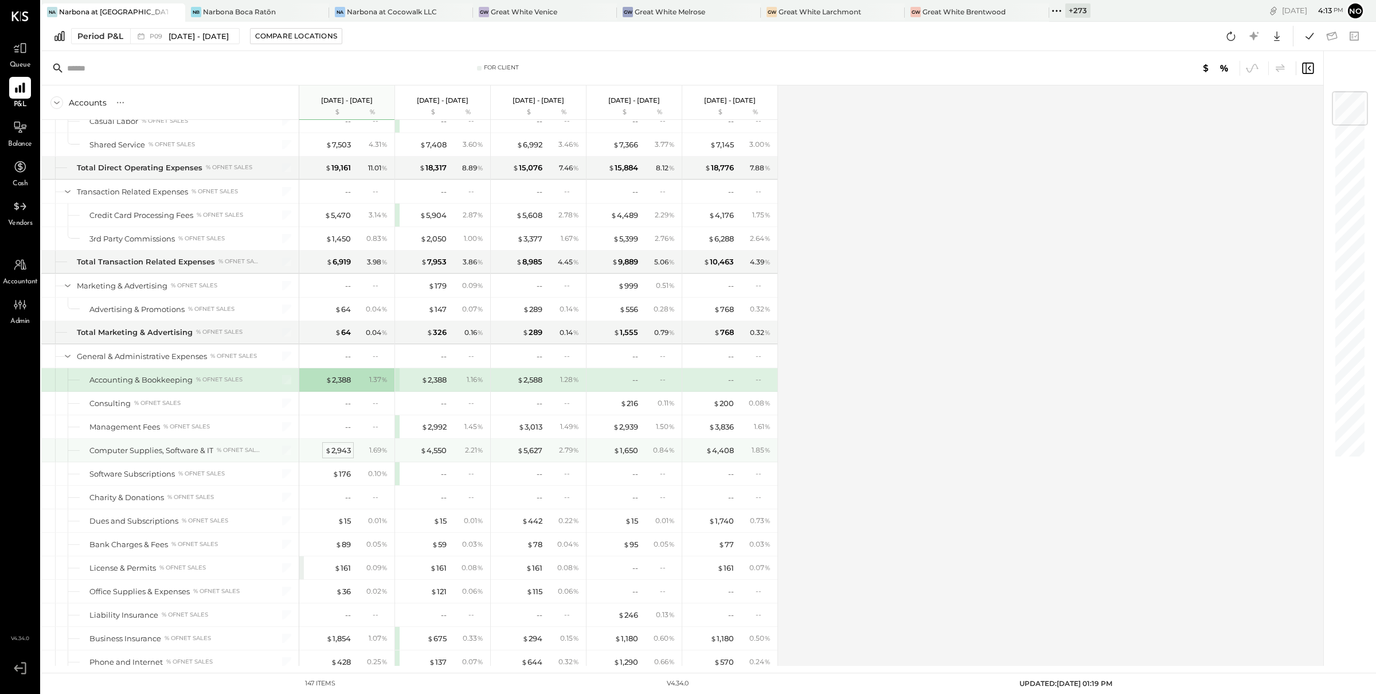
click at [343, 456] on div "$ 2,943" at bounding box center [338, 450] width 26 height 11
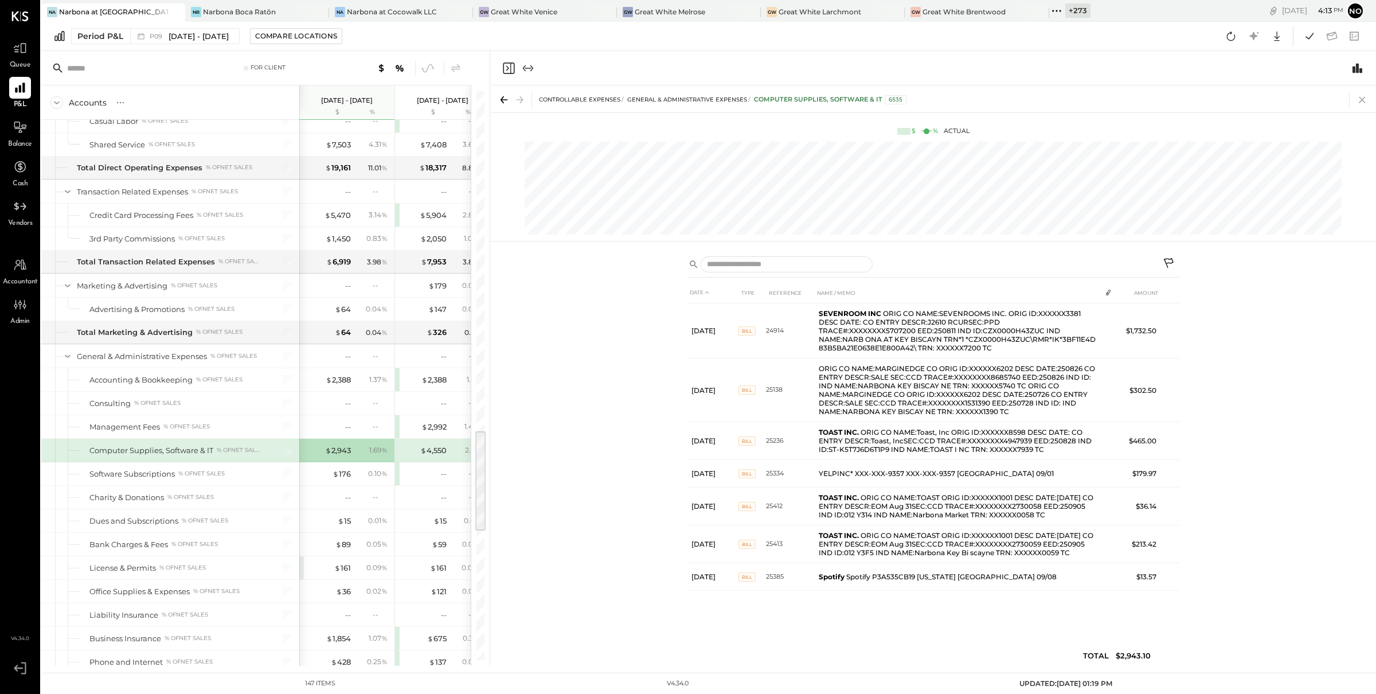
click at [1367, 97] on icon at bounding box center [1363, 100] width 16 height 16
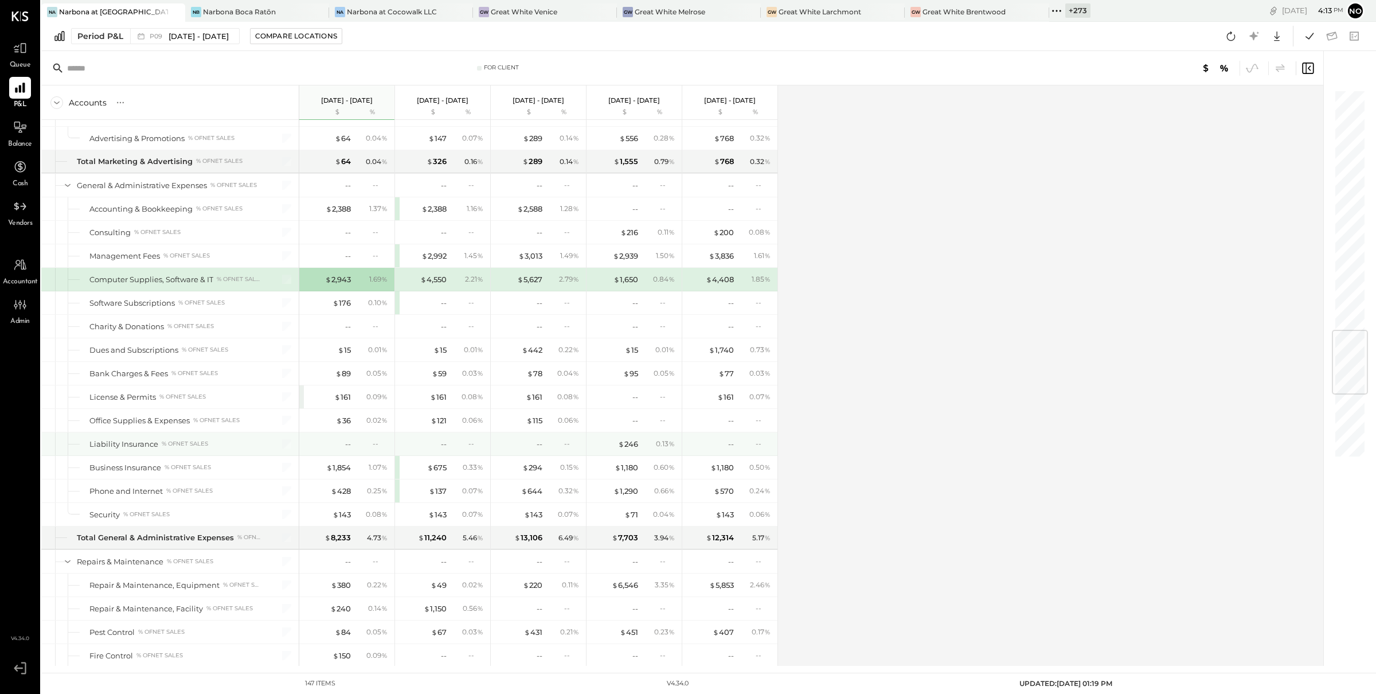
scroll to position [2063, 0]
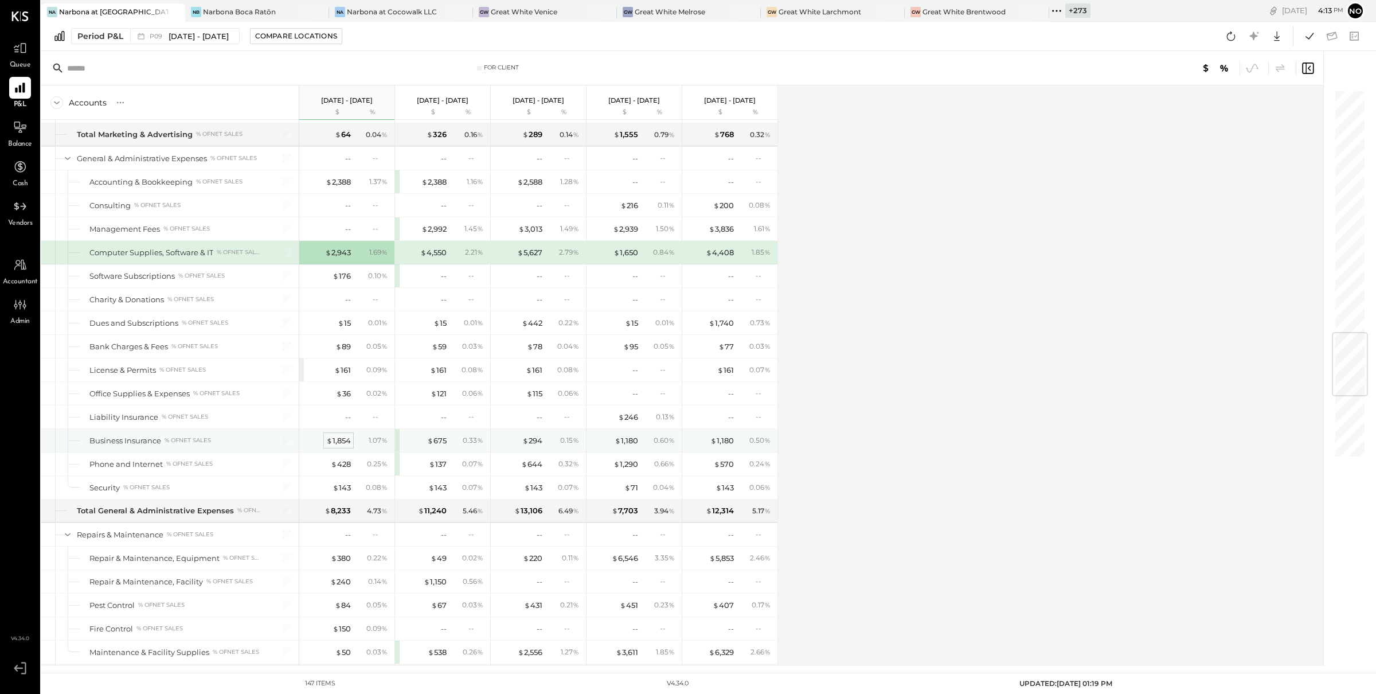
click at [337, 446] on div "$ 1,854" at bounding box center [338, 440] width 25 height 11
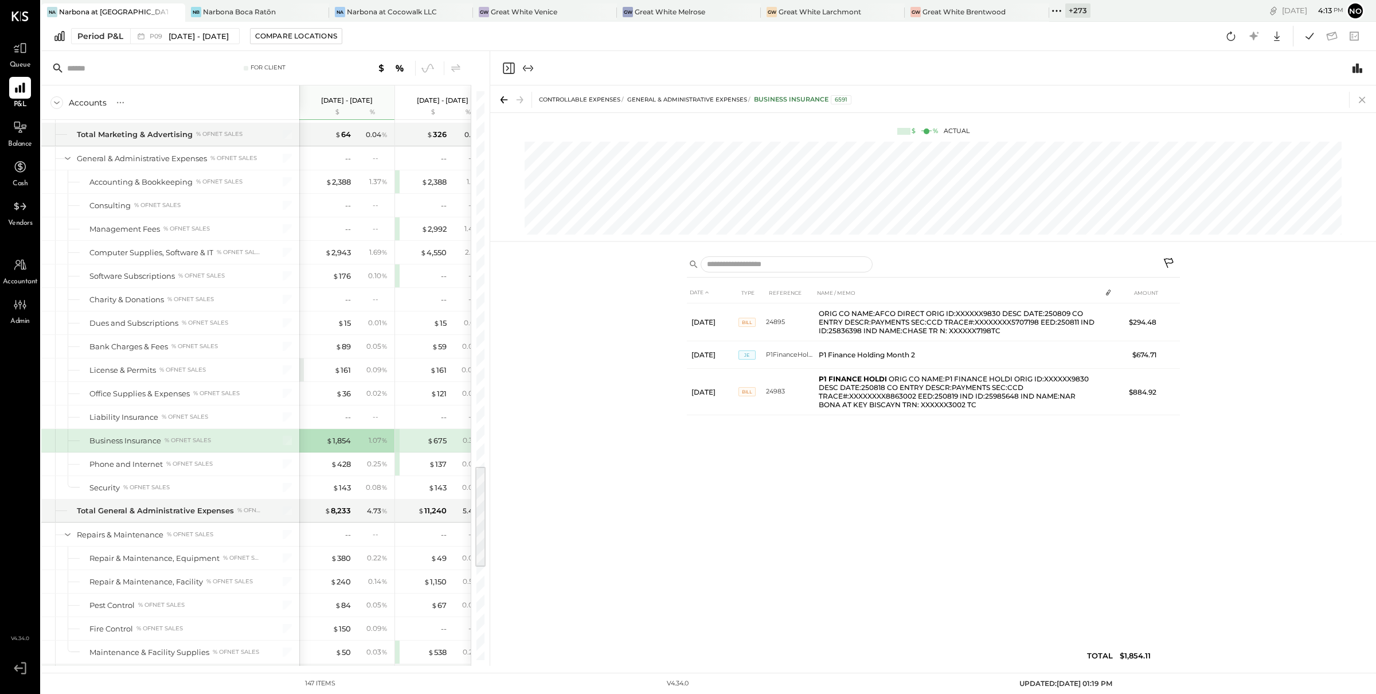
click at [1361, 101] on icon at bounding box center [1363, 100] width 16 height 16
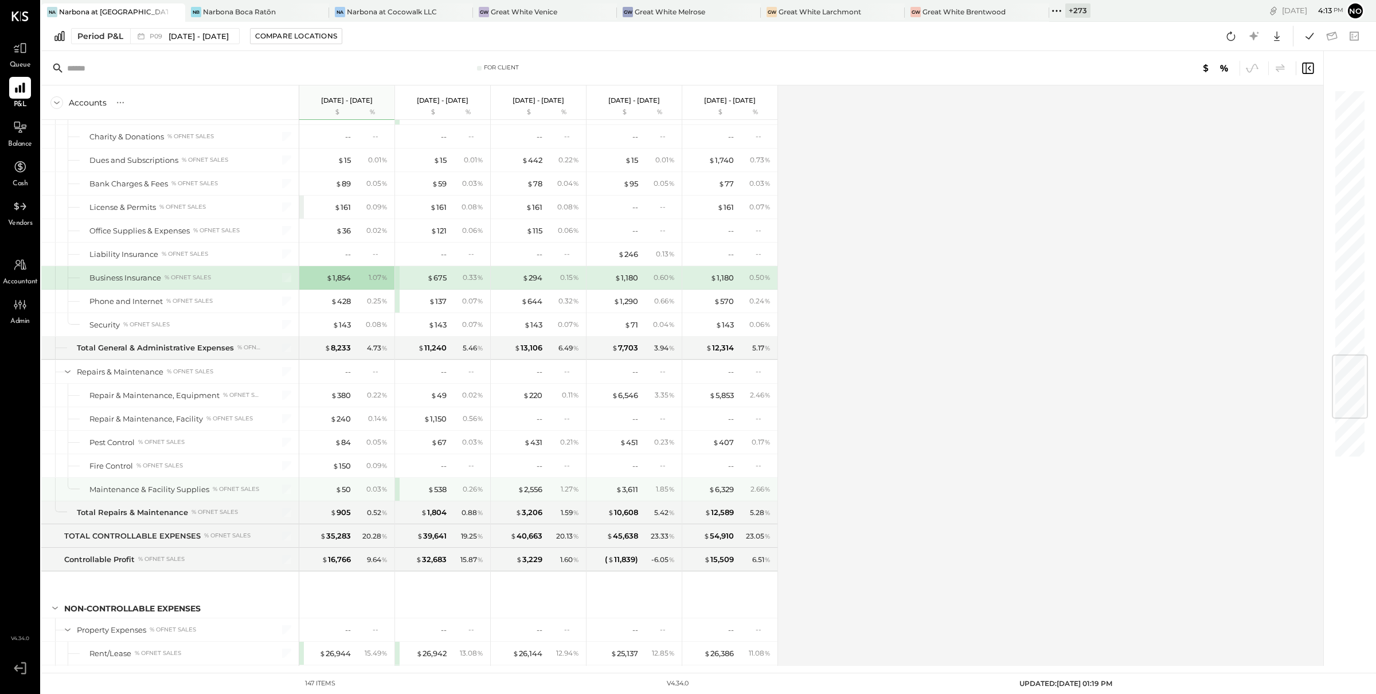
scroll to position [2282, 0]
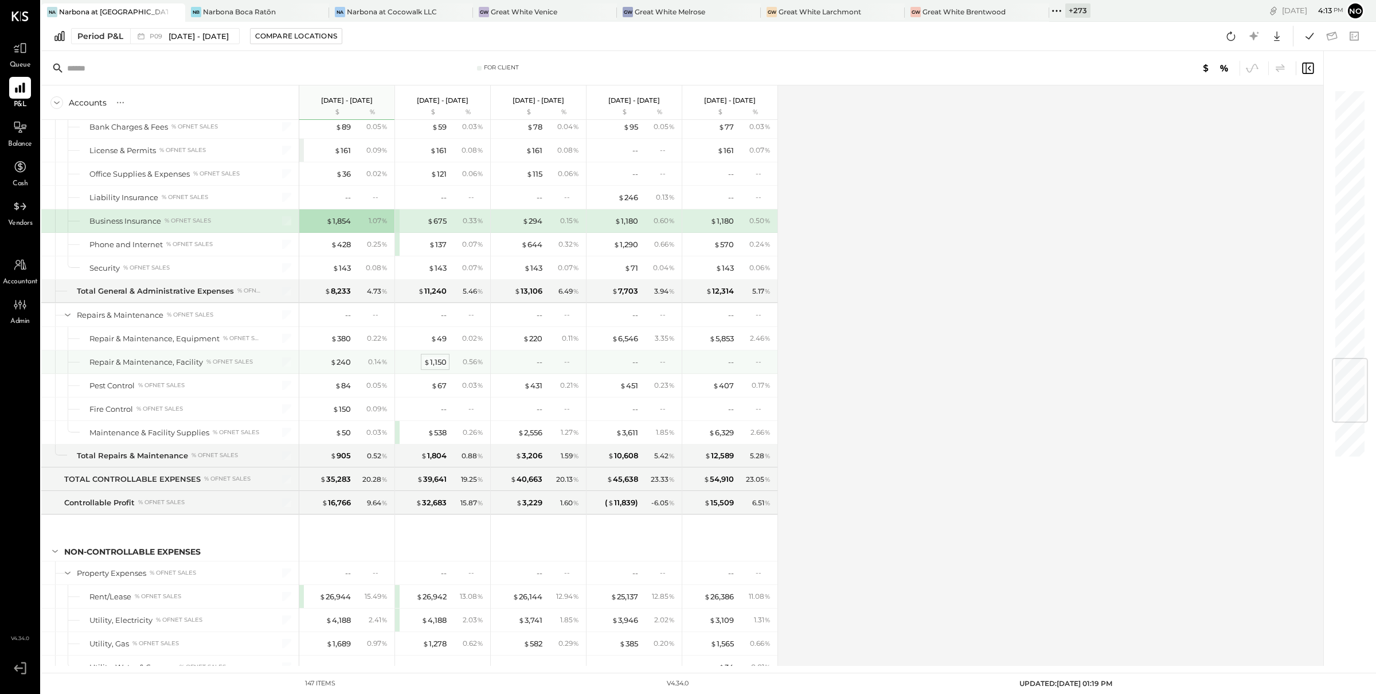
click at [443, 368] on div "$ 1,150" at bounding box center [435, 362] width 23 height 11
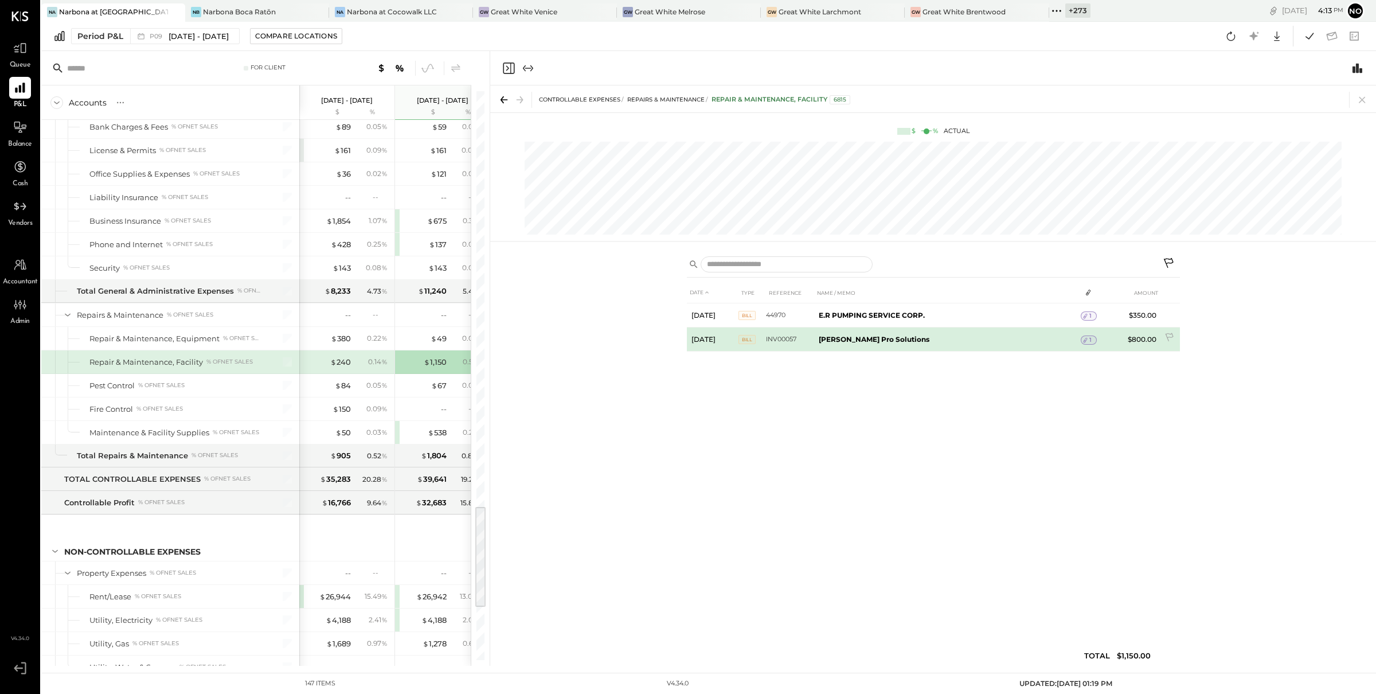
click at [1087, 341] on icon at bounding box center [1086, 340] width 8 height 8
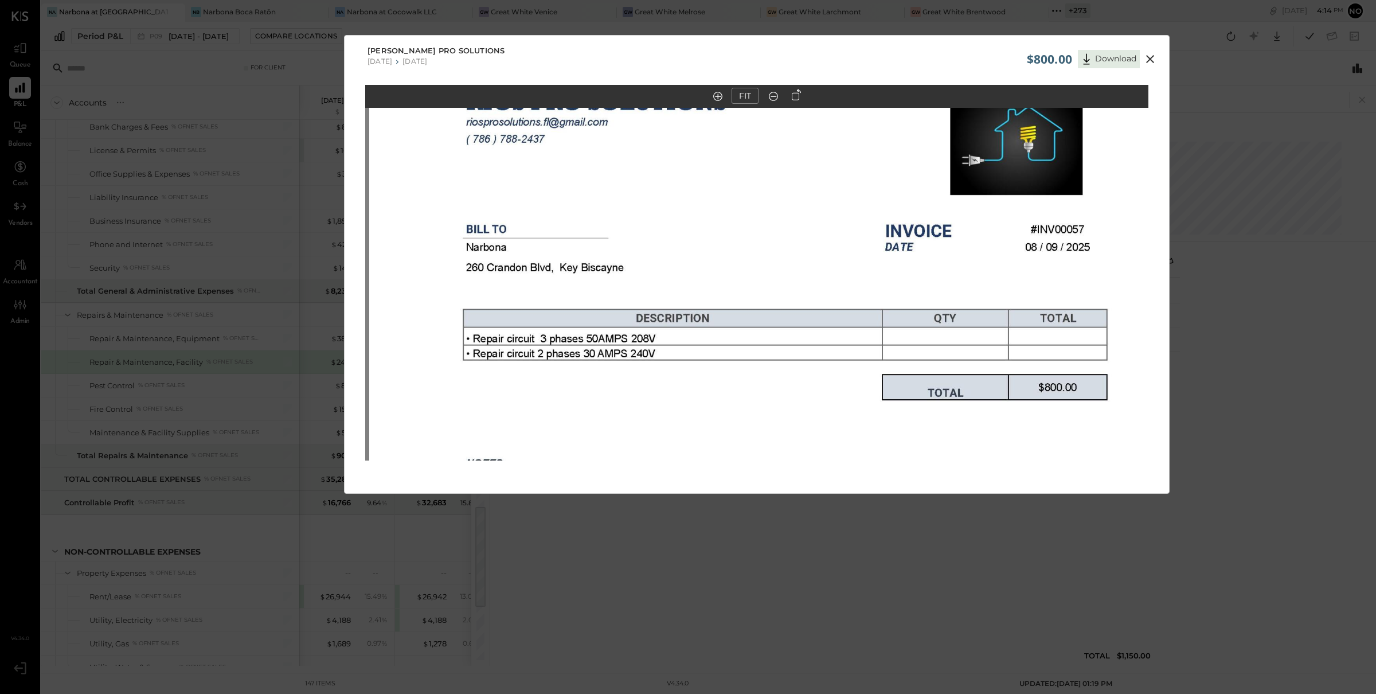
drag, startPoint x: 759, startPoint y: 273, endPoint x: 768, endPoint y: 444, distance: 171.7
click at [768, 447] on img at bounding box center [760, 366] width 783 height 605
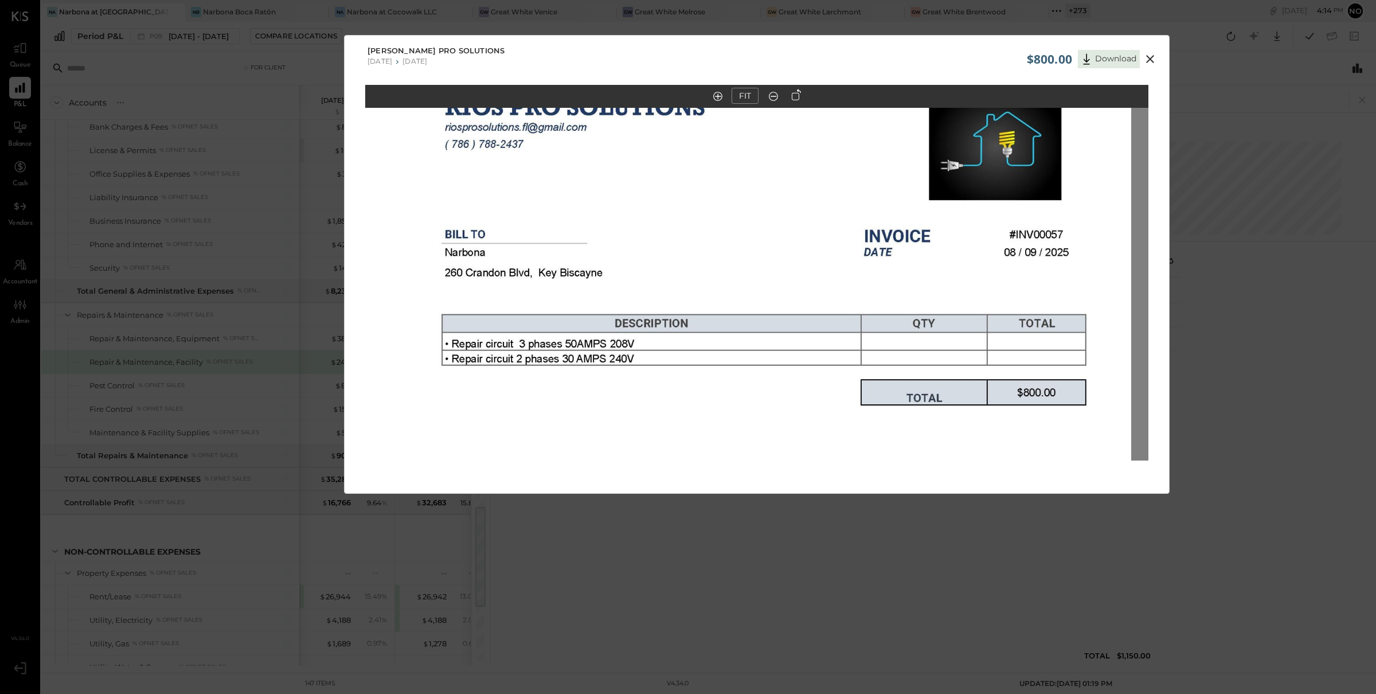
drag, startPoint x: 782, startPoint y: 292, endPoint x: 756, endPoint y: 232, distance: 65.2
click at [756, 232] on img at bounding box center [739, 371] width 783 height 605
click at [1148, 53] on icon at bounding box center [1151, 59] width 14 height 14
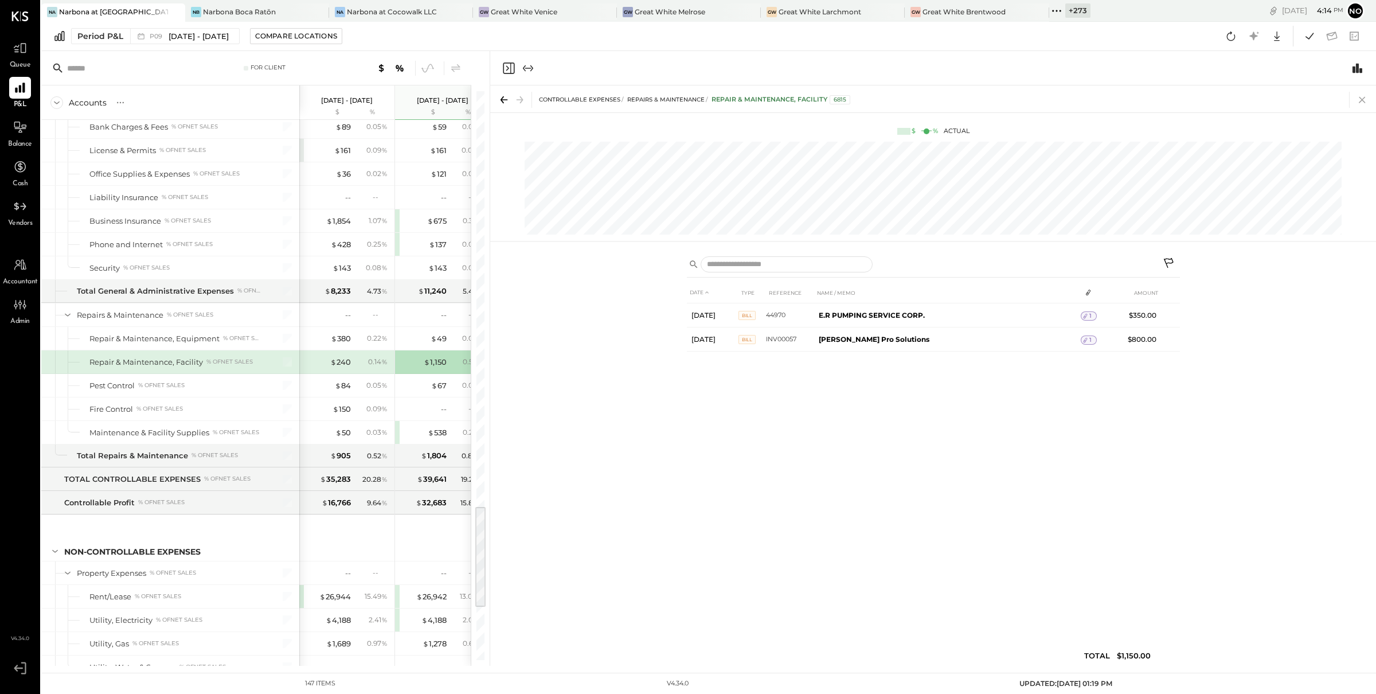
click at [1364, 100] on icon at bounding box center [1363, 100] width 16 height 16
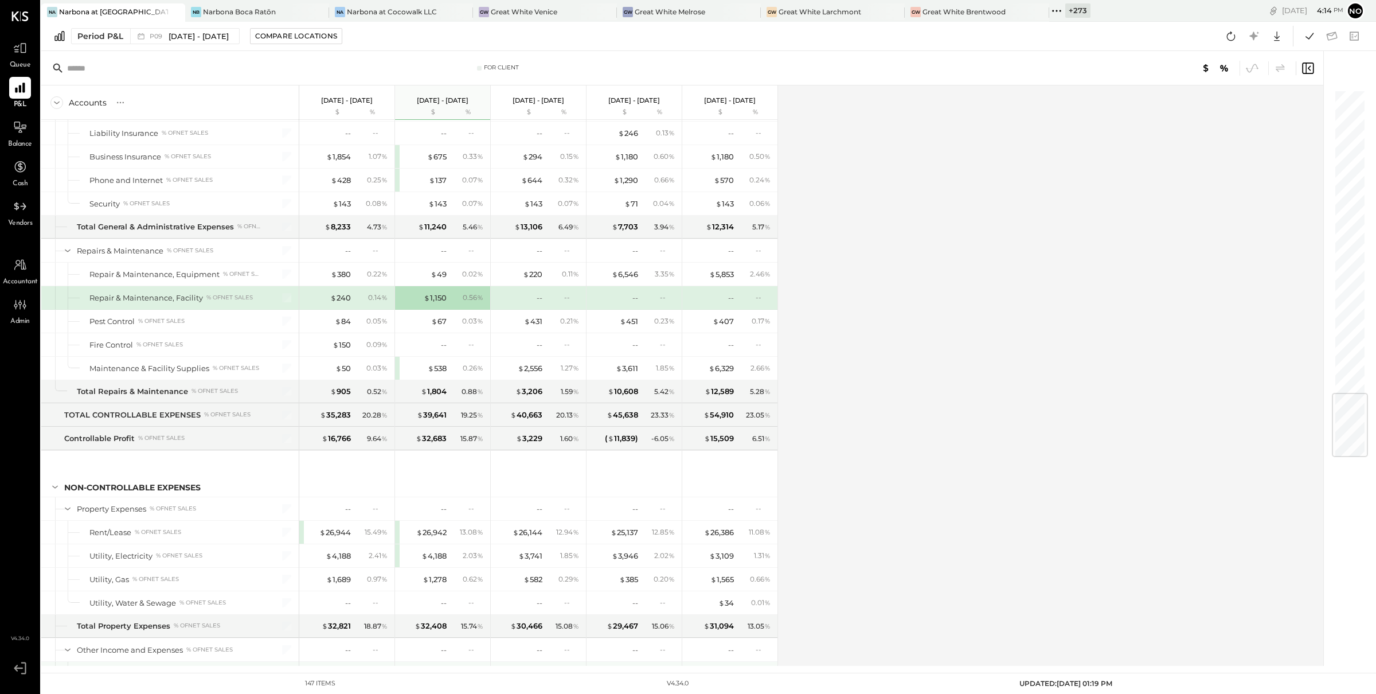
scroll to position [2576, 0]
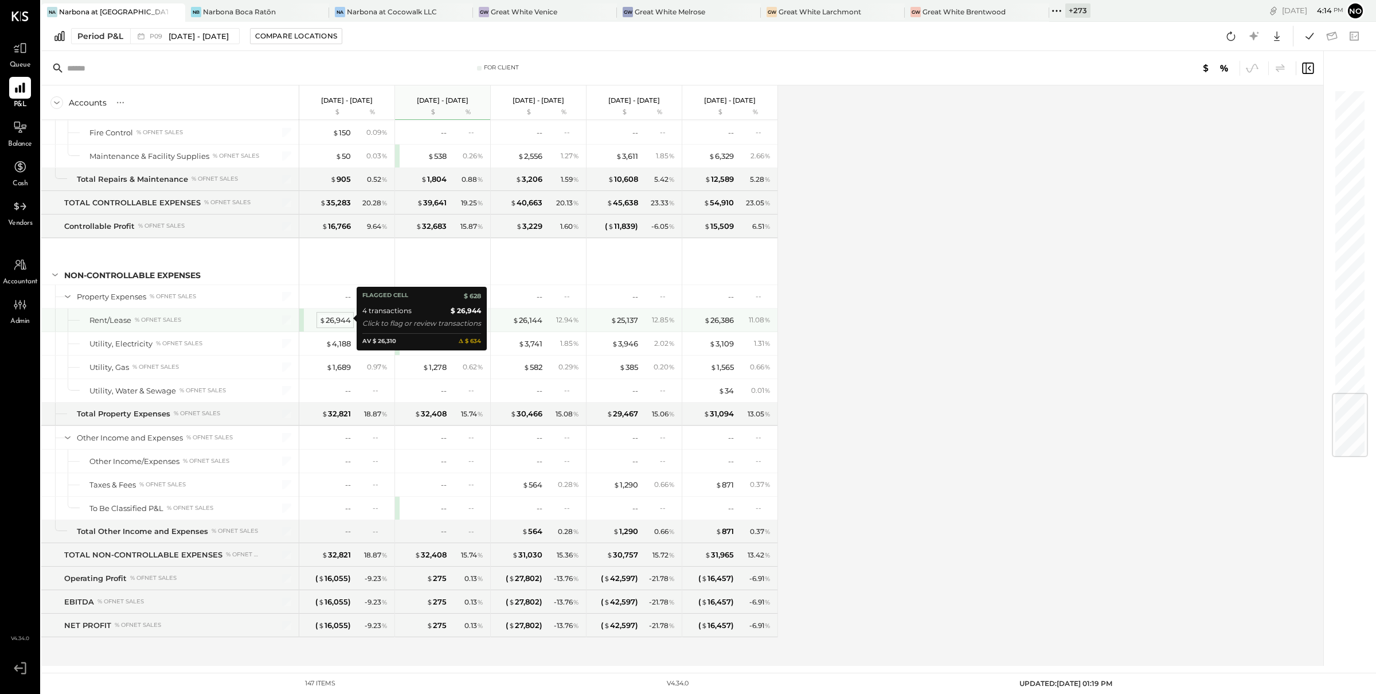
click at [329, 316] on div "$ 26,944" at bounding box center [335, 320] width 32 height 11
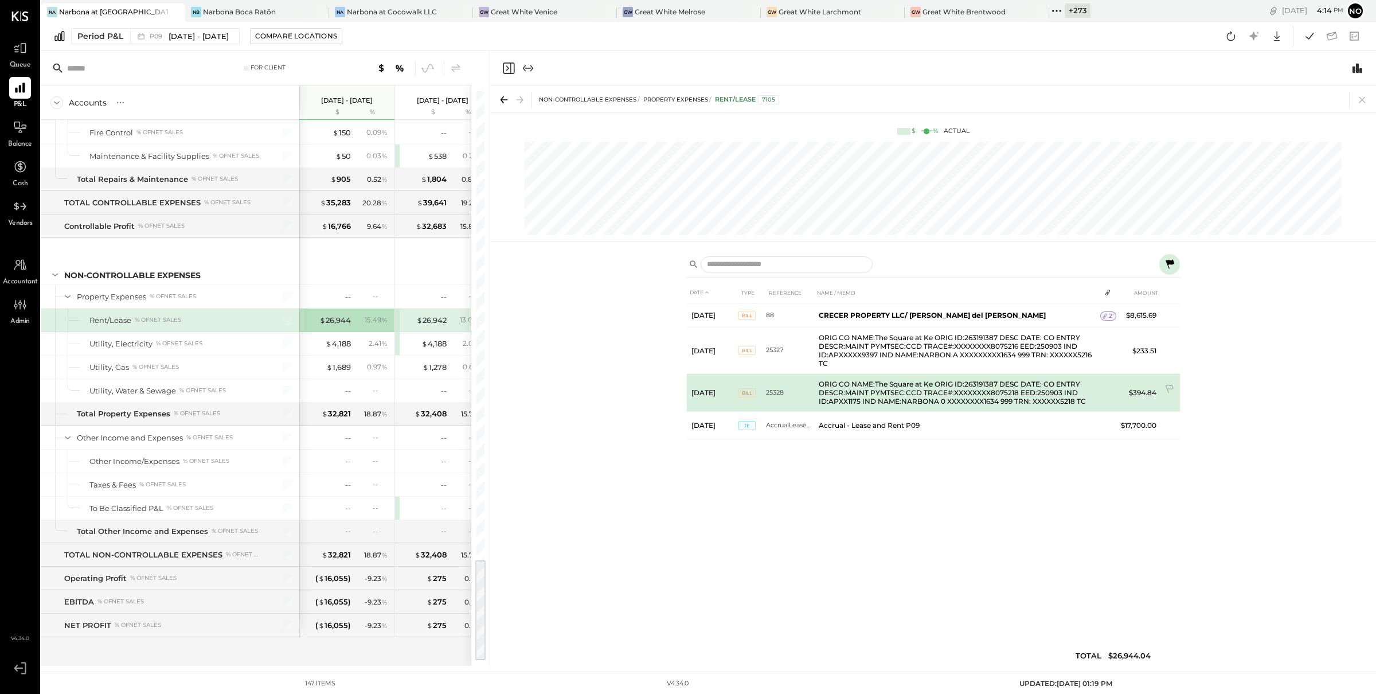
click at [1110, 397] on tr "[DATE] BILL 25328 ORIG CO NAME:The Square at Ke ORIG ID:263191387 DESC DATE: CO…" at bounding box center [933, 393] width 493 height 38
click at [1110, 388] on td at bounding box center [1109, 385] width 16 height 22
click at [1110, 383] on td at bounding box center [1109, 385] width 16 height 22
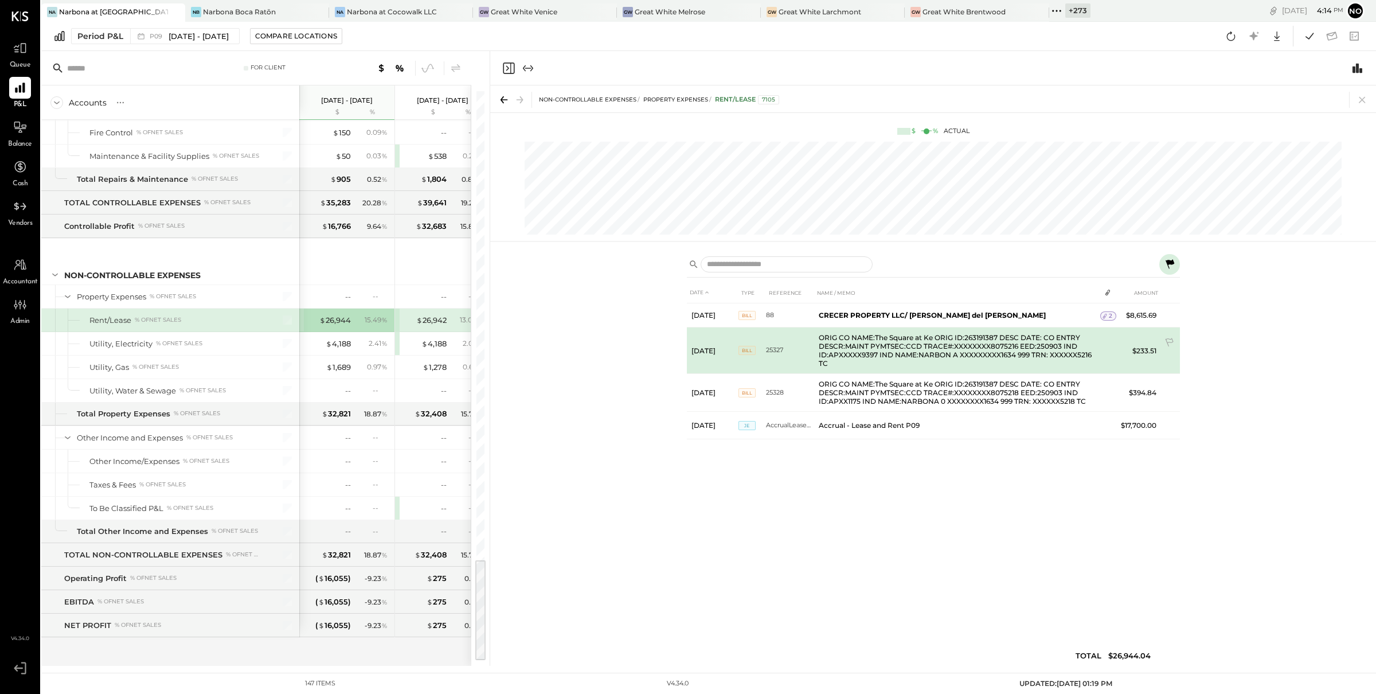
click at [1112, 348] on td at bounding box center [1109, 338] width 16 height 22
click at [1110, 347] on td at bounding box center [1109, 338] width 16 height 22
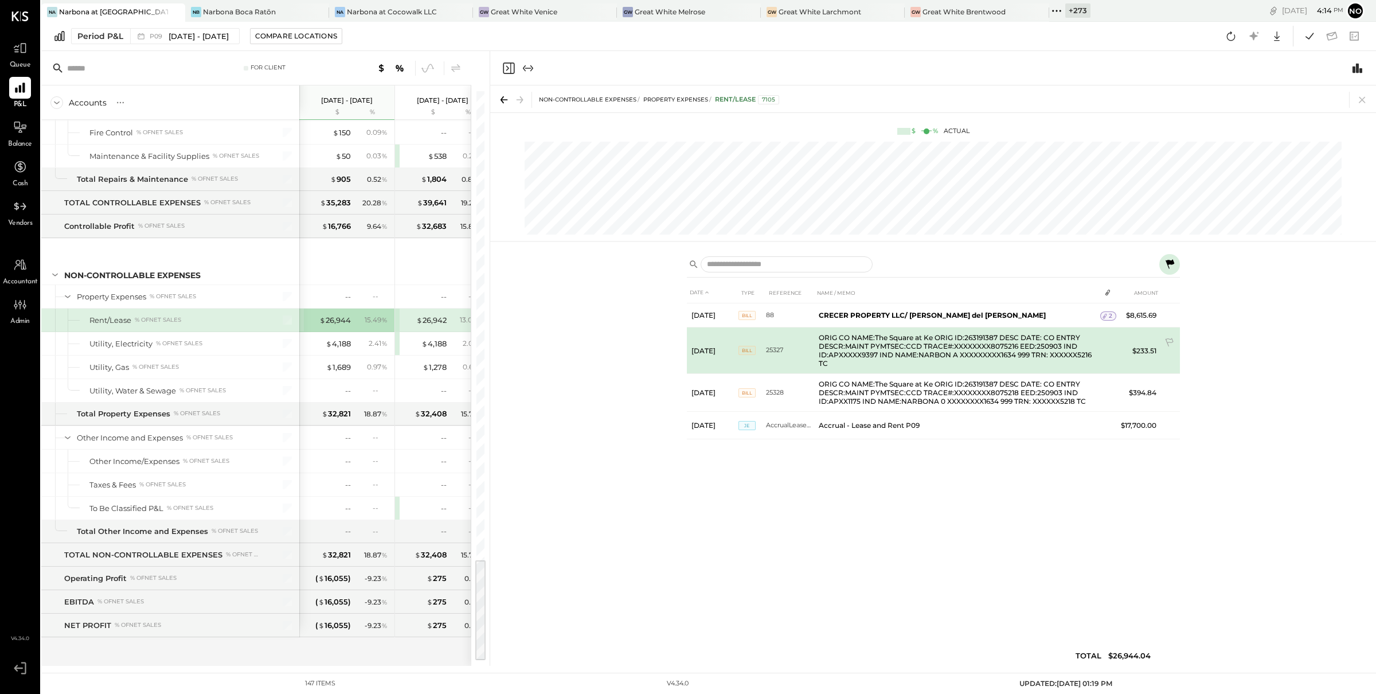
click at [1110, 347] on td at bounding box center [1109, 338] width 16 height 22
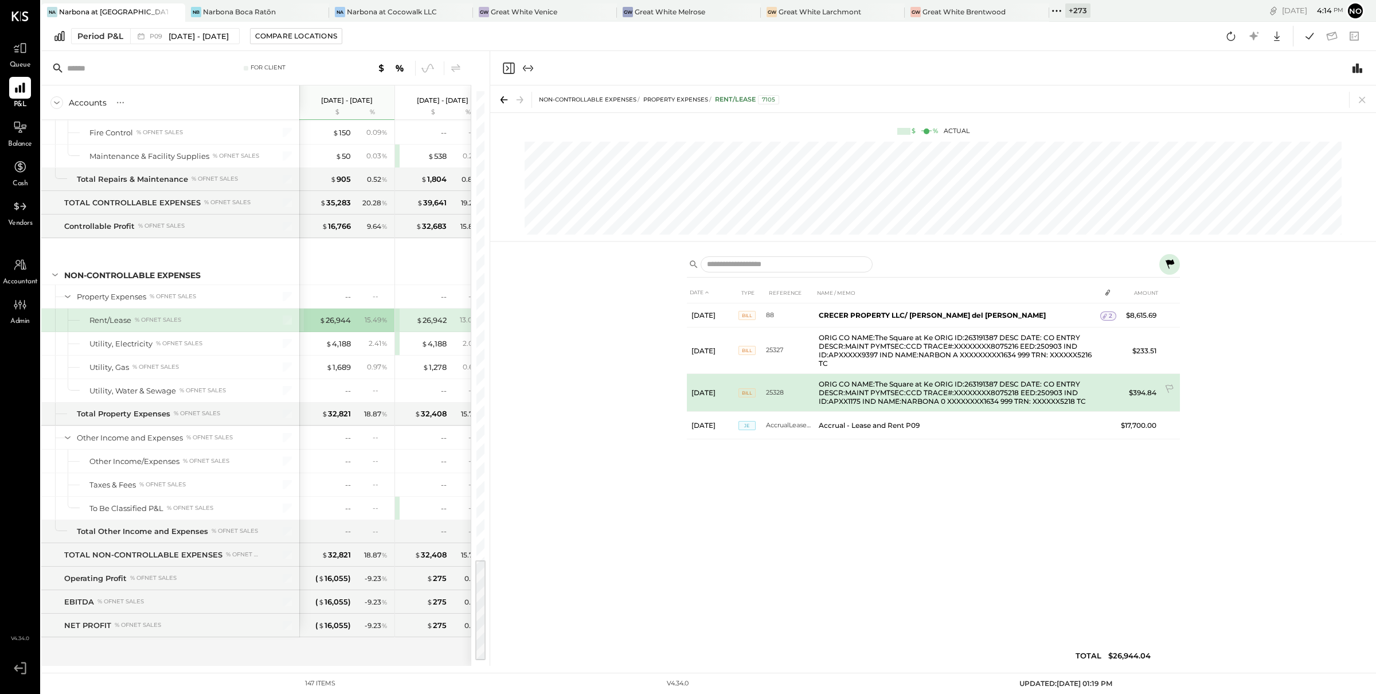
click at [1101, 383] on td at bounding box center [1109, 385] width 16 height 22
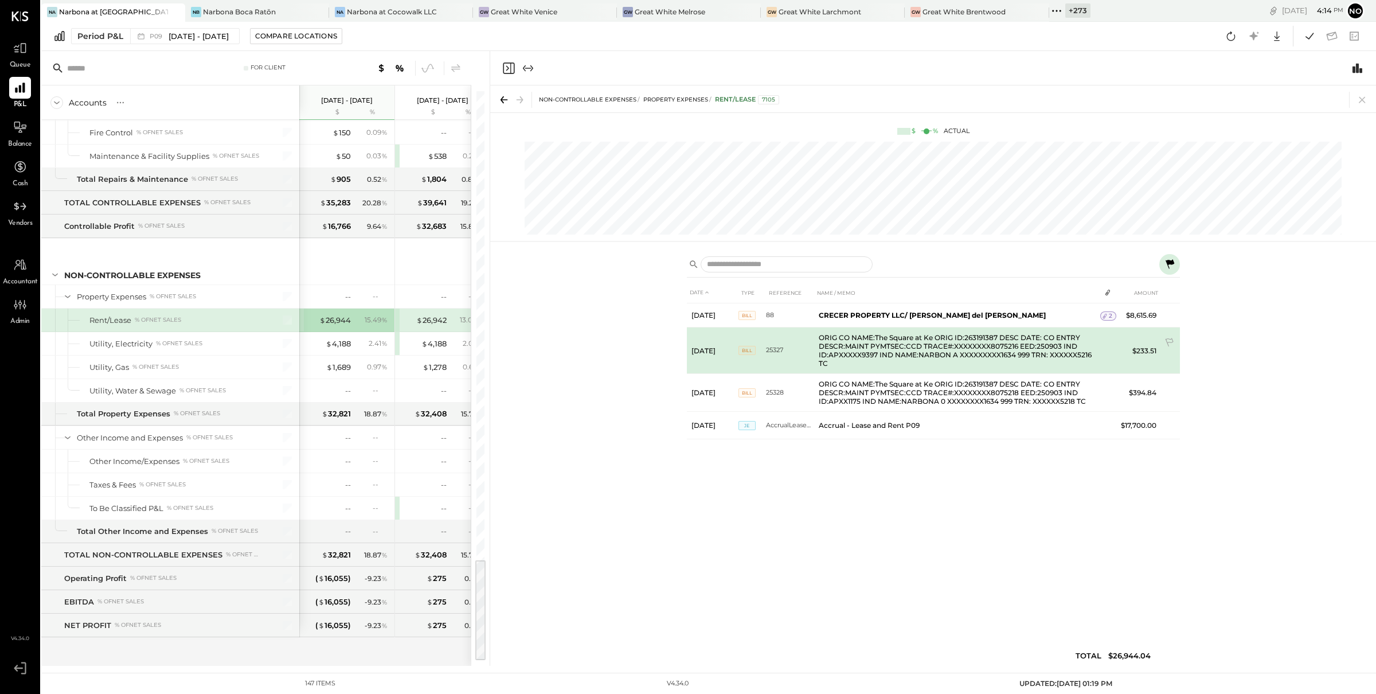
click at [1106, 335] on td at bounding box center [1109, 338] width 16 height 22
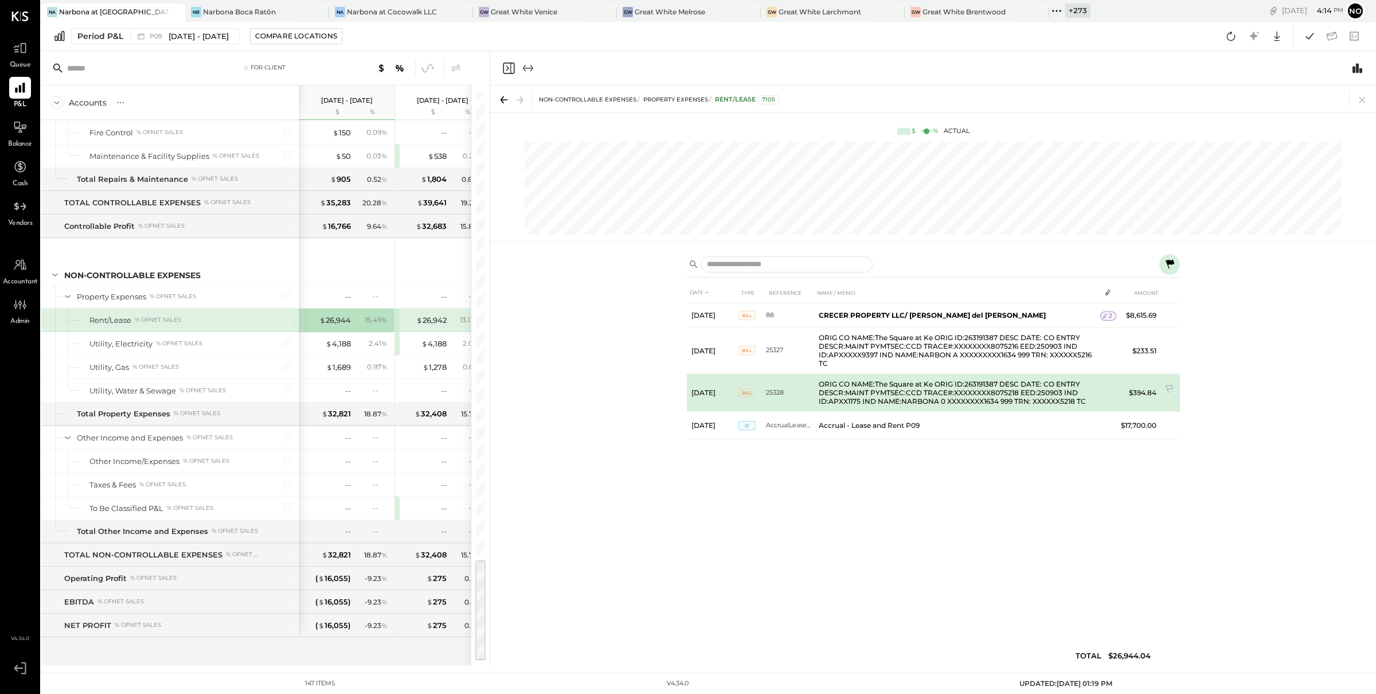
click at [1101, 380] on td at bounding box center [1109, 385] width 16 height 22
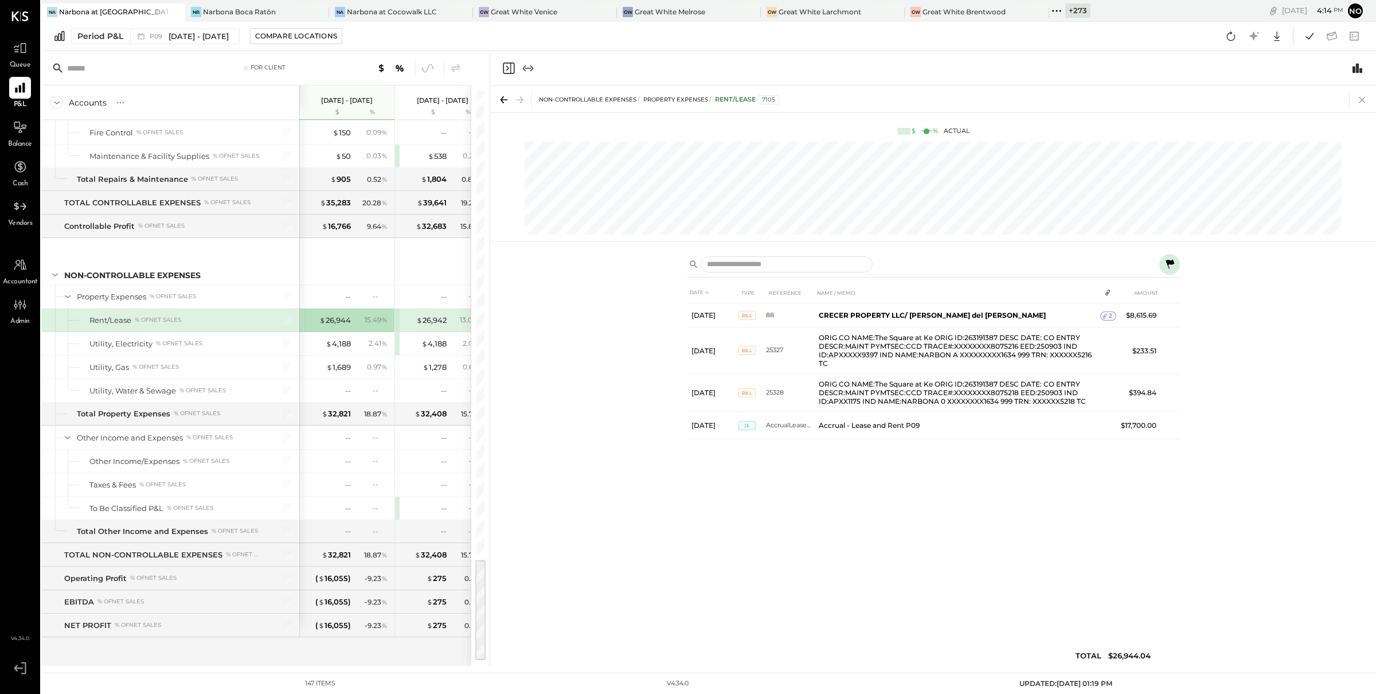
click at [1364, 102] on icon at bounding box center [1363, 100] width 16 height 16
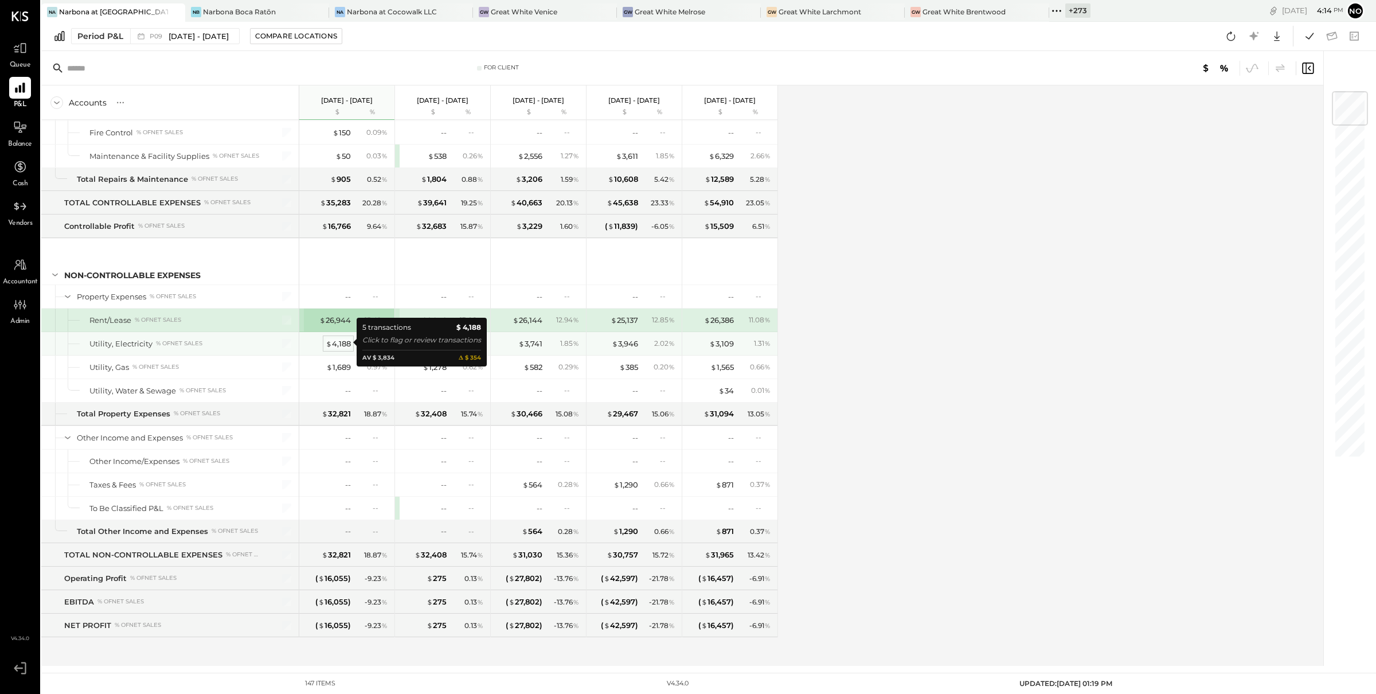
click at [335, 343] on div "$ 4,188" at bounding box center [338, 343] width 25 height 11
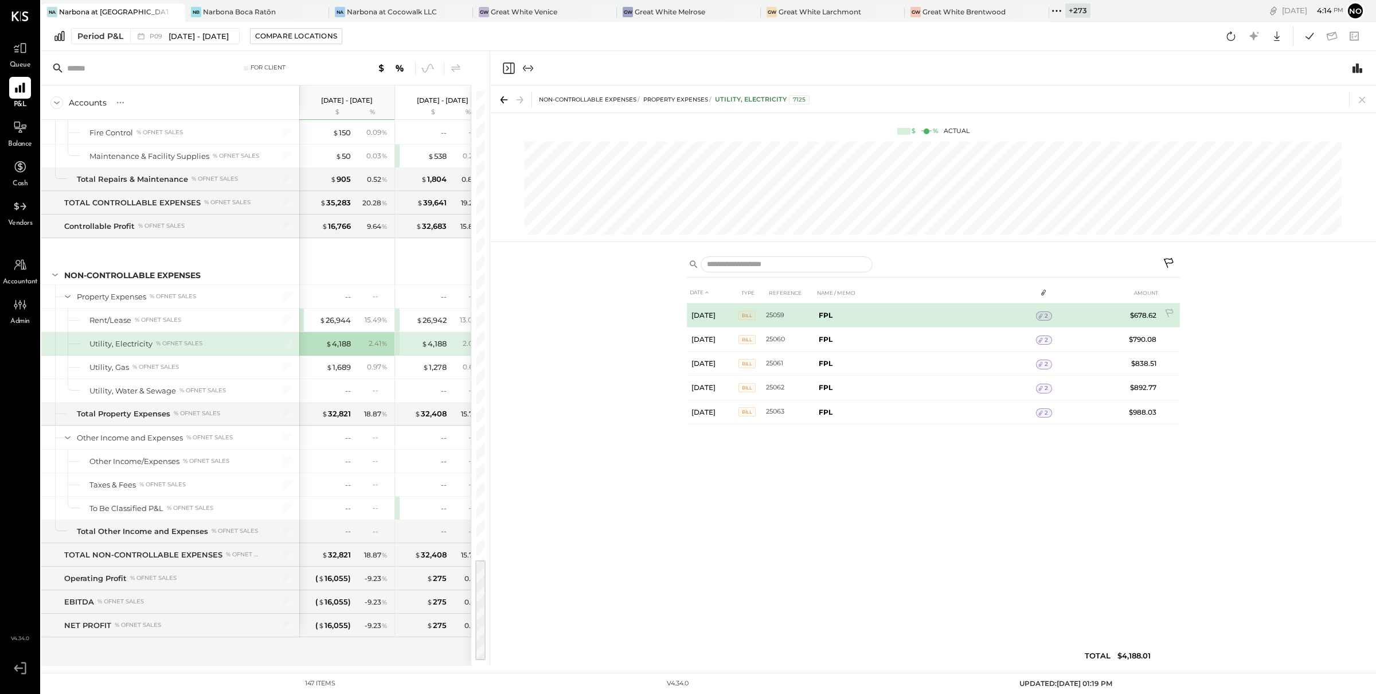
click at [1045, 311] on td "2" at bounding box center [1044, 316] width 16 height 22
click at [1047, 318] on span "2" at bounding box center [1046, 316] width 3 height 8
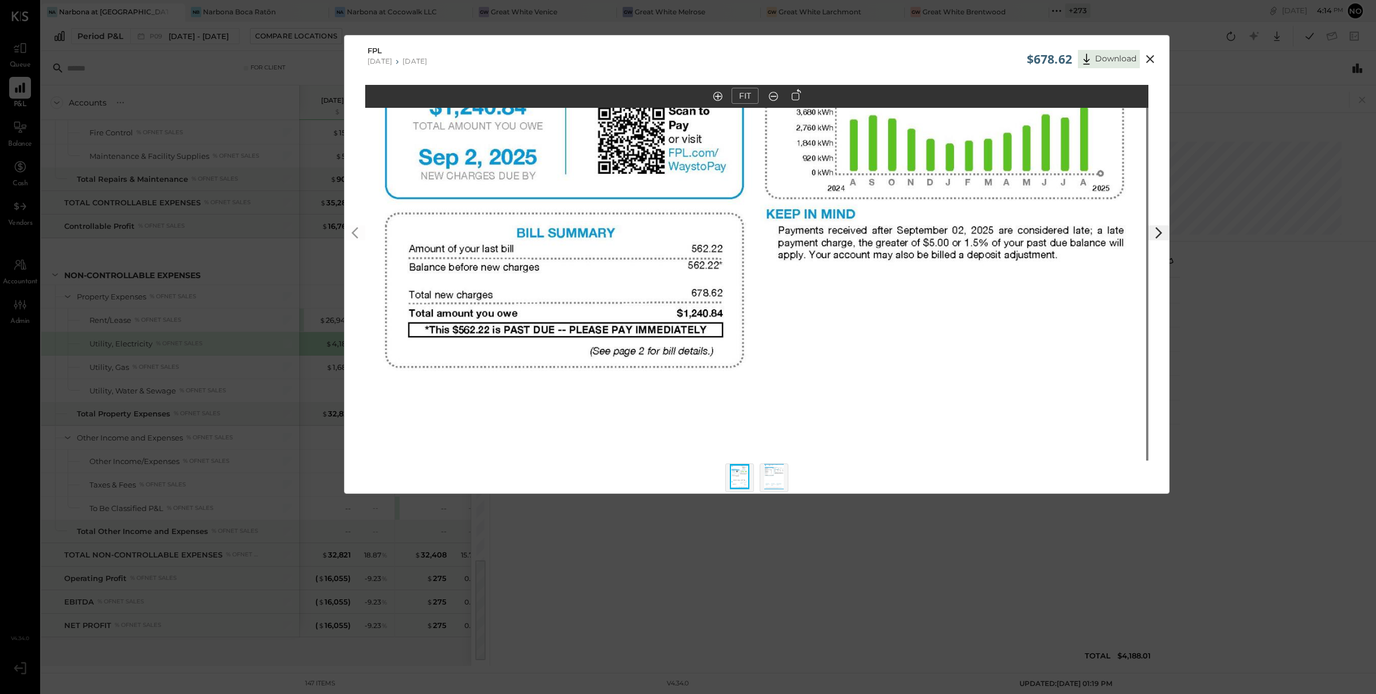
drag, startPoint x: 811, startPoint y: 291, endPoint x: 798, endPoint y: 376, distance: 85.4
click at [809, 406] on img at bounding box center [754, 371] width 783 height 1014
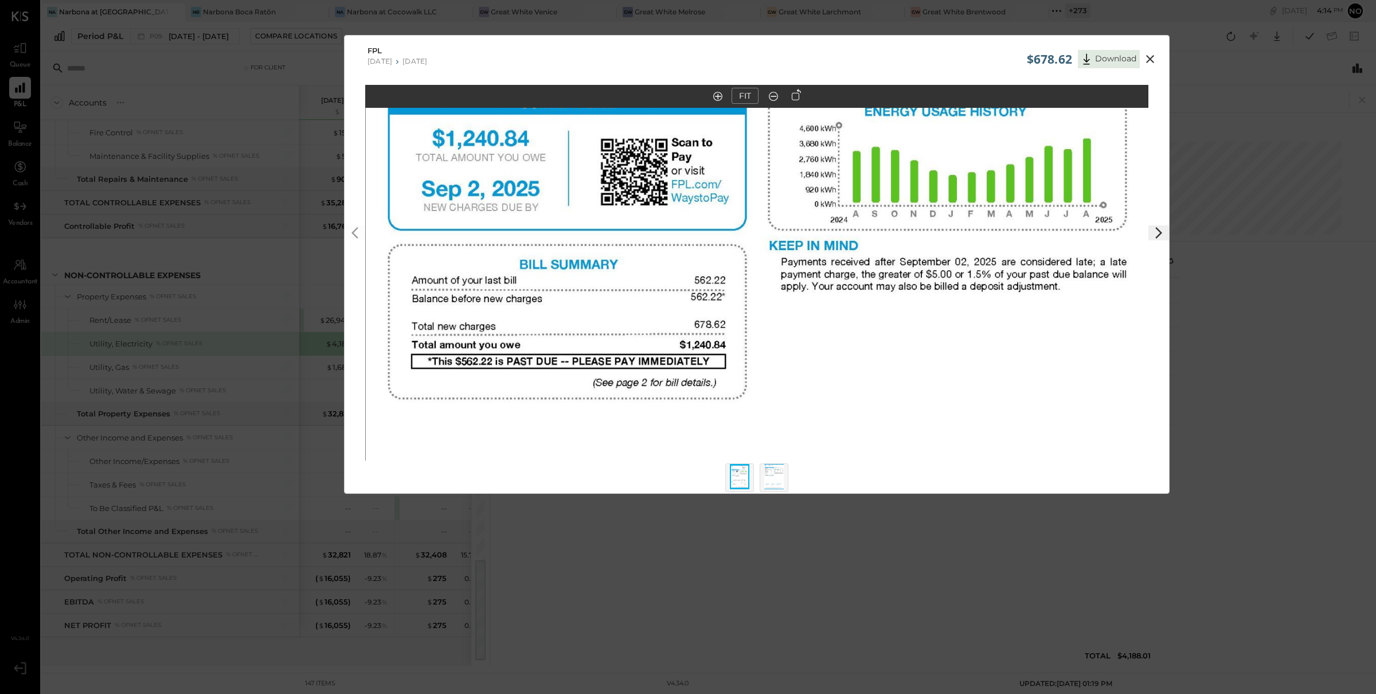
drag, startPoint x: 778, startPoint y: 289, endPoint x: 782, endPoint y: 400, distance: 110.8
click at [782, 400] on img at bounding box center [757, 403] width 783 height 1014
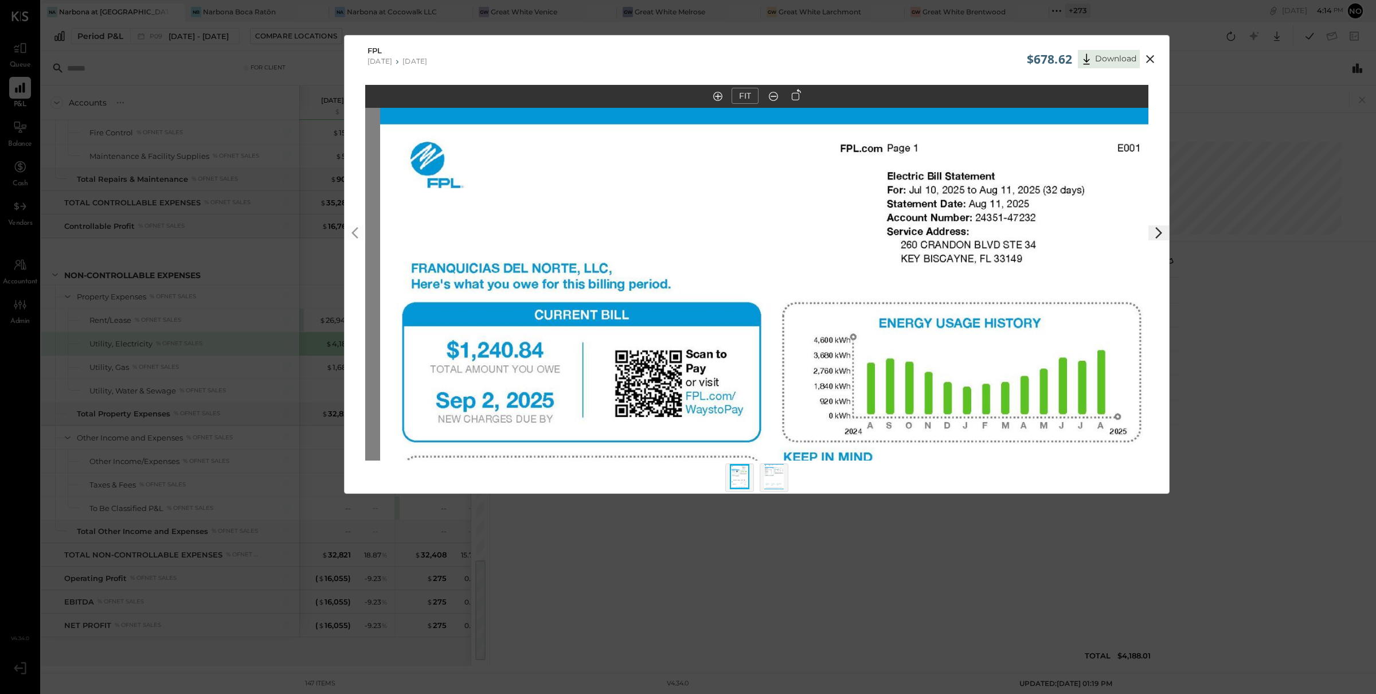
drag, startPoint x: 759, startPoint y: 284, endPoint x: 770, endPoint y: 403, distance: 119.8
click at [771, 413] on img at bounding box center [771, 614] width 783 height 1014
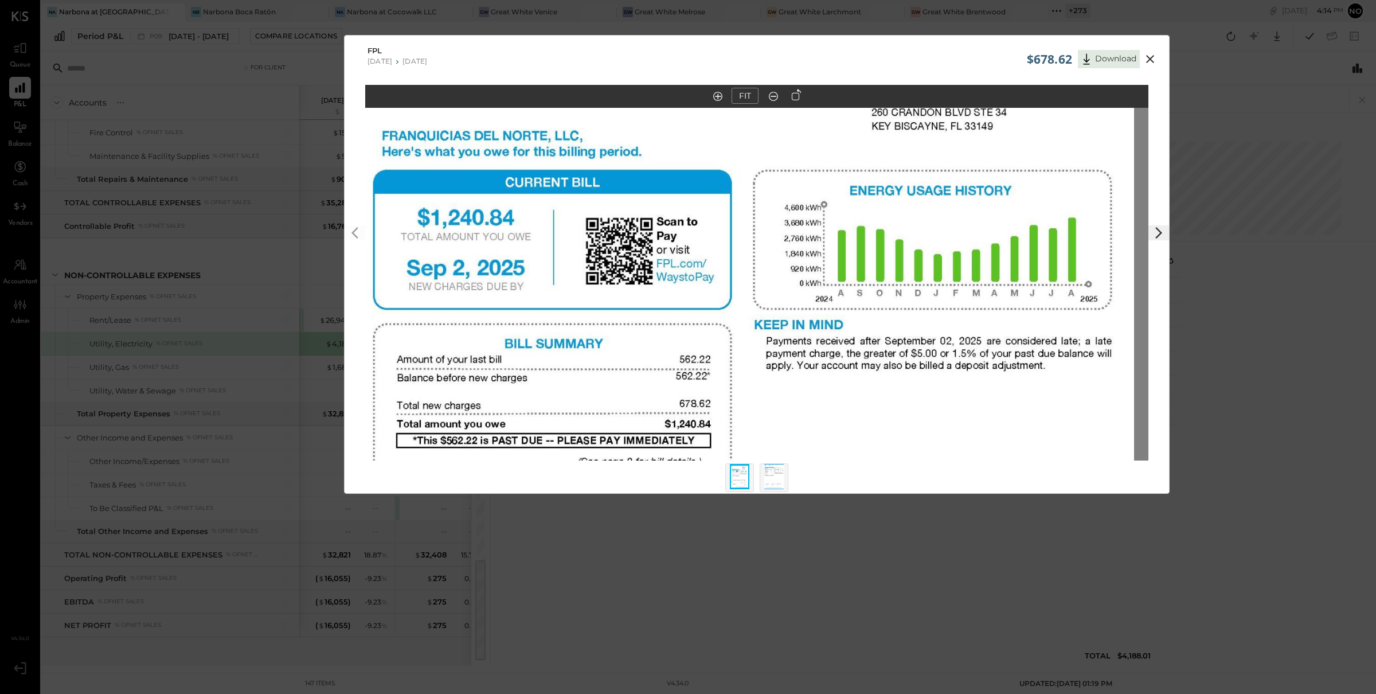
drag, startPoint x: 758, startPoint y: 276, endPoint x: 729, endPoint y: 138, distance: 141.8
click at [729, 138] on img at bounding box center [742, 482] width 783 height 1014
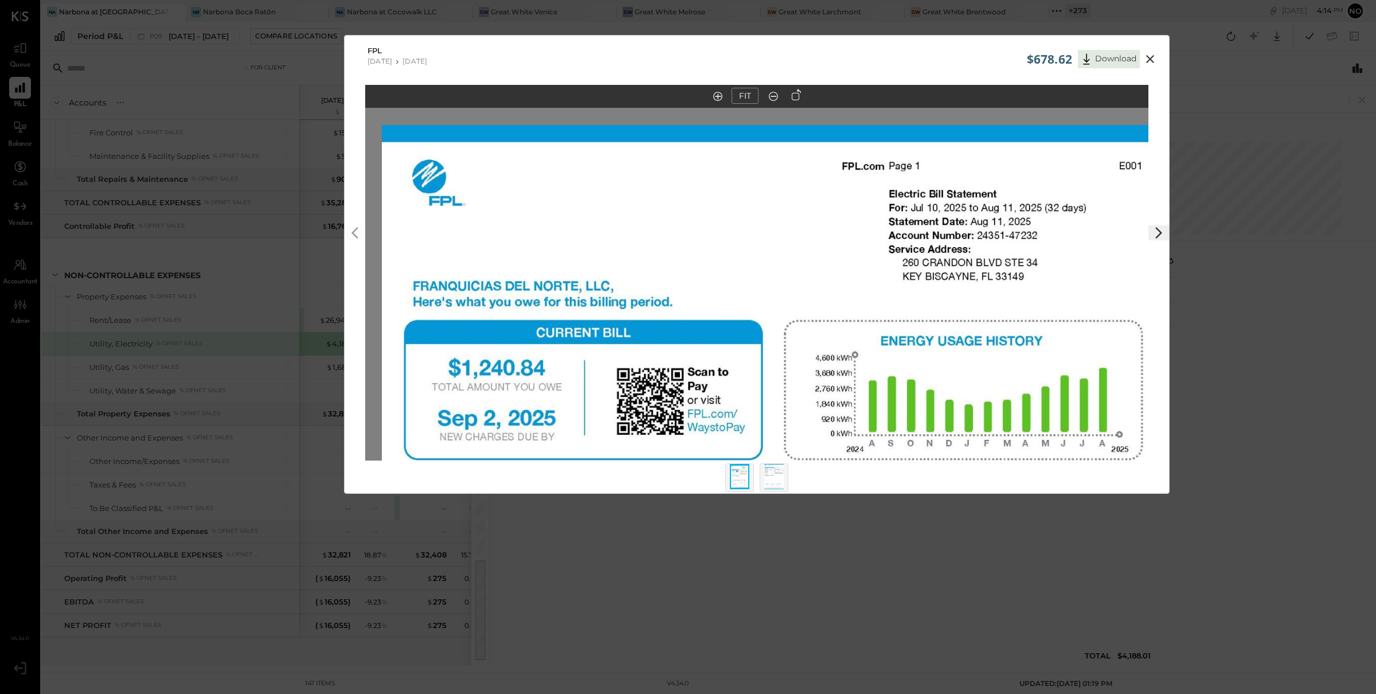
drag, startPoint x: 736, startPoint y: 307, endPoint x: 770, endPoint y: 502, distance: 197.3
click at [770, 502] on div "$678.62 Download FPL [DATE] [DATE] FIT" at bounding box center [688, 347] width 1376 height 694
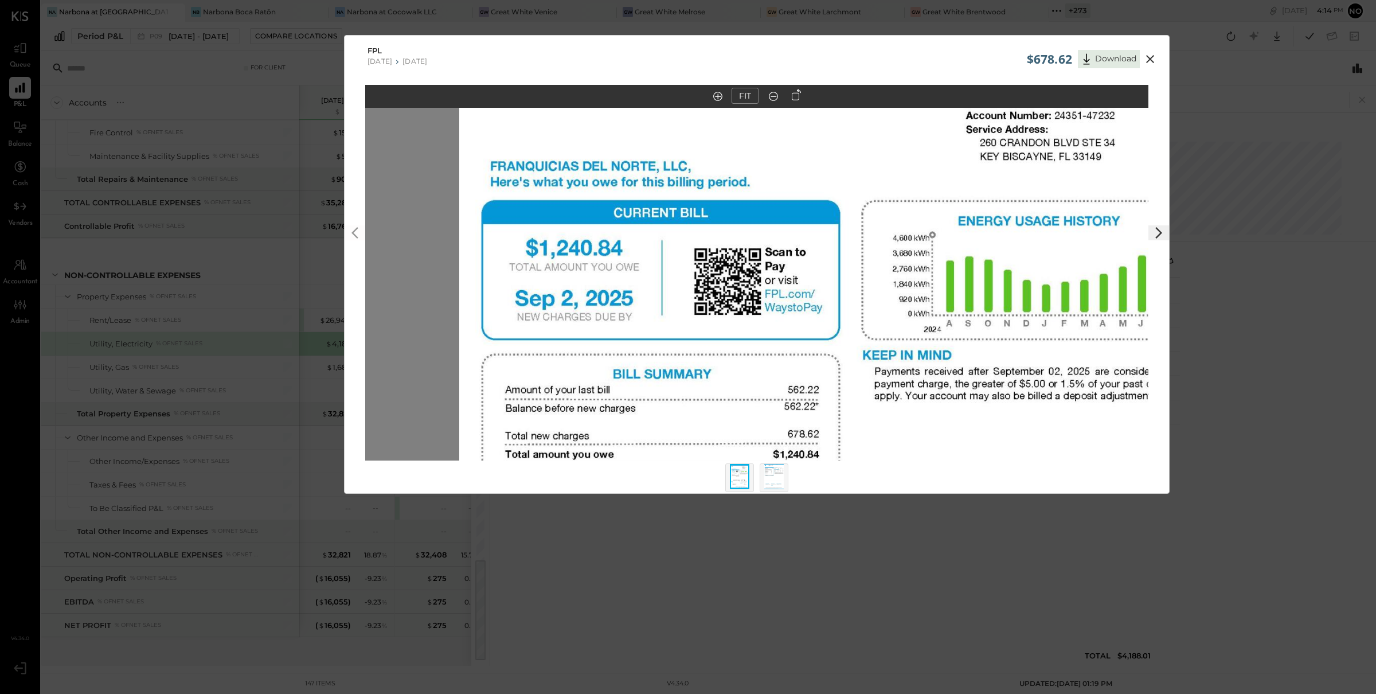
drag, startPoint x: 864, startPoint y: 311, endPoint x: 774, endPoint y: 438, distance: 156.3
click at [774, 438] on img at bounding box center [850, 512] width 783 height 1014
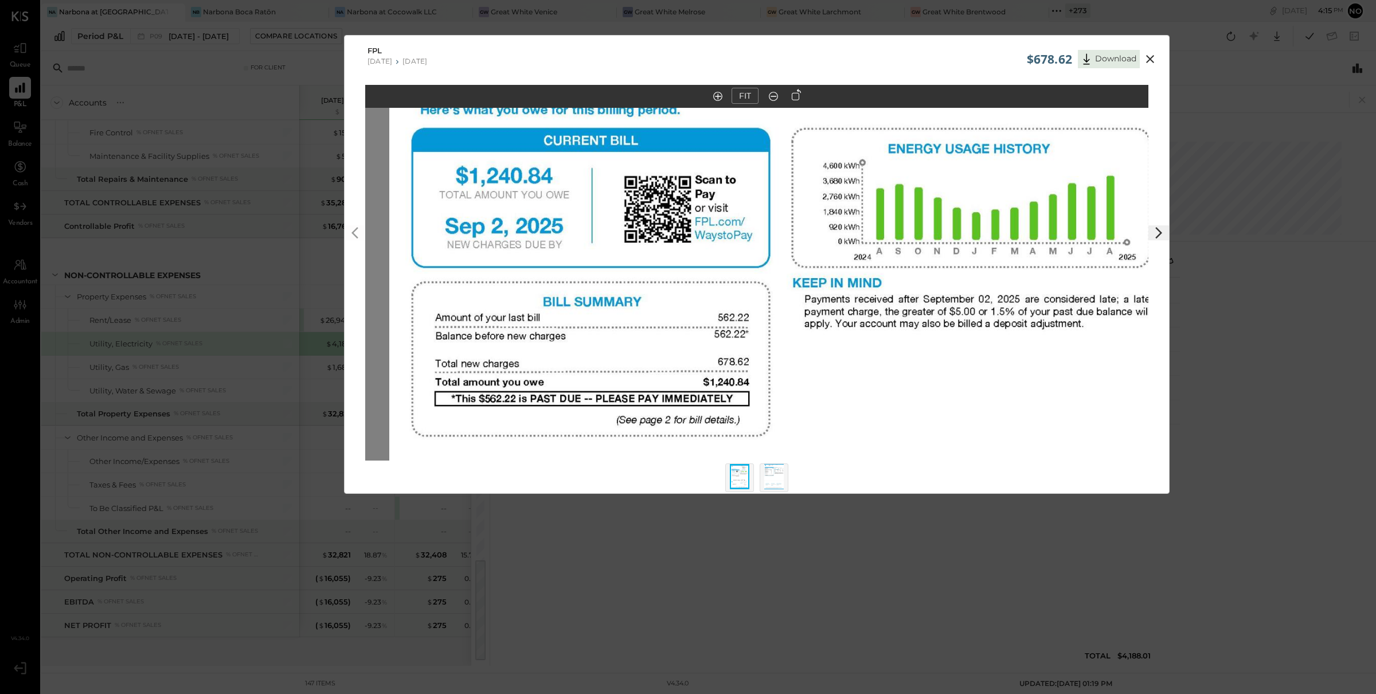
drag, startPoint x: 829, startPoint y: 287, endPoint x: 830, endPoint y: 115, distance: 171.5
click at [830, 115] on img at bounding box center [780, 440] width 783 height 1014
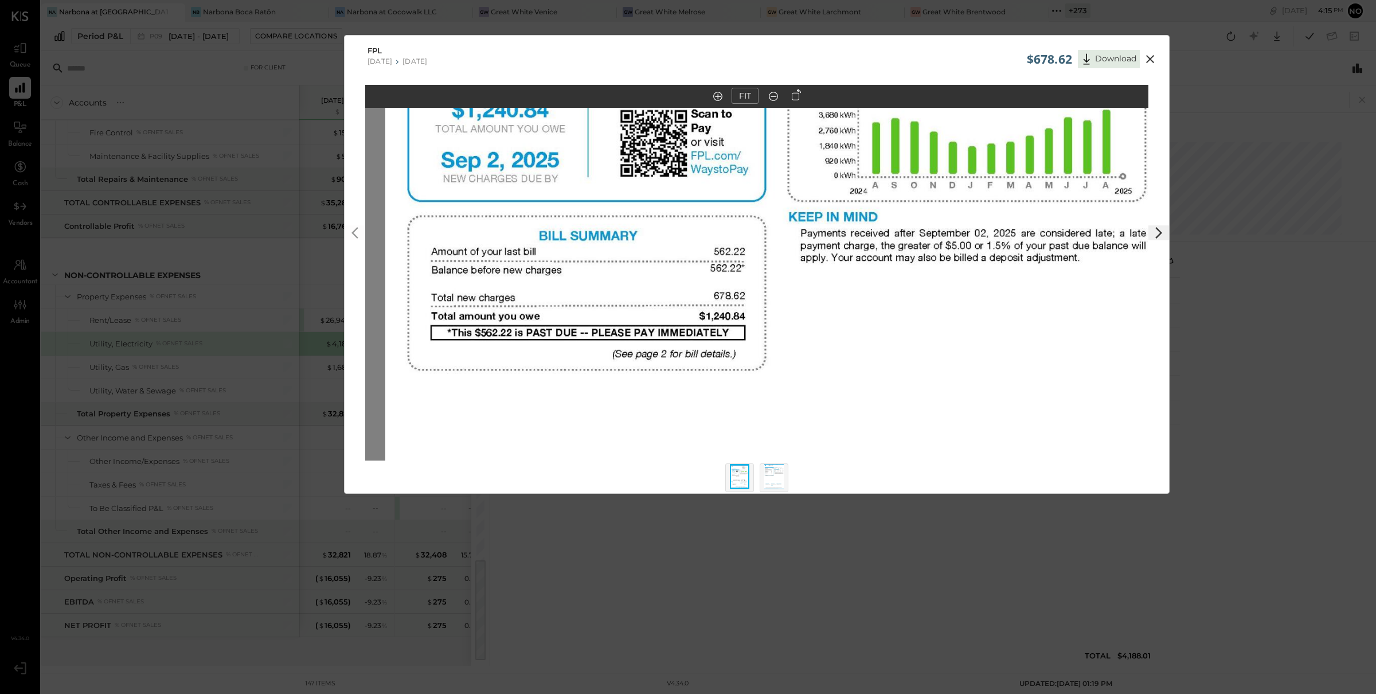
drag, startPoint x: 790, startPoint y: 338, endPoint x: 786, endPoint y: 272, distance: 66.1
click at [786, 272] on img at bounding box center [776, 374] width 783 height 1014
click at [1152, 61] on icon at bounding box center [1150, 59] width 8 height 8
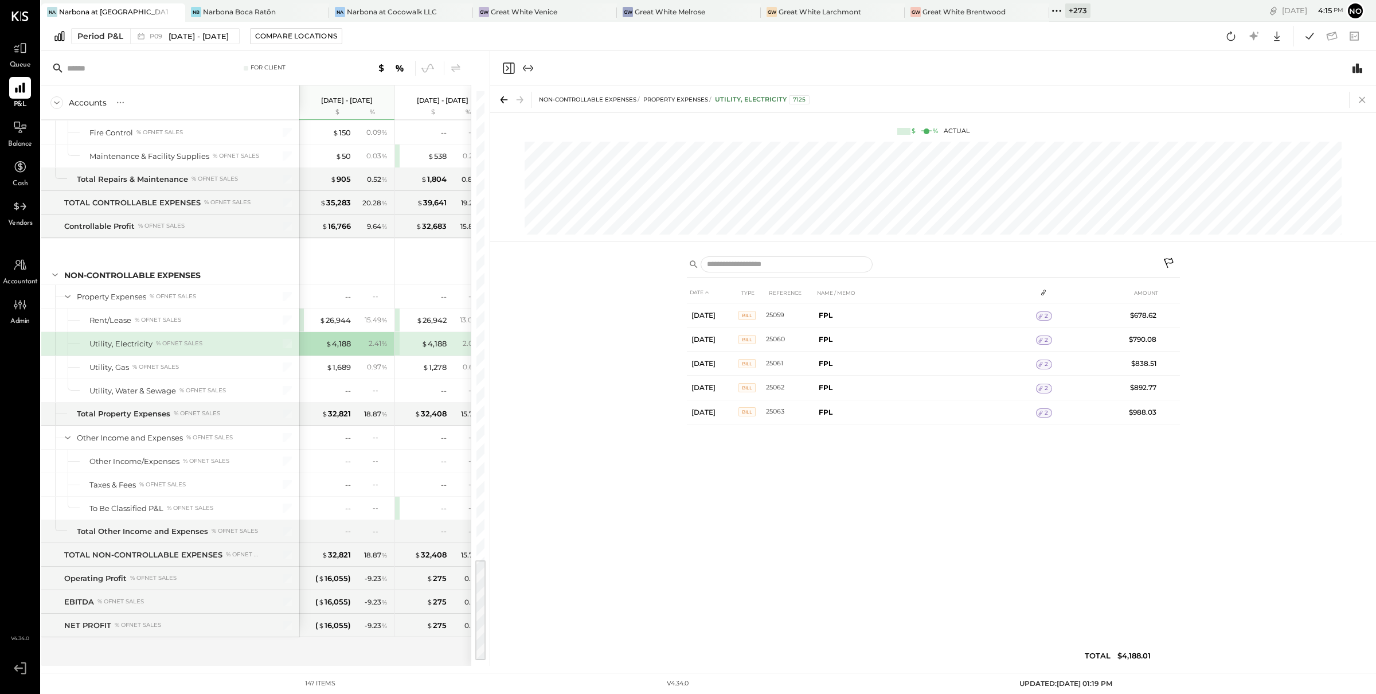
click at [1362, 99] on icon at bounding box center [1363, 100] width 16 height 16
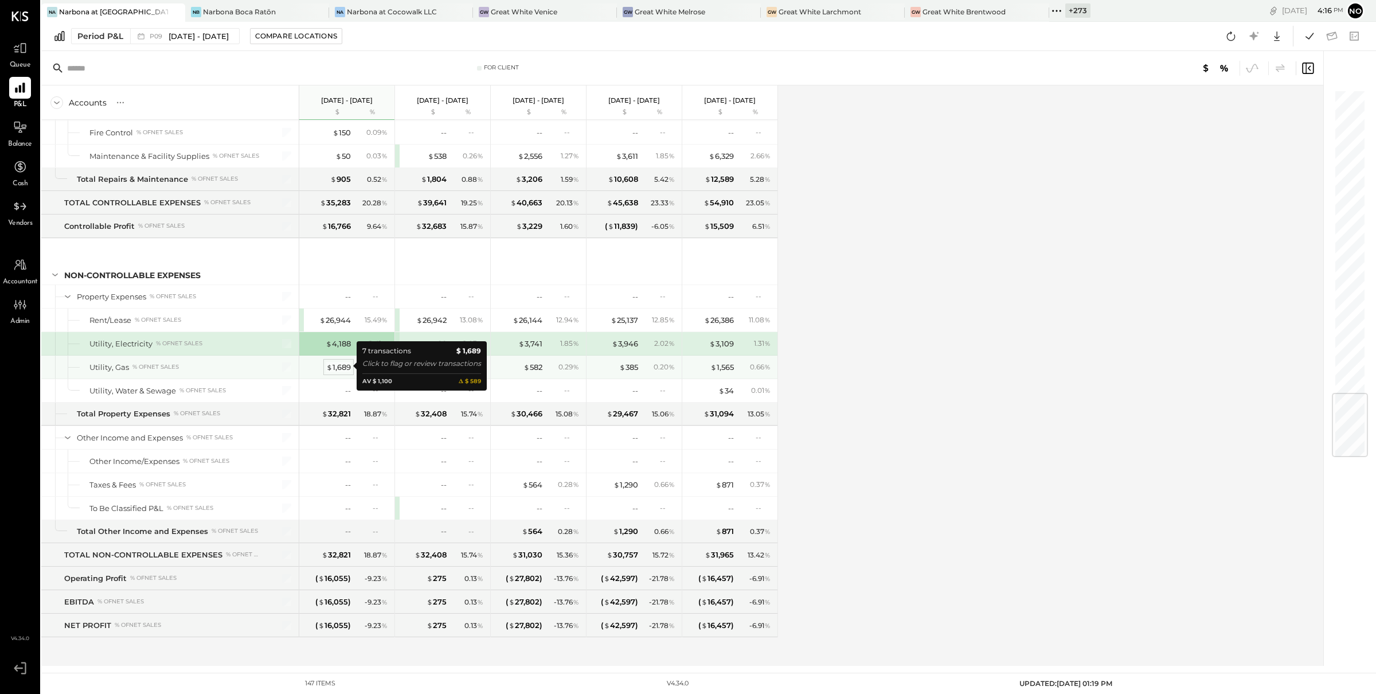
click at [340, 366] on div "$ 1,689" at bounding box center [338, 367] width 25 height 11
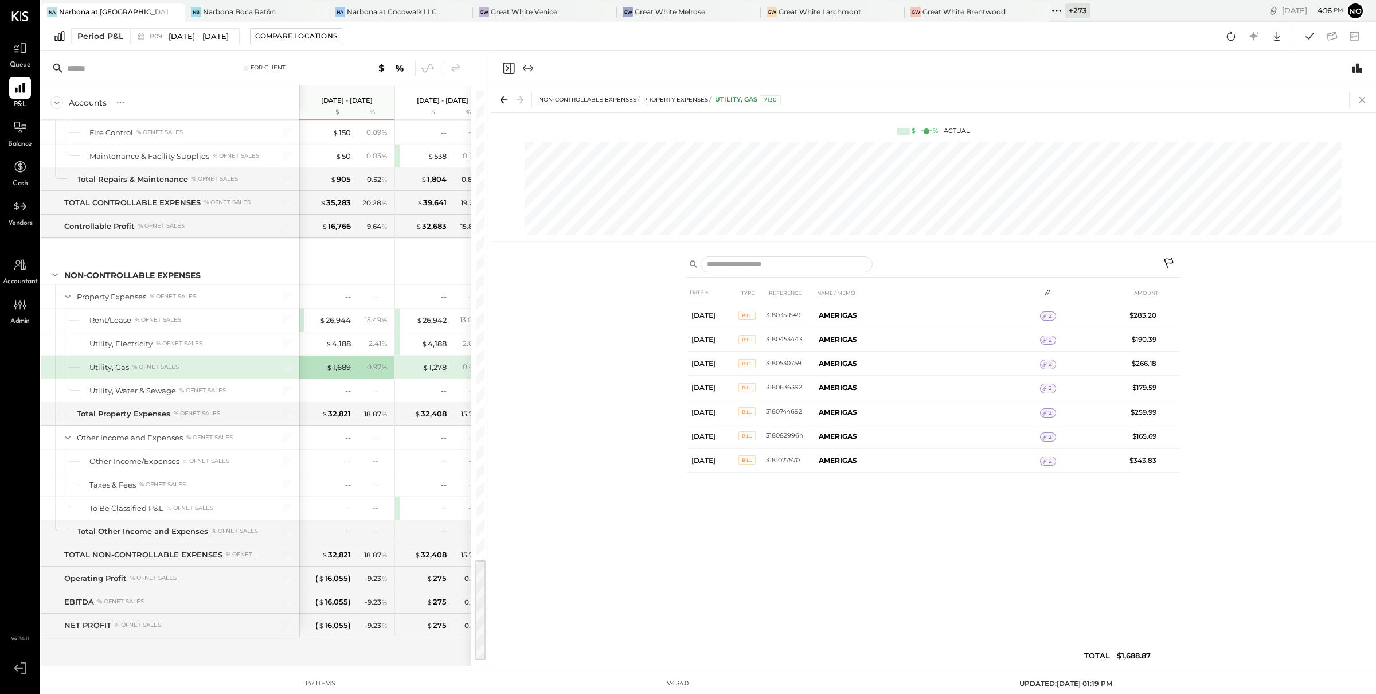
click at [1363, 98] on icon at bounding box center [1363, 100] width 16 height 16
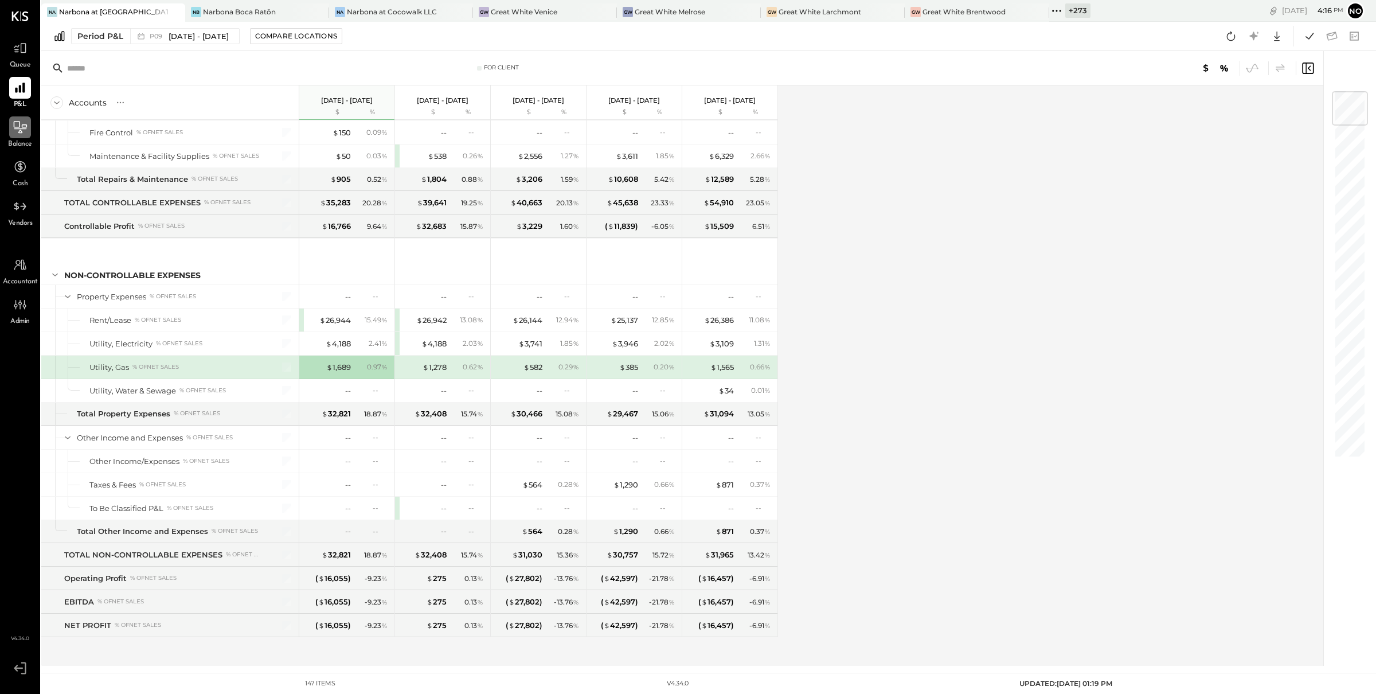
click at [13, 127] on icon at bounding box center [20, 127] width 15 height 15
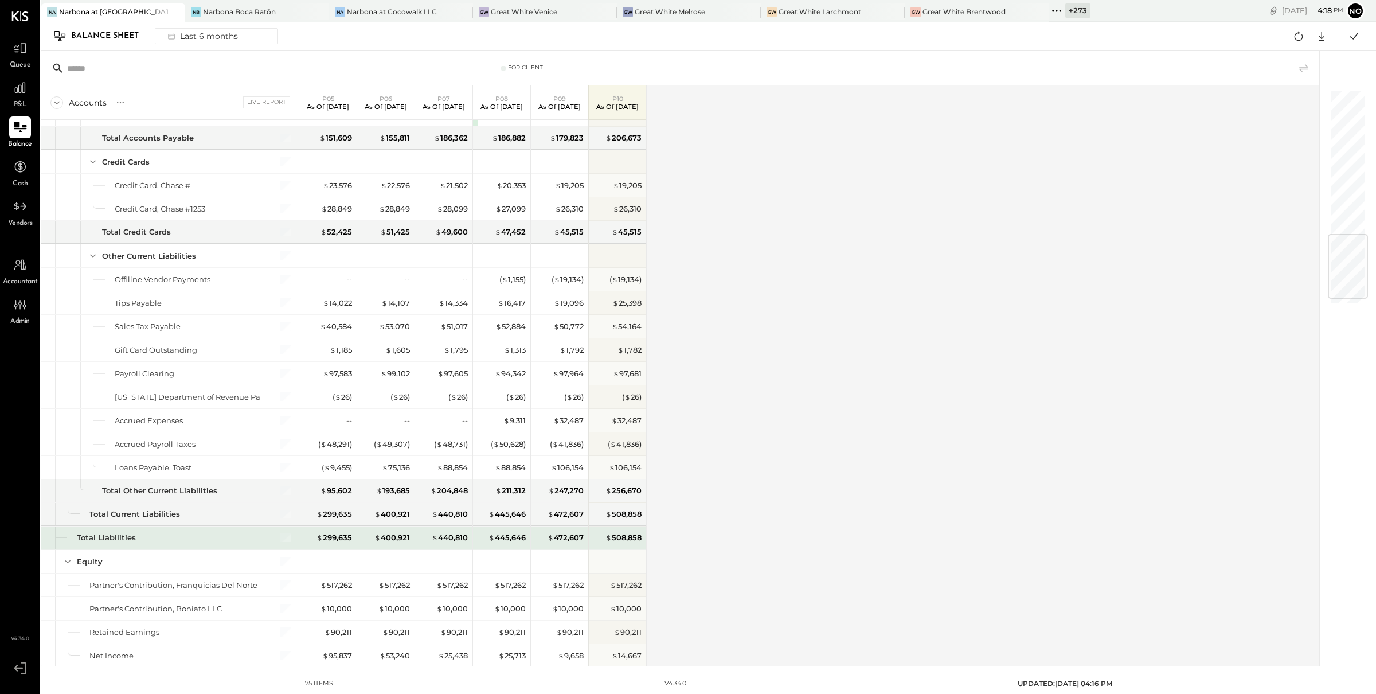
scroll to position [1254, 0]
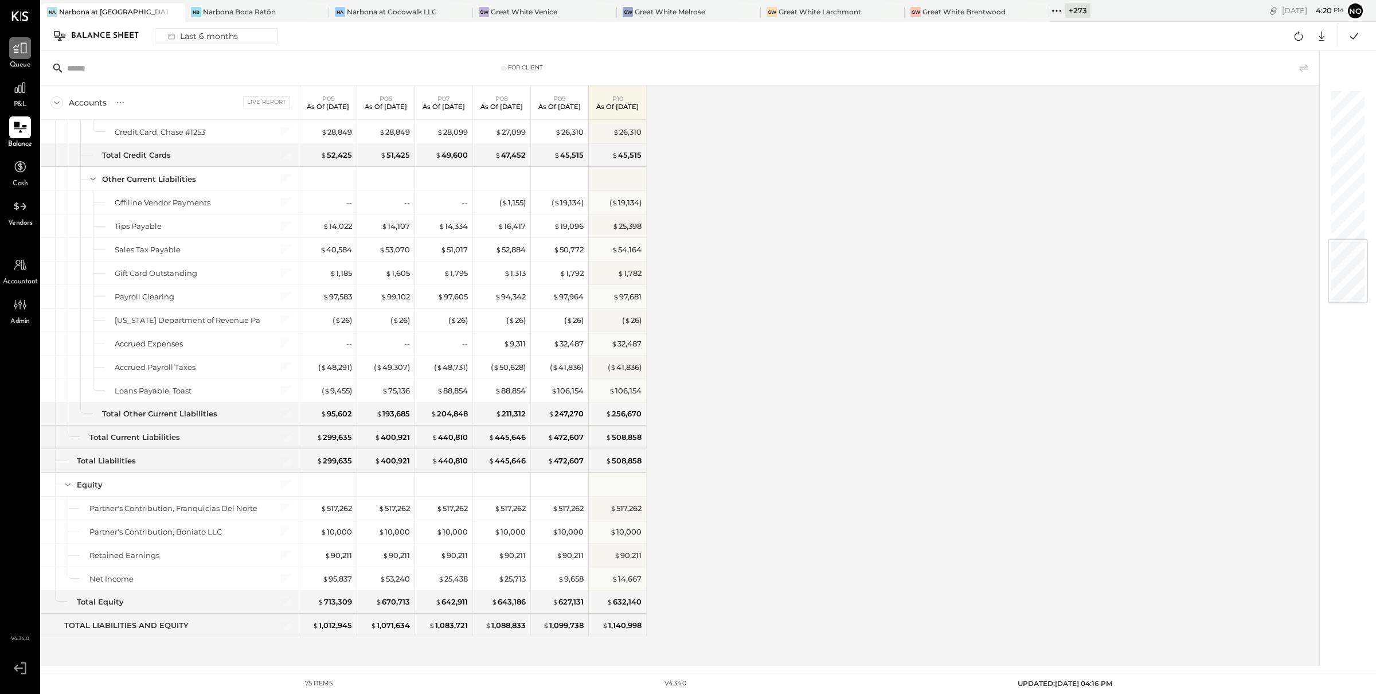
click at [17, 46] on icon at bounding box center [20, 48] width 14 height 11
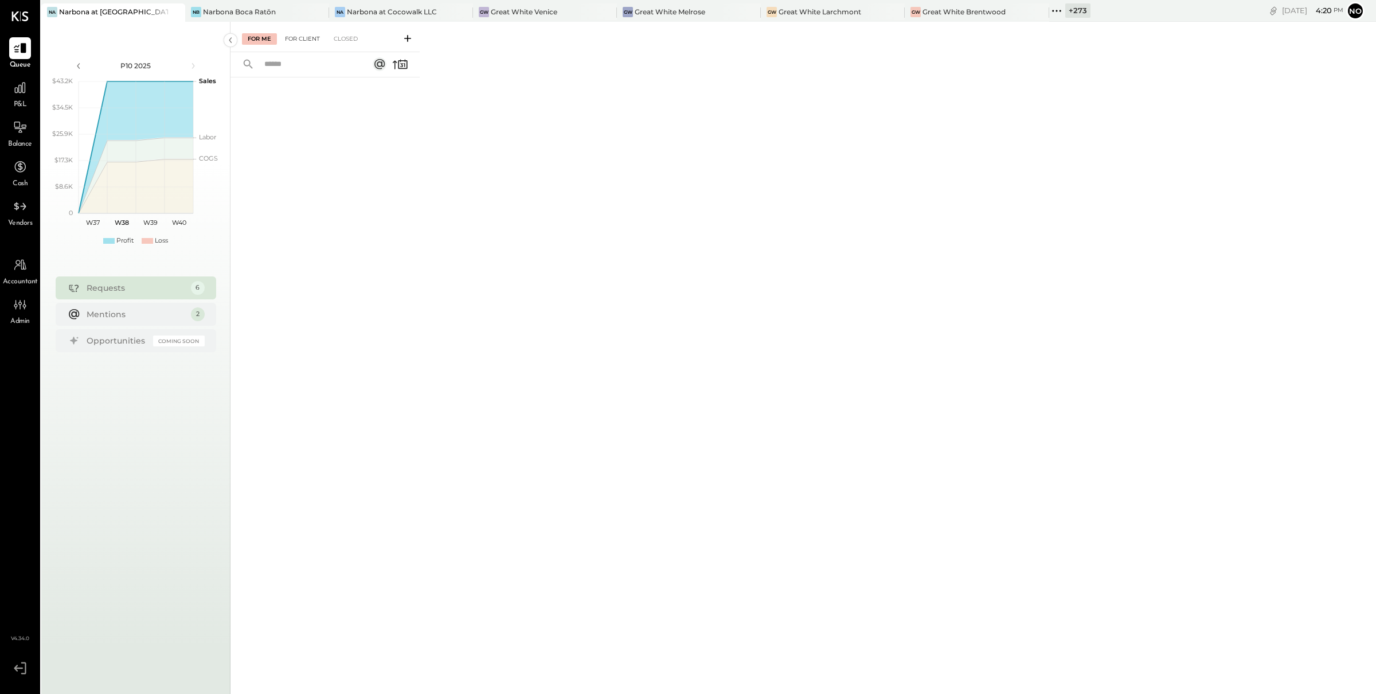
click at [311, 37] on div "For Client" at bounding box center [302, 38] width 46 height 11
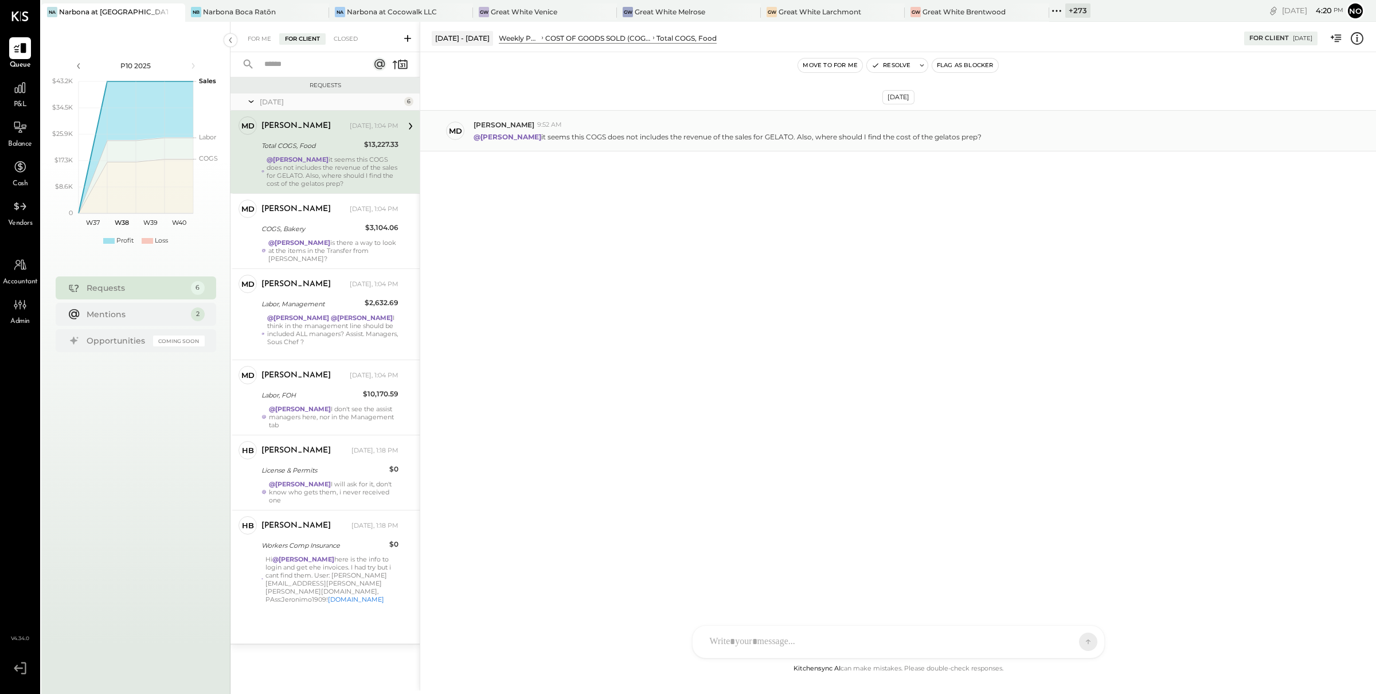
drag, startPoint x: 539, startPoint y: 122, endPoint x: 479, endPoint y: 123, distance: 59.6
click at [471, 123] on div "Md [PERSON_NAME] 9:52 AM @[PERSON_NAME] it seems this COGS does not includes th…" at bounding box center [898, 130] width 956 height 41
copy span "[PERSON_NAME]"
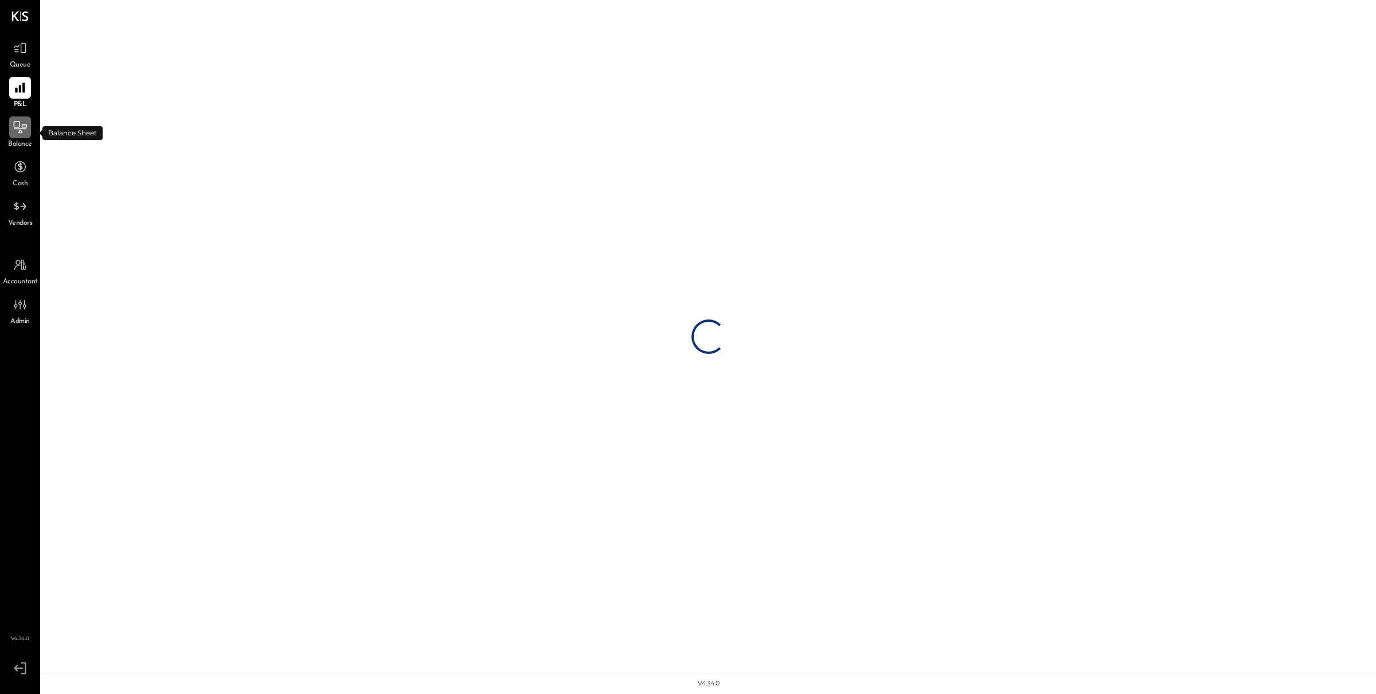
click at [19, 127] on icon at bounding box center [20, 127] width 15 height 15
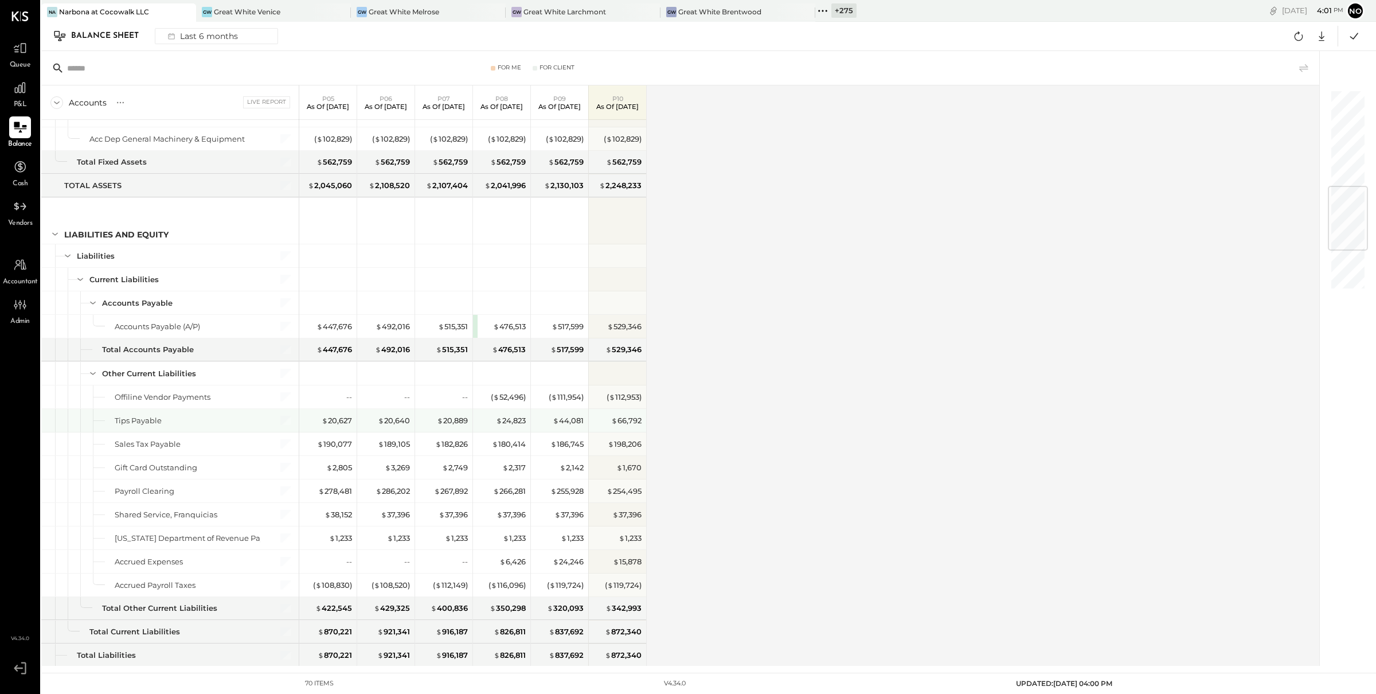
scroll to position [875, 0]
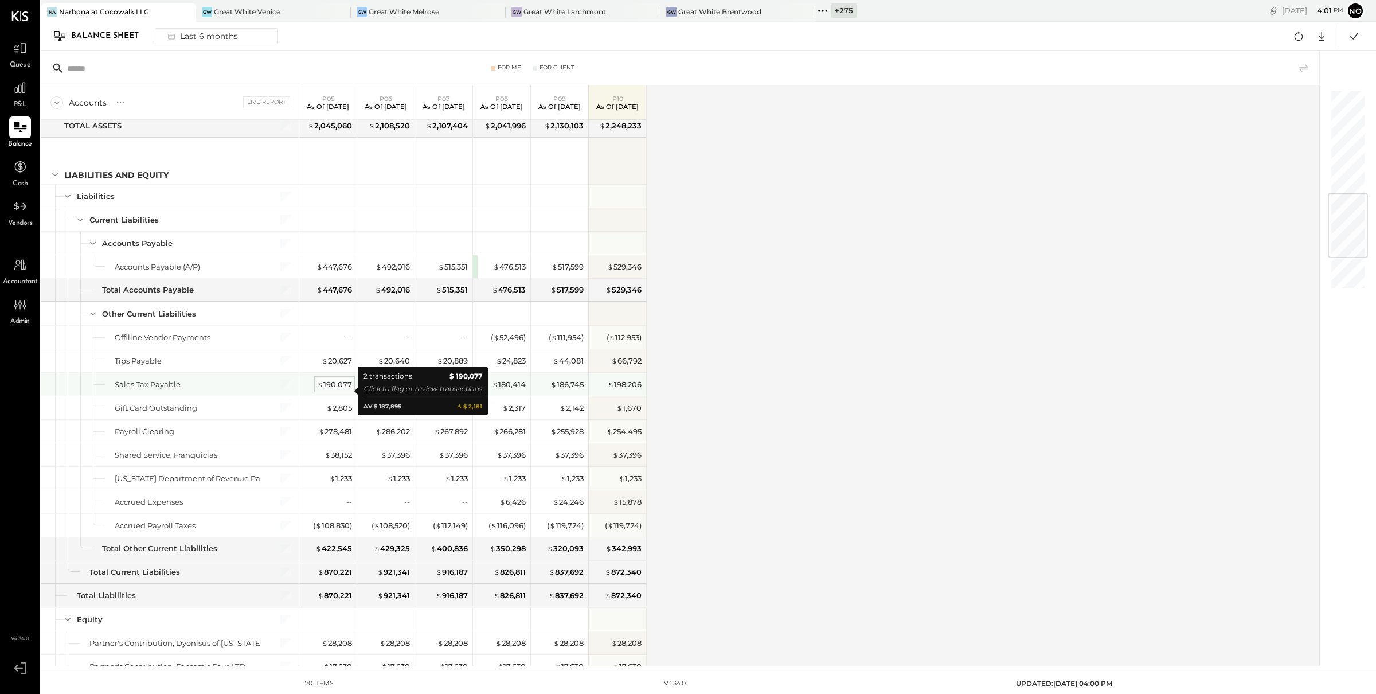
click at [330, 388] on div "$ 190,077" at bounding box center [334, 384] width 35 height 11
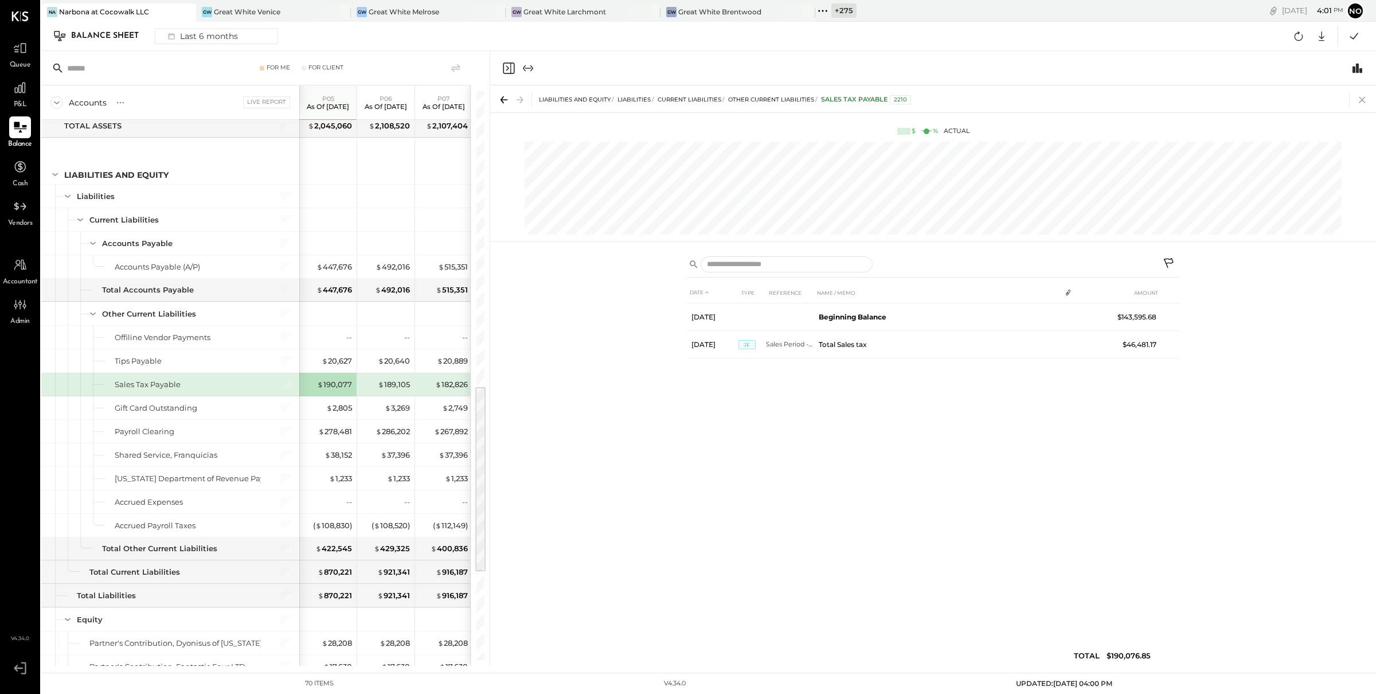
click at [1364, 98] on icon at bounding box center [1363, 100] width 16 height 16
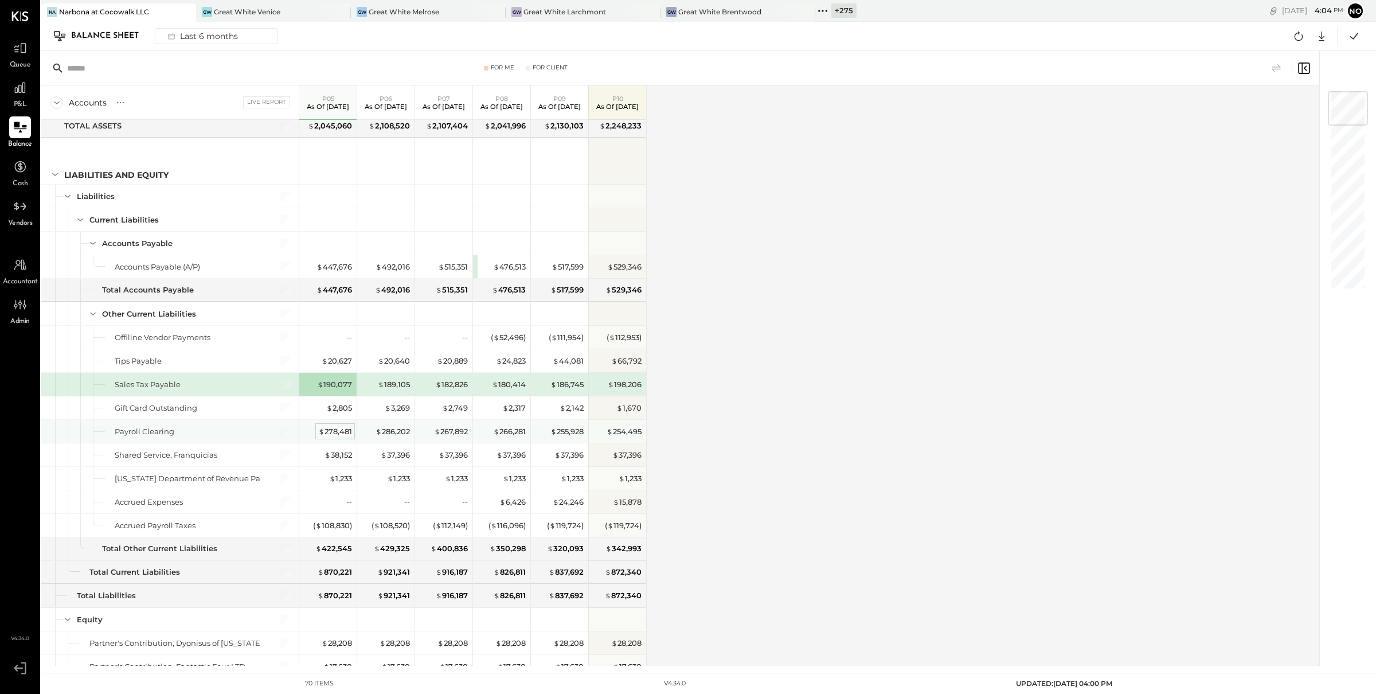
click at [328, 437] on div "$ 278,481" at bounding box center [335, 431] width 34 height 11
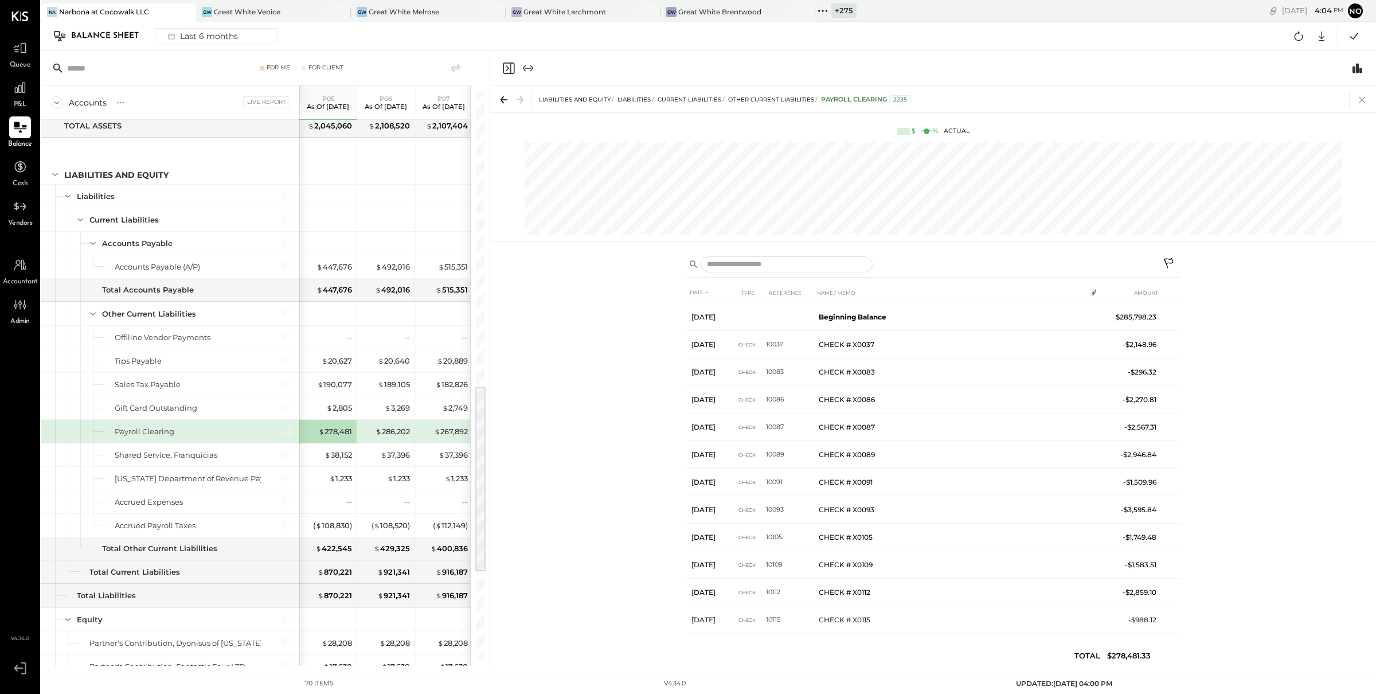
click at [1364, 99] on icon at bounding box center [1363, 100] width 16 height 16
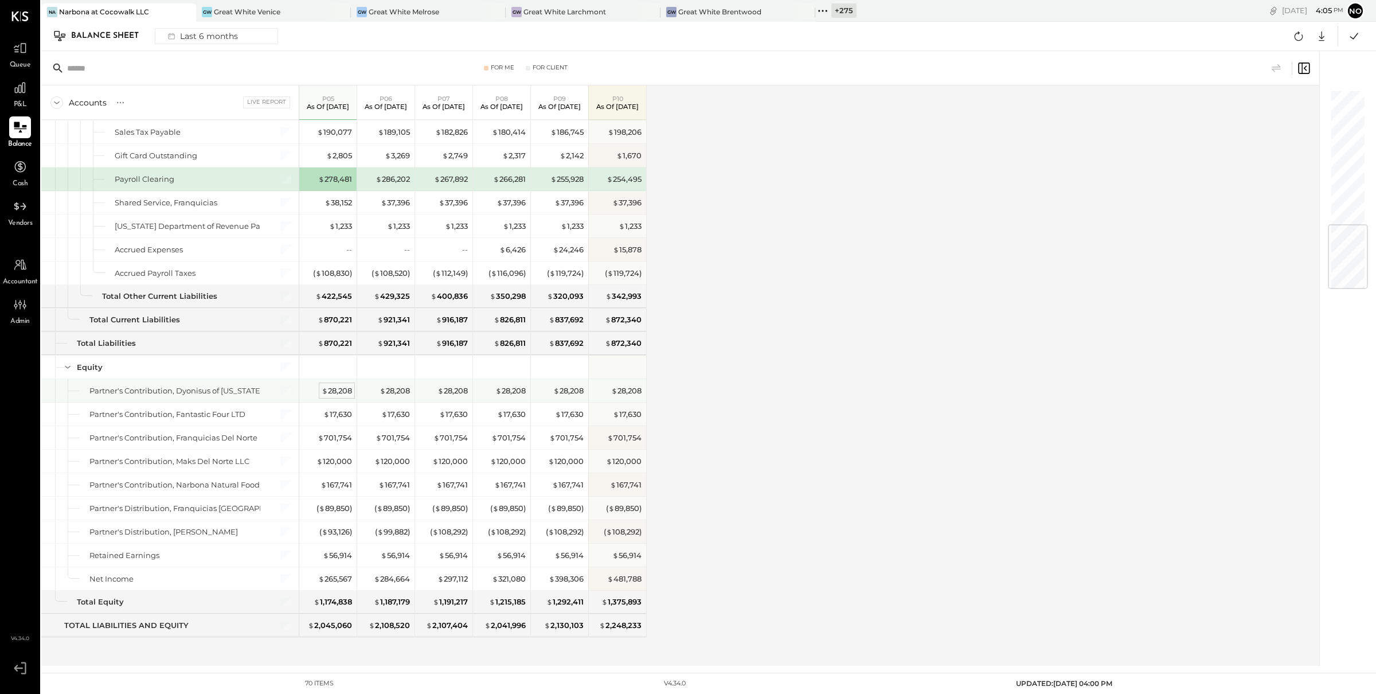
scroll to position [984, 0]
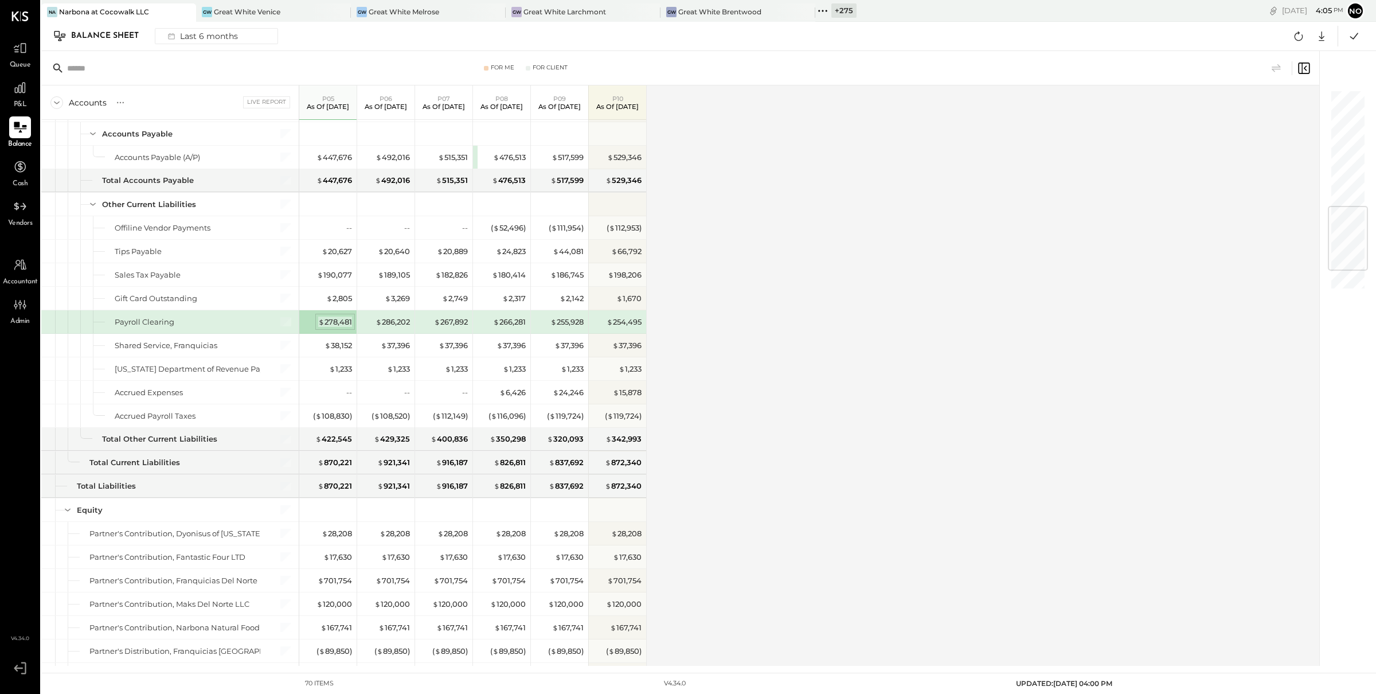
click at [338, 325] on div "$ 278,481" at bounding box center [335, 322] width 34 height 11
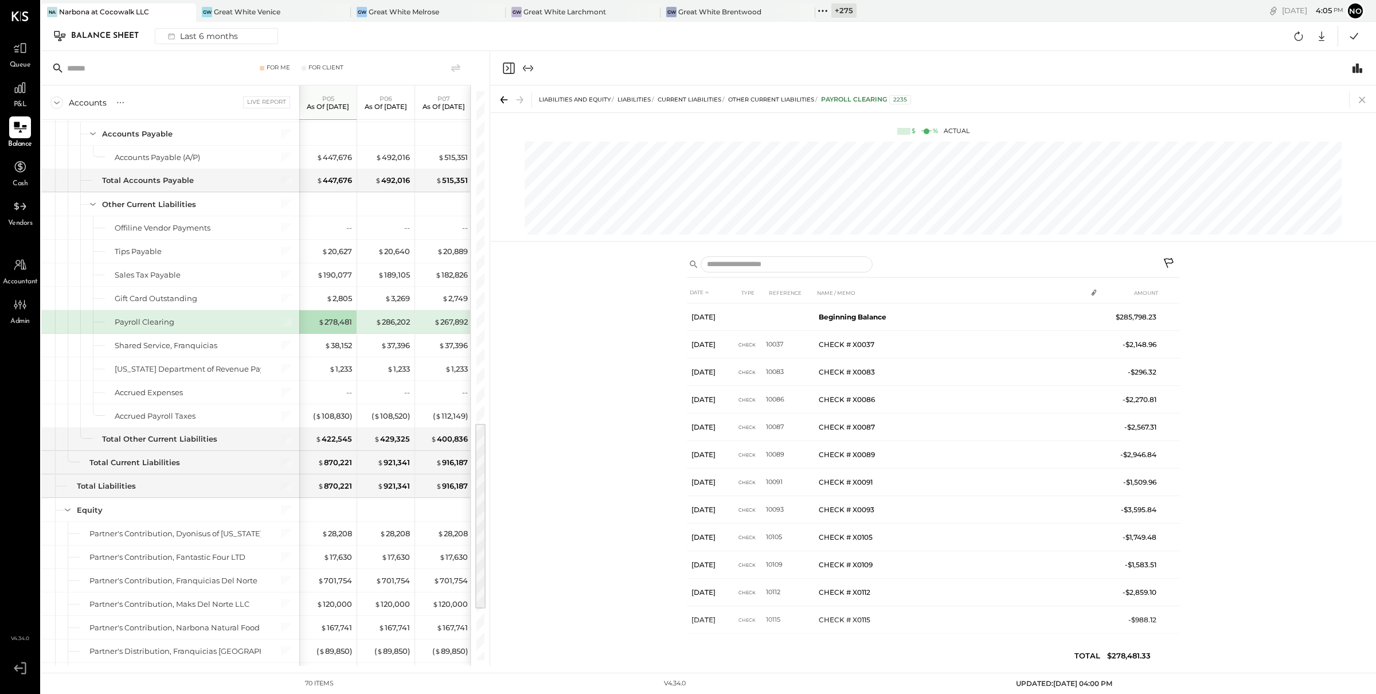
click at [1362, 102] on icon at bounding box center [1363, 100] width 16 height 16
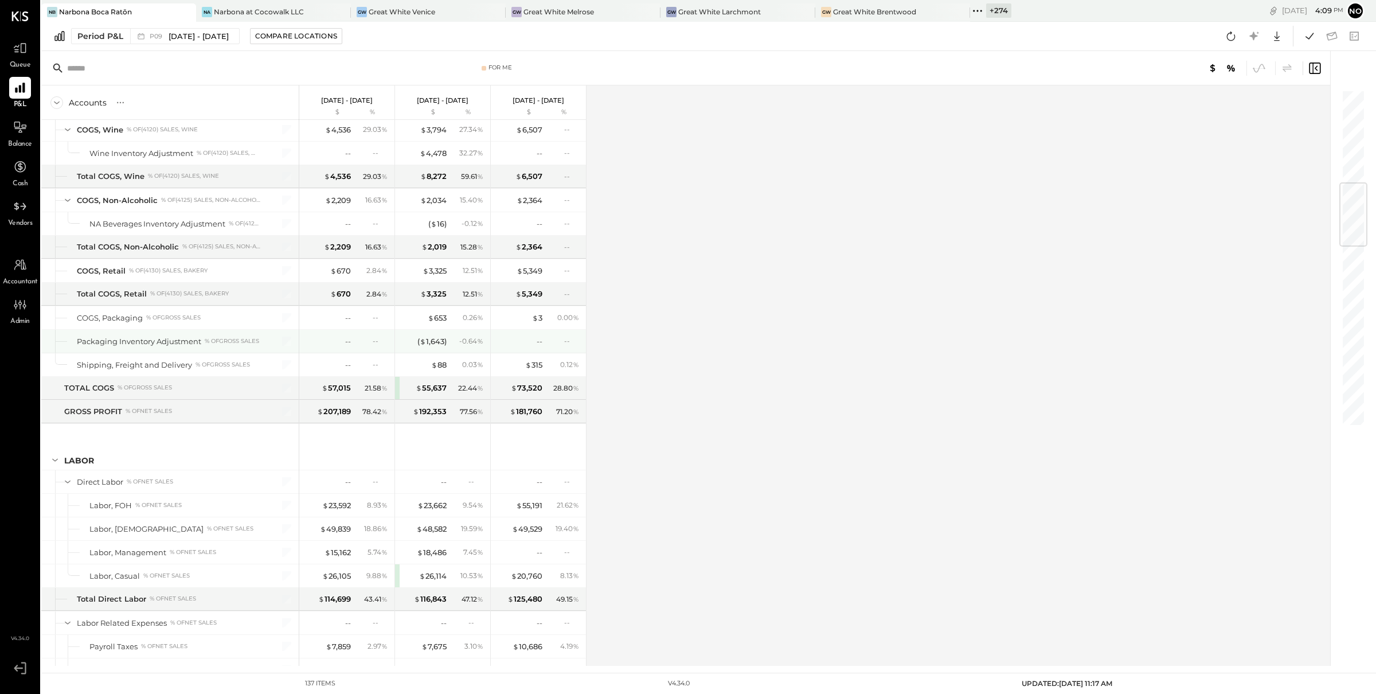
scroll to position [796, 0]
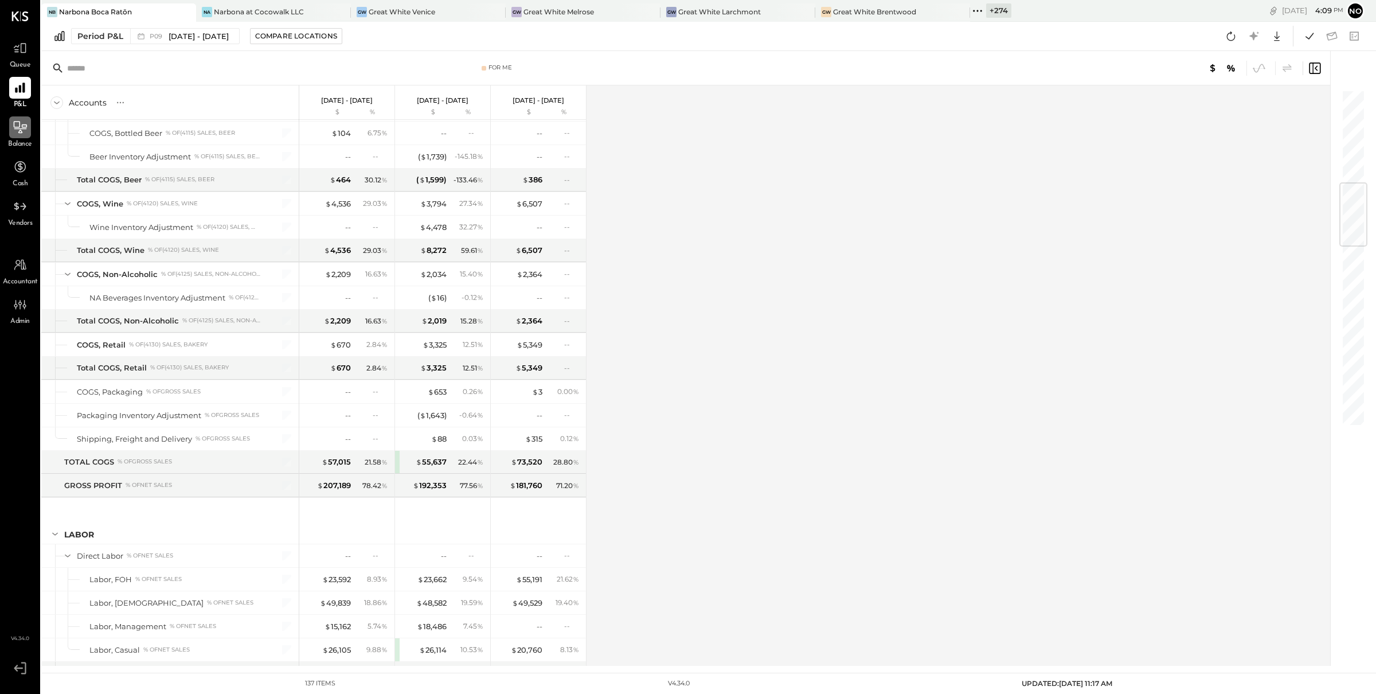
click at [30, 129] on div at bounding box center [20, 127] width 22 height 22
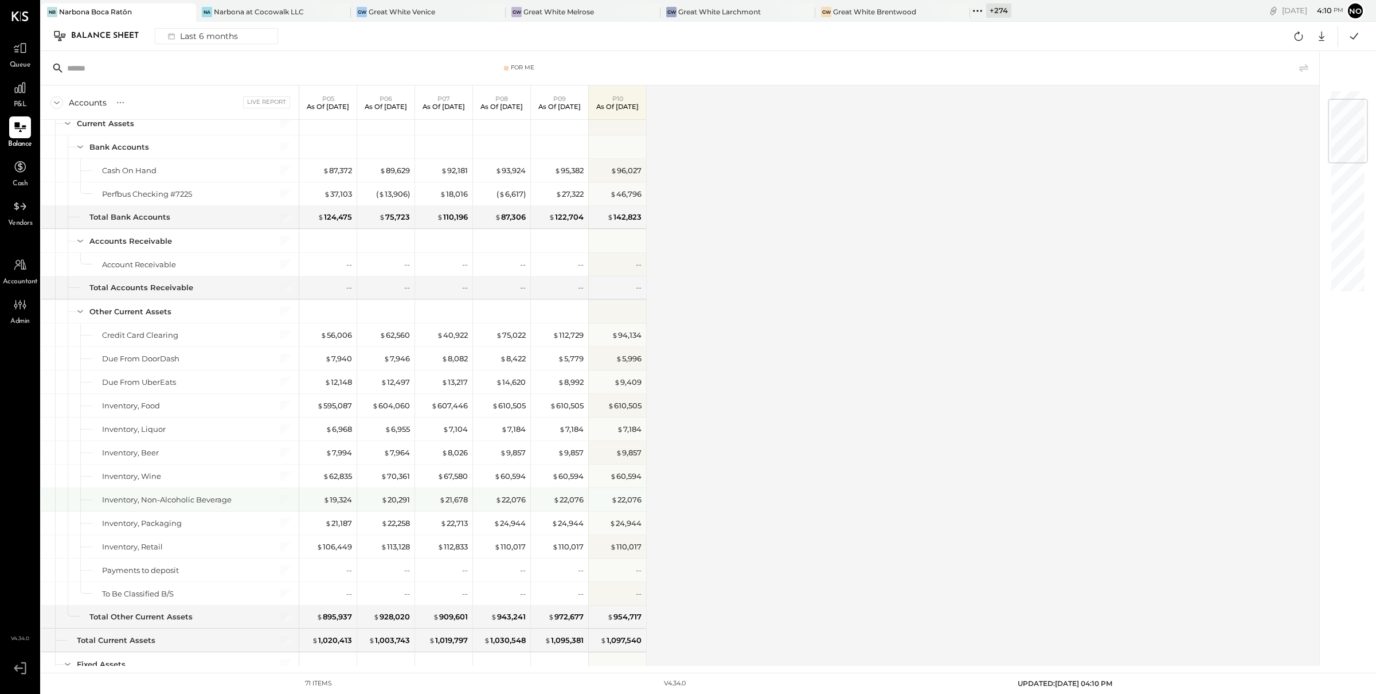
scroll to position [111, 0]
